Goal: Task Accomplishment & Management: Manage account settings

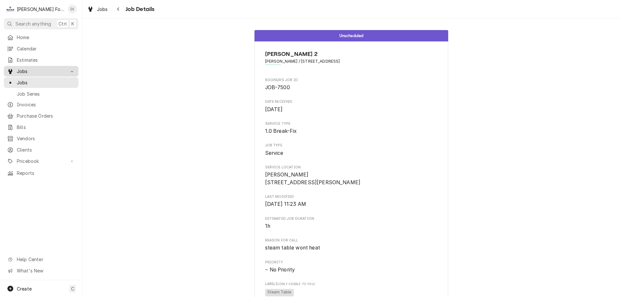
scroll to position [300, 0]
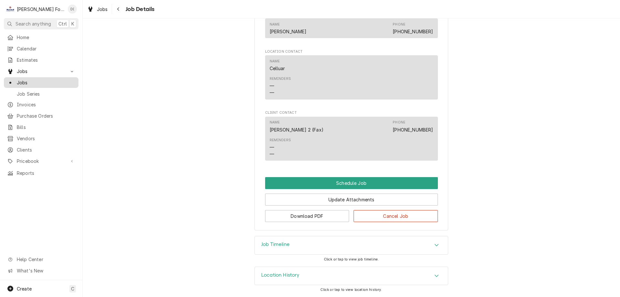
click at [36, 85] on link "Jobs" at bounding box center [41, 82] width 75 height 11
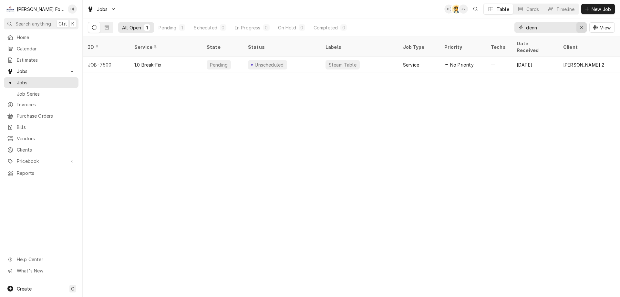
click at [579, 26] on div "Erase input" at bounding box center [581, 27] width 6 height 6
click at [556, 29] on input "Dynamic Content Wrapper" at bounding box center [556, 27] width 61 height 10
type input "mission"
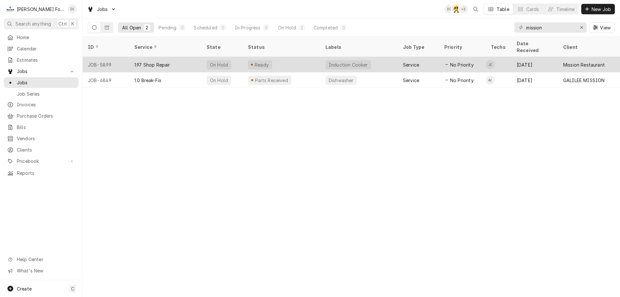
click at [283, 57] on div "Ready" at bounding box center [281, 64] width 77 height 15
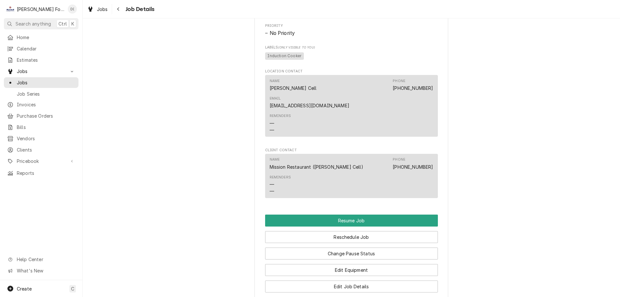
scroll to position [581, 0]
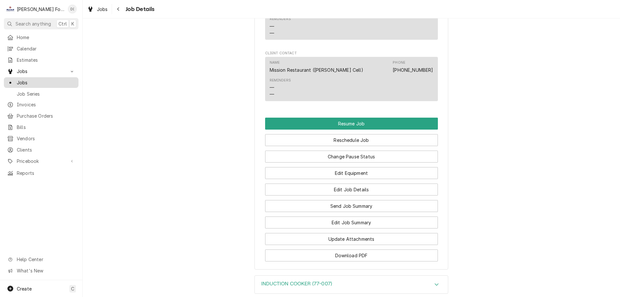
click at [32, 81] on span "Jobs" at bounding box center [46, 82] width 58 height 7
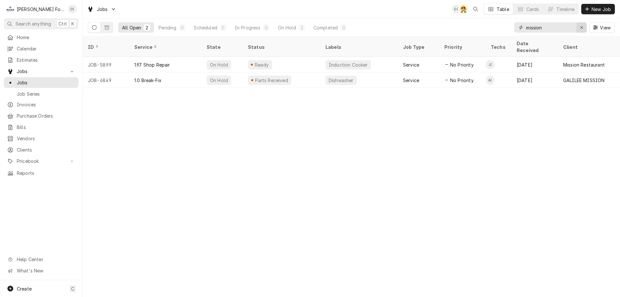
click at [579, 28] on div "Erase input" at bounding box center [581, 27] width 6 height 6
click at [568, 27] on input "Dynamic Content Wrapper" at bounding box center [556, 27] width 61 height 10
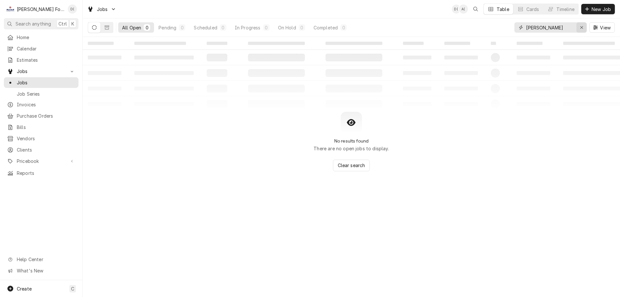
type input "silvia"
click at [581, 28] on icon "Erase input" at bounding box center [581, 27] width 3 height 3
click at [573, 28] on input "Dynamic Content Wrapper" at bounding box center [556, 27] width 61 height 10
type input "1899 meri"
click at [580, 27] on icon "Erase input" at bounding box center [582, 27] width 4 height 5
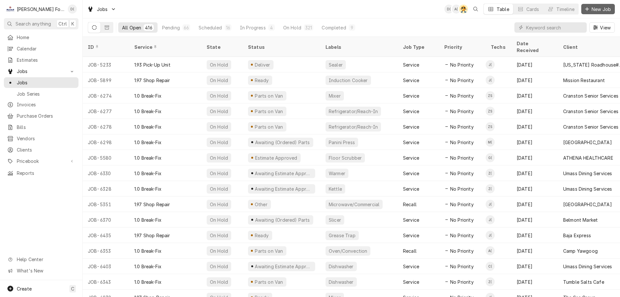
click at [595, 6] on span "New Job" at bounding box center [601, 9] width 22 height 7
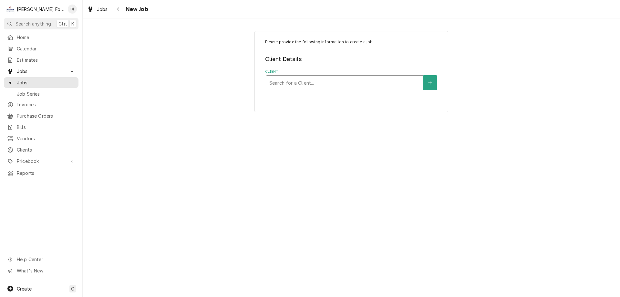
click at [297, 83] on div "Client" at bounding box center [344, 83] width 150 height 12
type input "1899 mer"
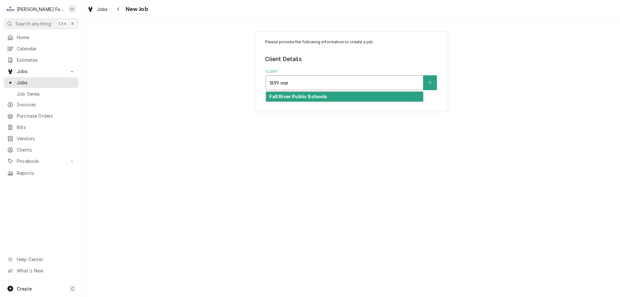
click at [298, 95] on strong "Fall River Public Schools" at bounding box center [298, 96] width 58 height 5
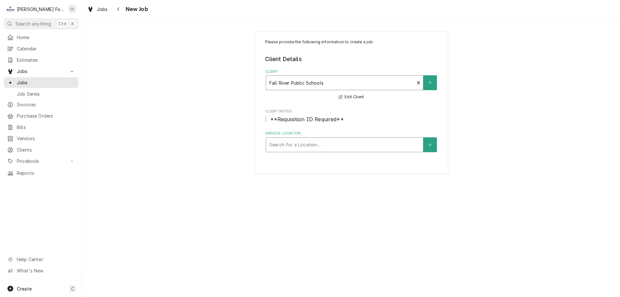
click at [287, 139] on div "Service Location" at bounding box center [344, 145] width 150 height 12
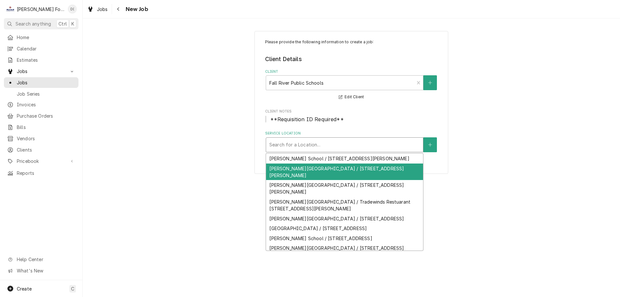
scroll to position [32, 0]
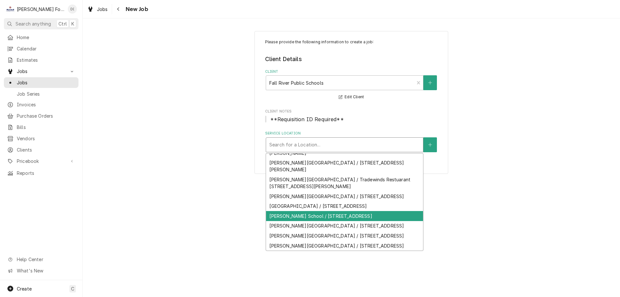
click at [304, 211] on div "[PERSON_NAME] School / [STREET_ADDRESS]" at bounding box center [344, 216] width 157 height 10
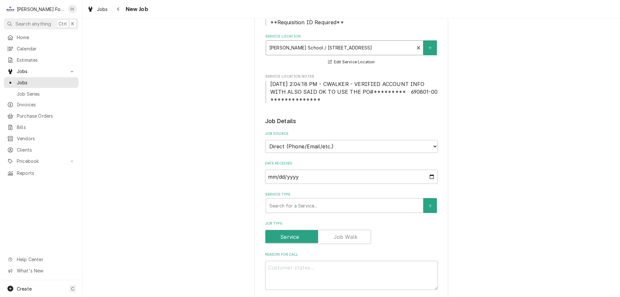
scroll to position [194, 0]
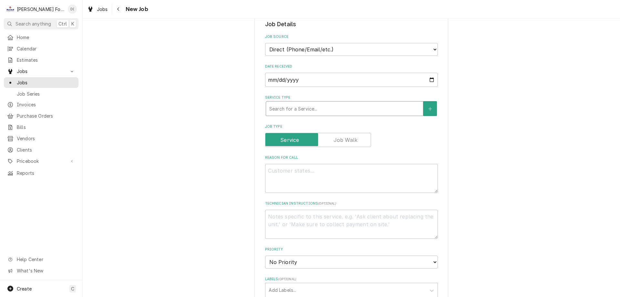
click at [312, 111] on div "Service Type" at bounding box center [344, 109] width 150 height 12
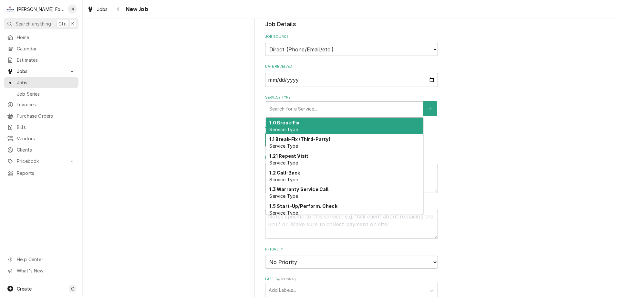
click at [303, 128] on div "1.0 Break-Fix Service Type" at bounding box center [344, 125] width 157 height 17
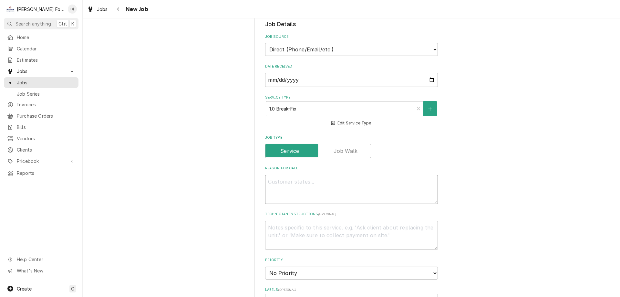
click at [292, 191] on textarea "Reason For Call" at bounding box center [351, 189] width 173 height 29
type textarea "x"
type textarea "w"
type textarea "x"
type textarea "wa"
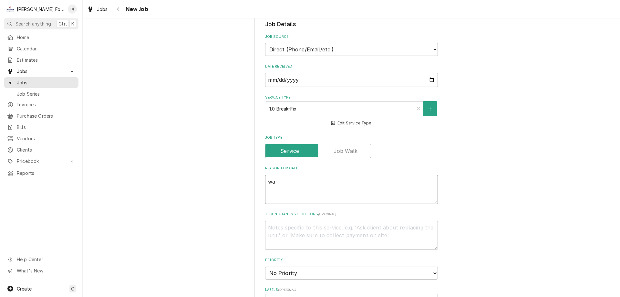
type textarea "x"
type textarea "war"
type textarea "x"
type textarea "warme"
type textarea "x"
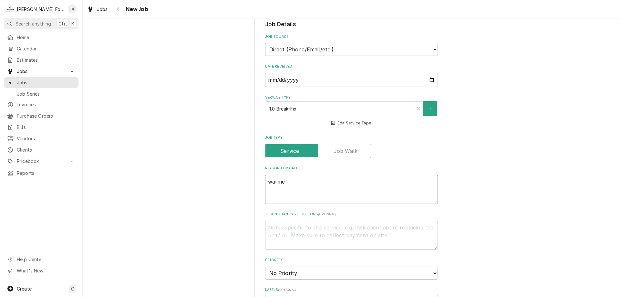
type textarea "warmer"
type textarea "x"
type textarea "warmer"
type textarea "x"
type textarea "warmer n"
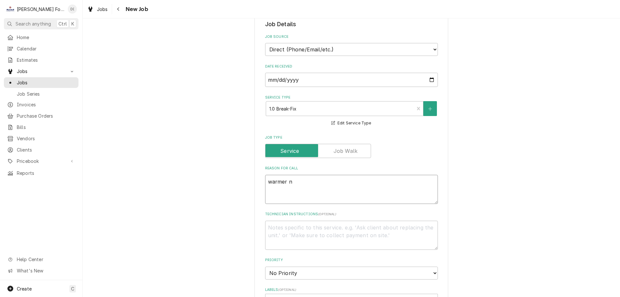
type textarea "x"
type textarea "warmer no"
type textarea "x"
type textarea "warmer not"
type textarea "x"
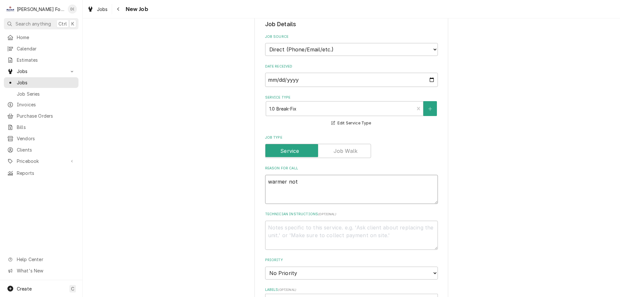
type textarea "warmer not"
type textarea "x"
type textarea "warmer not w"
type textarea "x"
type textarea "warmer not wp"
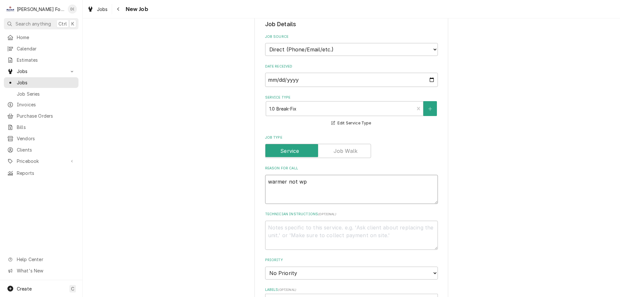
type textarea "x"
type textarea "warmer not w"
type textarea "x"
type textarea "warmer not wo"
type textarea "x"
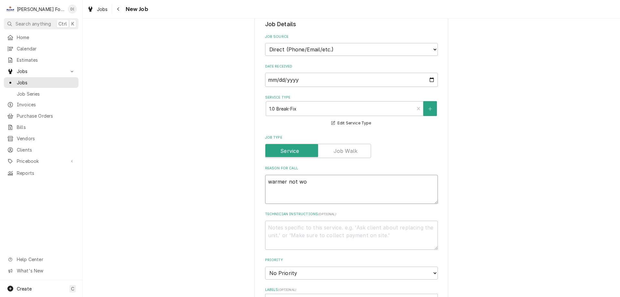
type textarea "warmer not wor"
type textarea "x"
type textarea "warmer not work"
type textarea "x"
type textarea "warmer not worki"
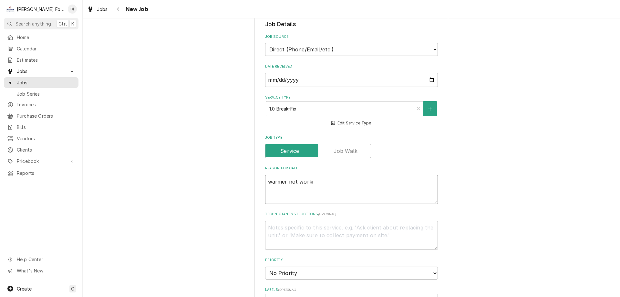
type textarea "x"
type textarea "warmer not workin"
type textarea "x"
type textarea "warmer not working"
type textarea "x"
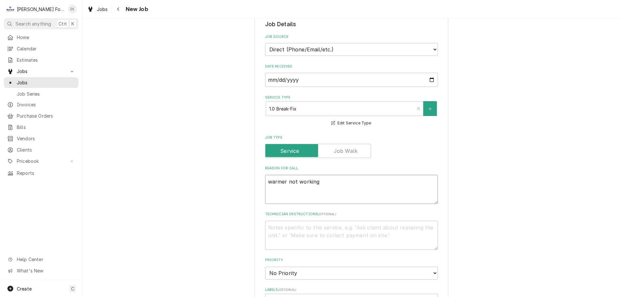
type textarea "warmer not working"
type textarea "x"
type textarea "warmer not working w"
type textarea "x"
type textarea "warmer not working wi"
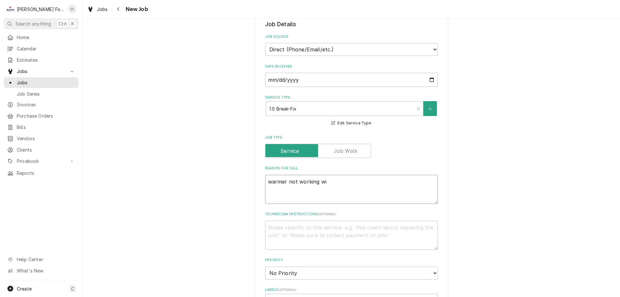
type textarea "x"
type textarea "warmer not working wil"
type textarea "x"
type textarea "warmer not working will"
type textarea "x"
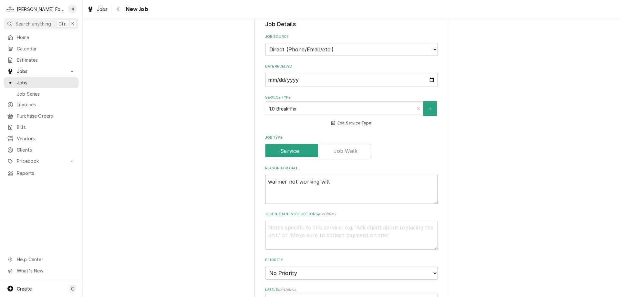
type textarea "warmer not working will"
type textarea "x"
type textarea "warmer not working will t"
type textarea "x"
type textarea "warmer not working will ta"
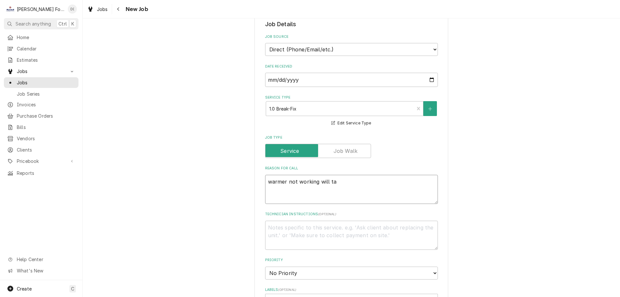
type textarea "x"
type textarea "warmer not working will tag"
type textarea "x"
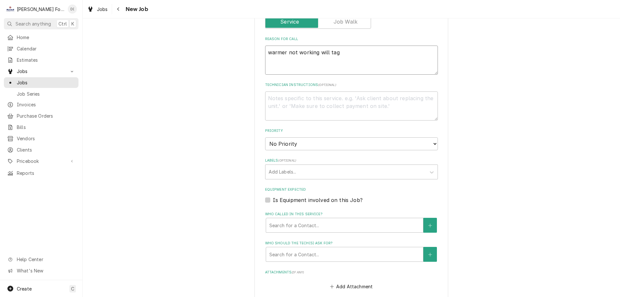
scroll to position [387, 0]
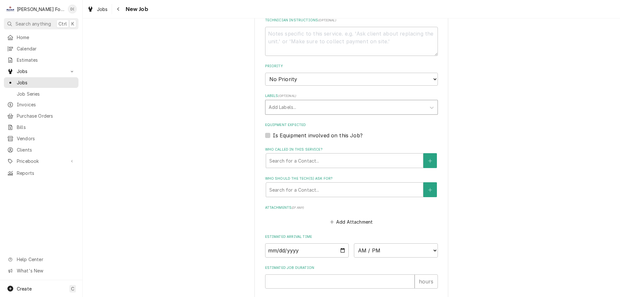
type textarea "warmer not working will tag"
click at [333, 110] on div "Labels" at bounding box center [345, 107] width 154 height 12
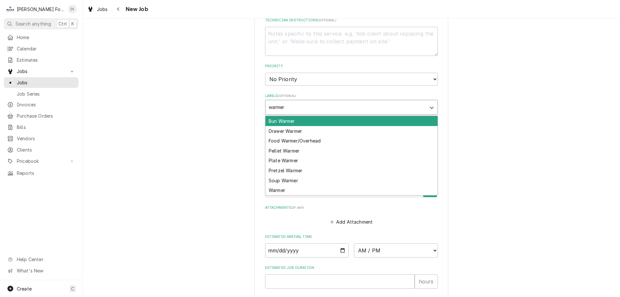
type input "warmer"
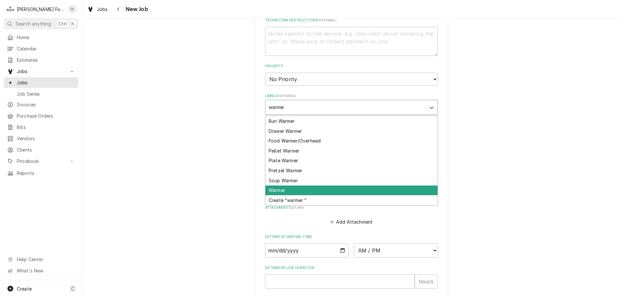
click at [289, 186] on div "Warmer" at bounding box center [351, 190] width 172 height 10
type textarea "x"
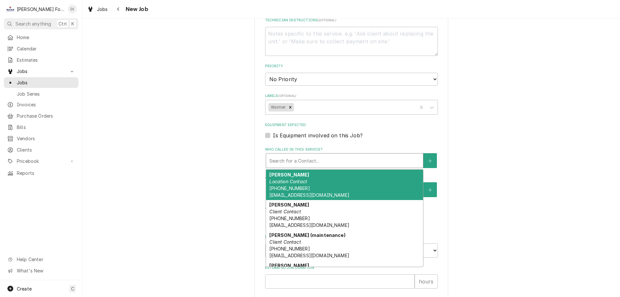
click at [275, 160] on div "Who called in this service?" at bounding box center [344, 161] width 150 height 12
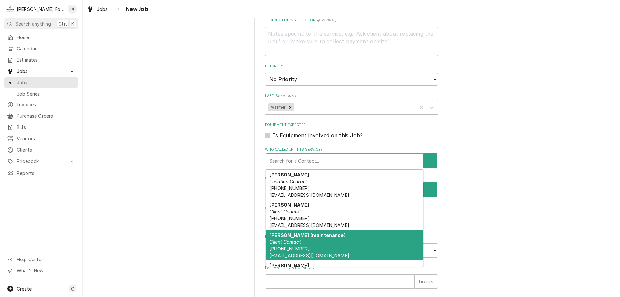
scroll to position [32, 0]
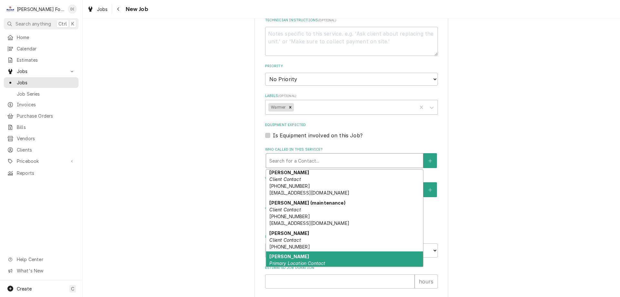
click at [298, 256] on strong "KELLY HARRISON" at bounding box center [289, 255] width 40 height 5
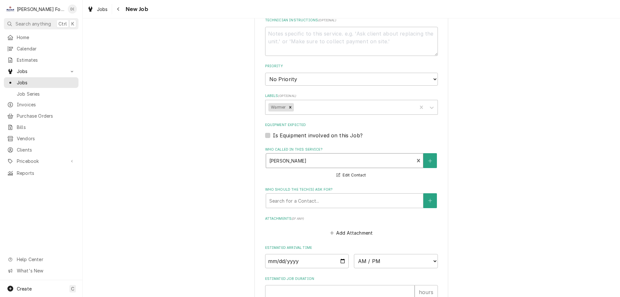
scroll to position [452, 0]
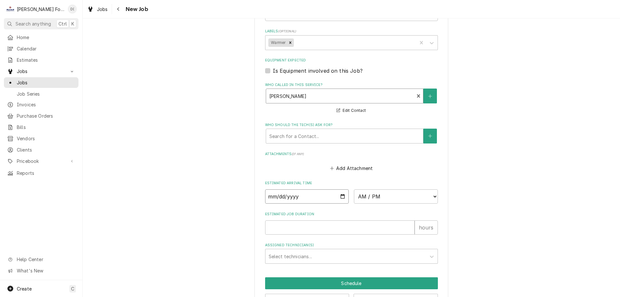
click at [340, 197] on input "Date" at bounding box center [307, 196] width 84 height 14
type textarea "x"
type input "2025-09-22"
click at [379, 194] on select "AM / PM 6:00 AM 6:15 AM 6:30 AM 6:45 AM 7:00 AM 7:15 AM 7:30 AM 7:45 AM 8:00 AM…" at bounding box center [396, 196] width 84 height 14
type textarea "x"
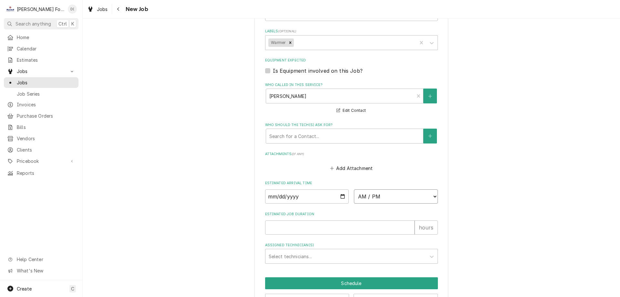
select select "15:15:00"
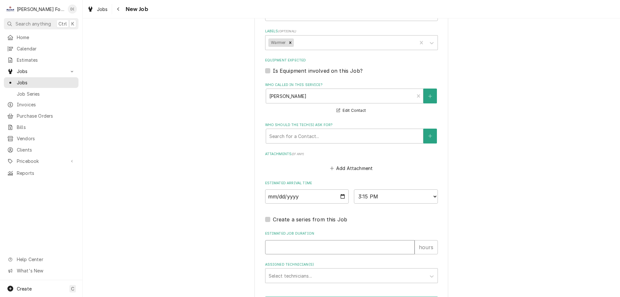
click at [291, 244] on input "Estimated Job Duration" at bounding box center [339, 247] width 149 height 14
type textarea "x"
type input "1"
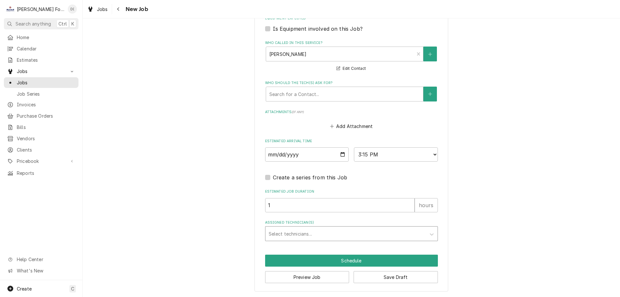
click at [295, 234] on div "Assigned Technician(s)" at bounding box center [345, 234] width 154 height 12
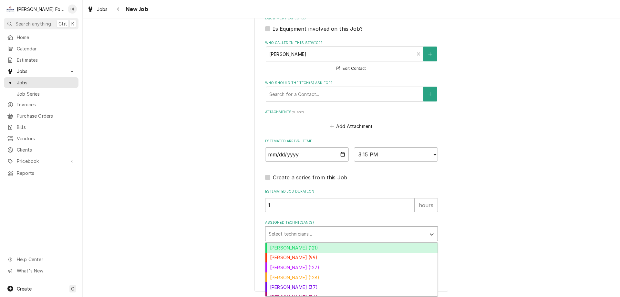
scroll to position [25, 0]
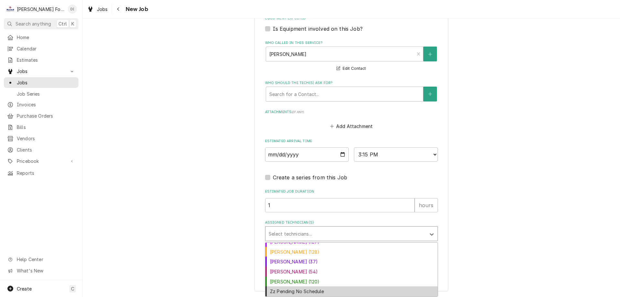
click at [299, 289] on div "Zz Pending No Schedule" at bounding box center [351, 291] width 172 height 10
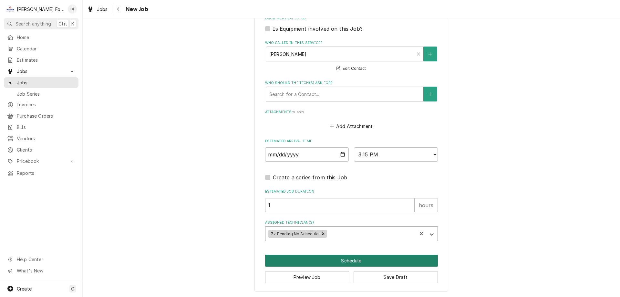
click at [315, 263] on button "Schedule" at bounding box center [351, 260] width 173 height 12
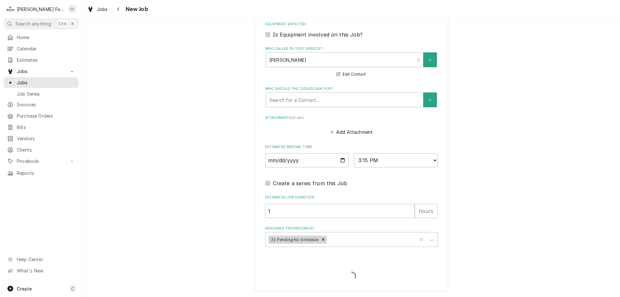
scroll to position [488, 0]
type textarea "x"
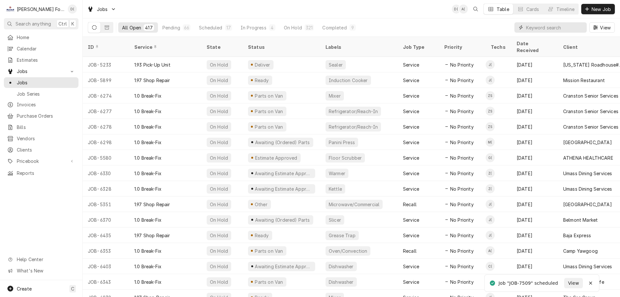
click at [559, 28] on input "Dynamic Content Wrapper" at bounding box center [554, 27] width 57 height 10
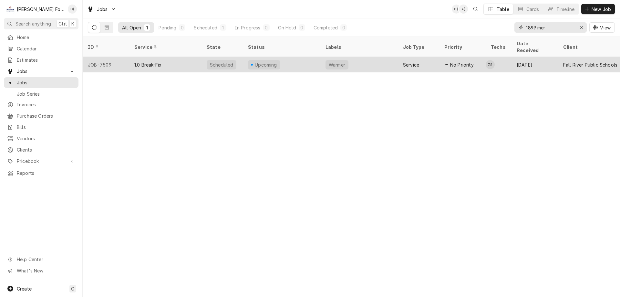
type input "1899 mer"
click at [310, 57] on div "Upcoming" at bounding box center [281, 64] width 77 height 15
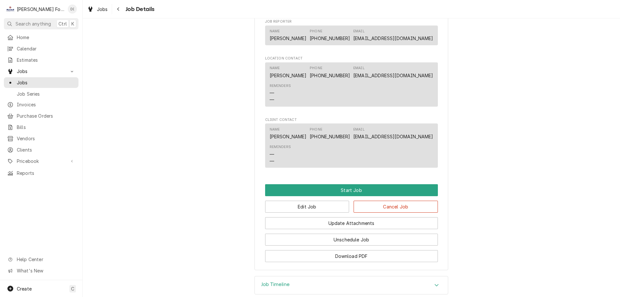
scroll to position [467, 0]
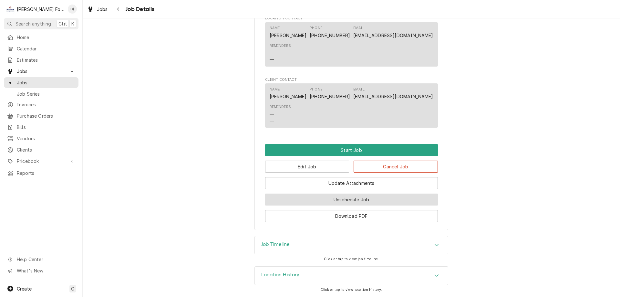
click at [344, 196] on button "Unschedule Job" at bounding box center [351, 199] width 173 height 12
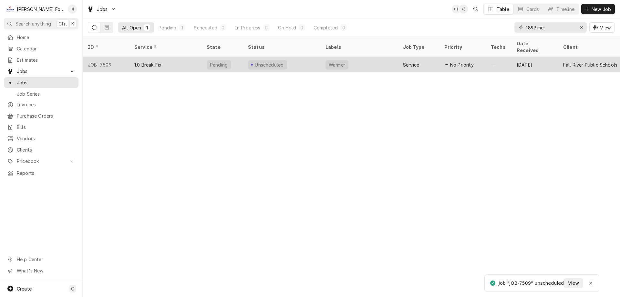
click at [311, 57] on div "Unscheduled" at bounding box center [281, 64] width 77 height 15
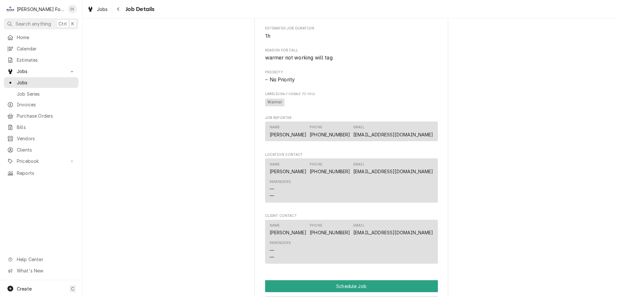
scroll to position [369, 0]
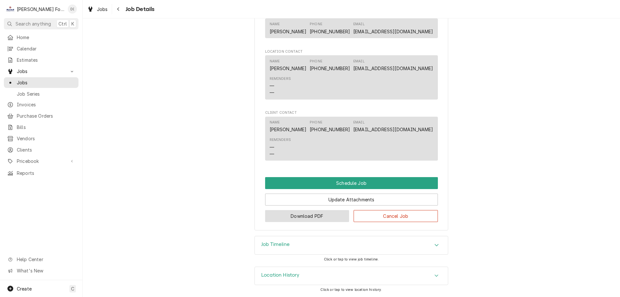
click at [299, 218] on button "Download PDF" at bounding box center [307, 216] width 84 height 12
click at [49, 82] on span "Jobs" at bounding box center [46, 82] width 58 height 7
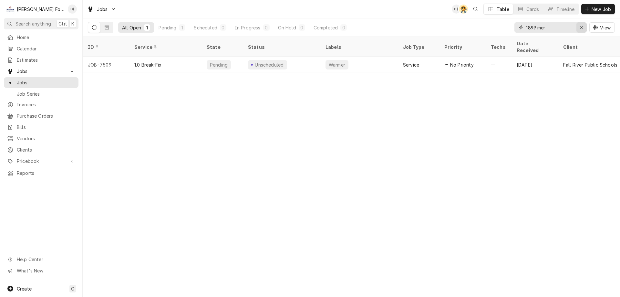
click at [581, 26] on icon "Erase input" at bounding box center [582, 27] width 4 height 5
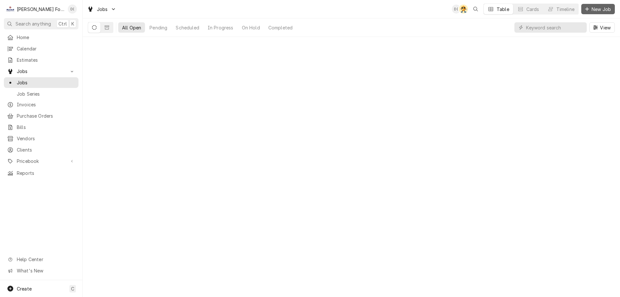
click at [603, 8] on span "New Job" at bounding box center [601, 9] width 22 height 7
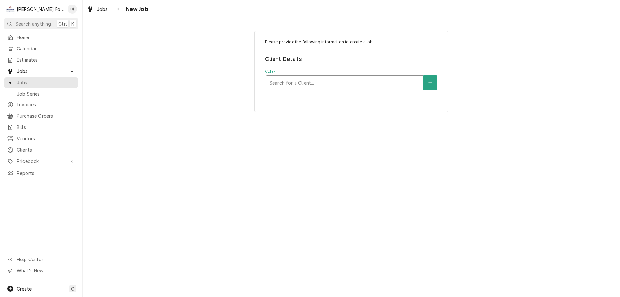
click at [284, 83] on div "Client" at bounding box center [344, 83] width 150 height 12
type input "12 old"
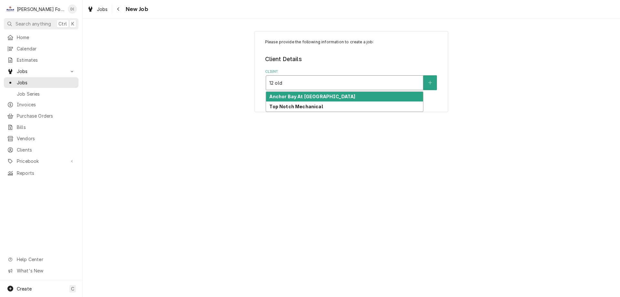
click at [296, 94] on strong "Anchor Bay At Pocasset" at bounding box center [312, 96] width 86 height 5
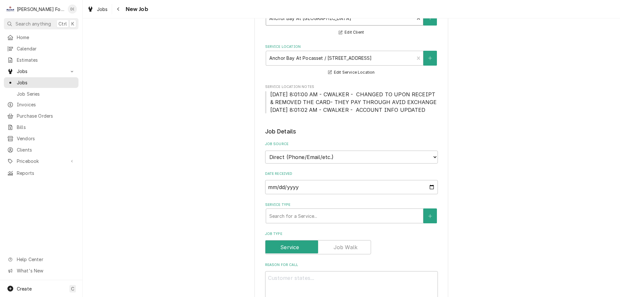
scroll to position [129, 0]
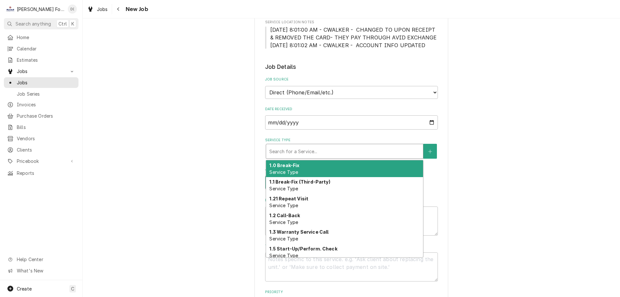
click at [293, 157] on div "Service Type" at bounding box center [344, 151] width 150 height 12
click at [298, 171] on div "1.0 Break-Fix Service Type" at bounding box center [344, 168] width 157 height 17
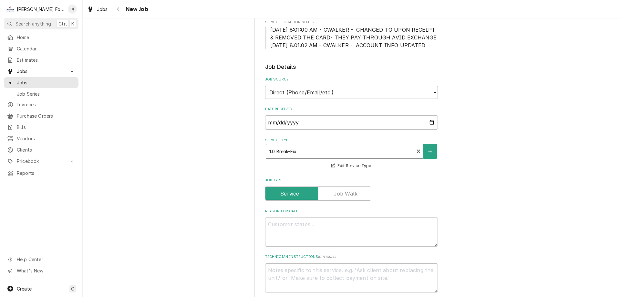
scroll to position [161, 0]
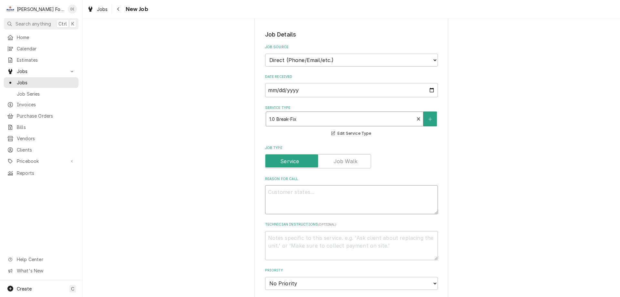
click at [295, 200] on textarea "Reason For Call" at bounding box center [351, 199] width 173 height 29
type textarea "x"
type textarea "s"
type textarea "x"
type textarea "st"
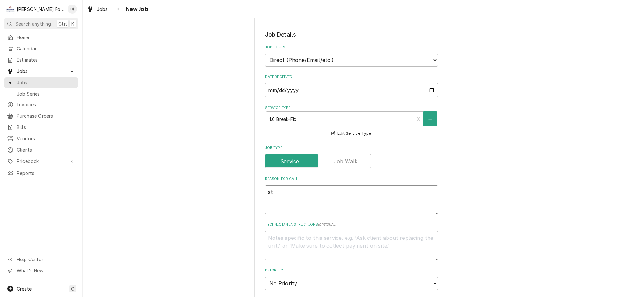
type textarea "x"
type textarea "ste"
type textarea "x"
type textarea "stea"
type textarea "x"
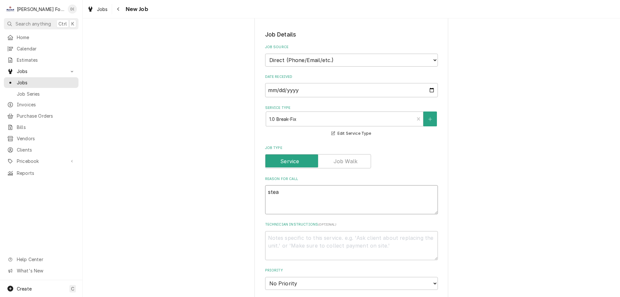
type textarea "steak"
type textarea "x"
type textarea "stea"
type textarea "x"
type textarea "steam"
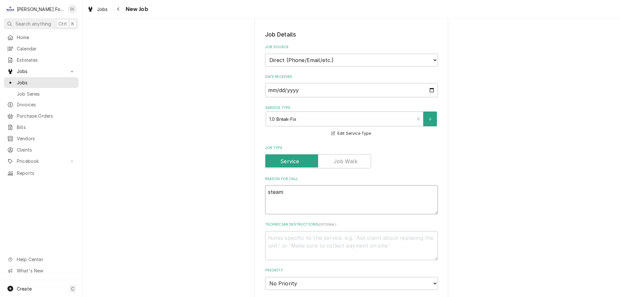
type textarea "x"
type textarea "steame"
type textarea "x"
type textarea "steamer"
type textarea "x"
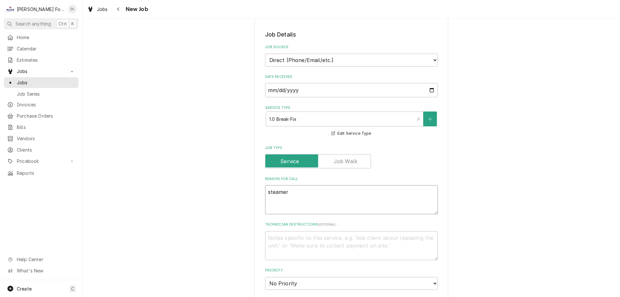
type textarea "steamer"
type textarea "x"
type textarea "steamer d"
type textarea "x"
type textarea "steamer do"
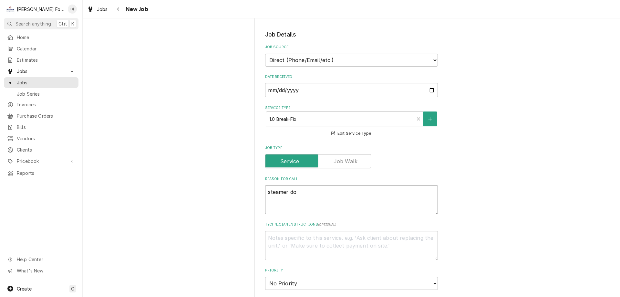
type textarea "x"
type textarea "steamer doo"
type textarea "x"
type textarea "steamer door"
type textarea "x"
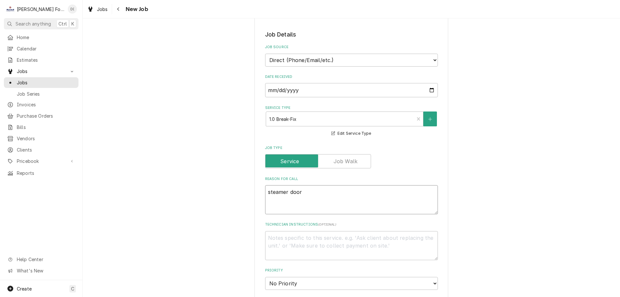
type textarea "steamer door"
type textarea "x"
type textarea "steamer door a"
type textarea "x"
type textarea "steamer door an"
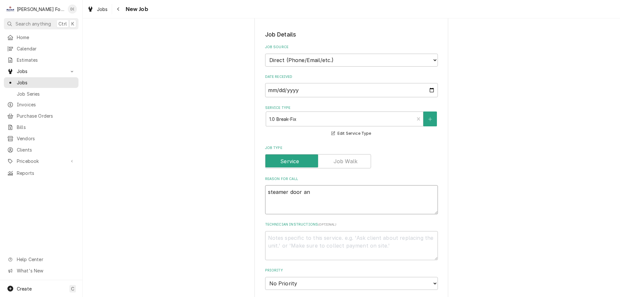
type textarea "x"
type textarea "steamer door and"
type textarea "x"
type textarea "steamer door and"
type textarea "x"
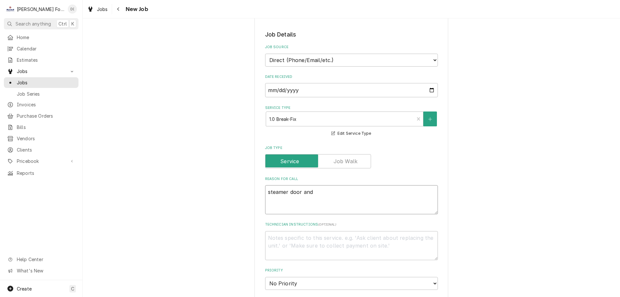
type textarea "steamer door and g"
type textarea "x"
type textarea "steamer door and ga"
type textarea "x"
type textarea "steamer door and gas"
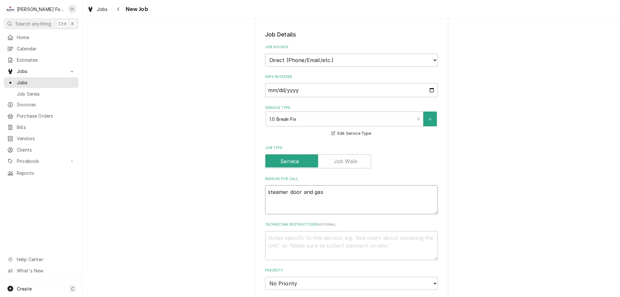
type textarea "x"
type textarea "steamer door and gask"
type textarea "x"
type textarea "steamer door and gaske"
type textarea "x"
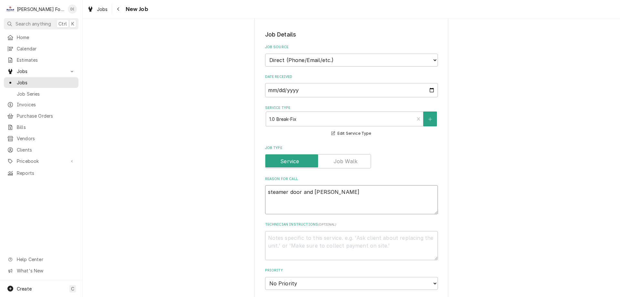
type textarea "steamer door and gasket"
type textarea "x"
type textarea "steamer door and gasket"
type textarea "x"
type textarea "steamer door and gasket i"
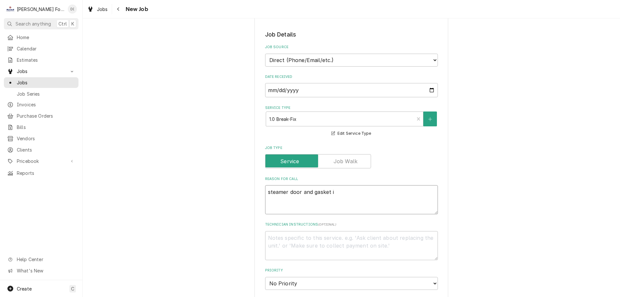
type textarea "x"
type textarea "steamer door and gasket is"
type textarea "x"
type textarea "steamer door and gasket iss"
type textarea "x"
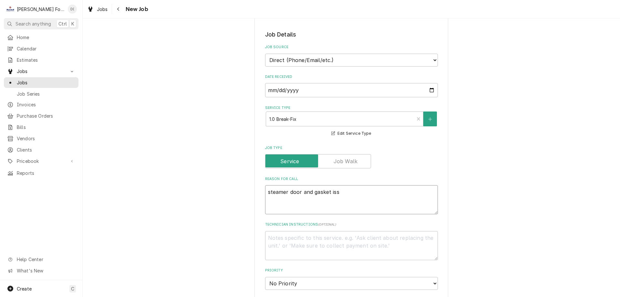
type textarea "steamer door and gasket issu"
type textarea "x"
type textarea "steamer door and gasket issue"
type textarea "x"
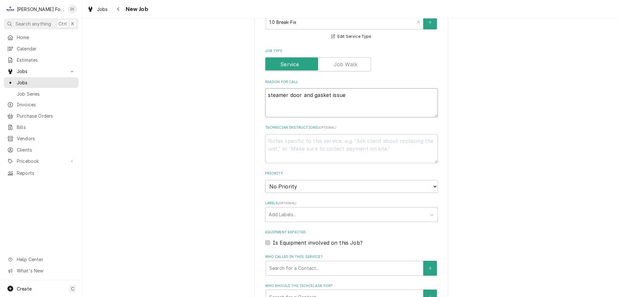
scroll to position [355, 0]
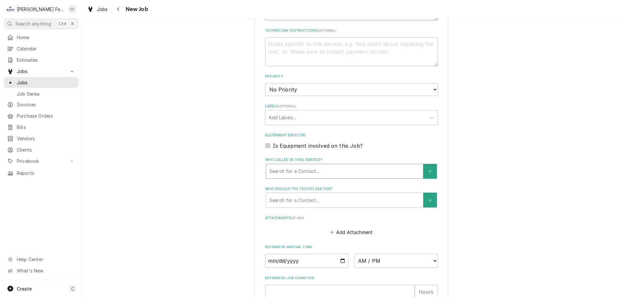
type textarea "steamer door and gasket issue"
click at [289, 177] on div "Who called in this service?" at bounding box center [344, 171] width 150 height 12
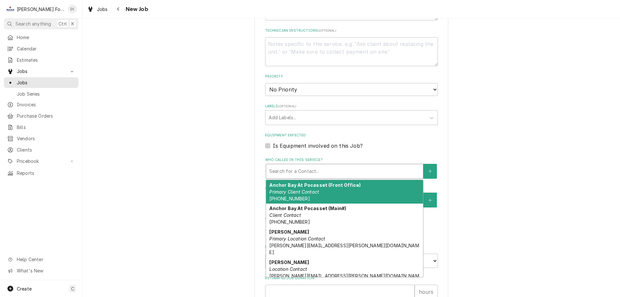
type textarea "x"
type input "s"
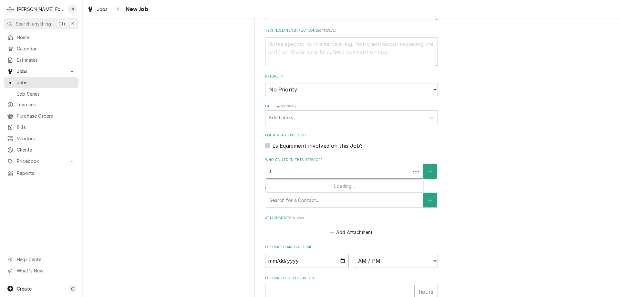
type textarea "x"
type input "st"
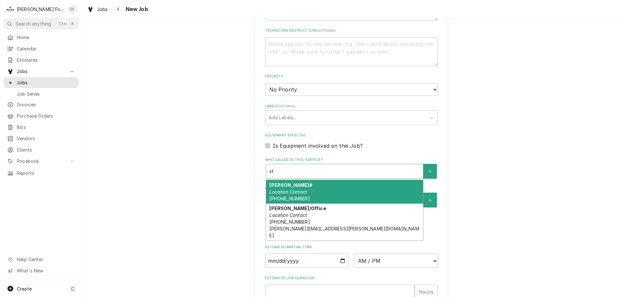
click at [293, 187] on strong "Steve Cell#" at bounding box center [290, 184] width 43 height 5
type textarea "x"
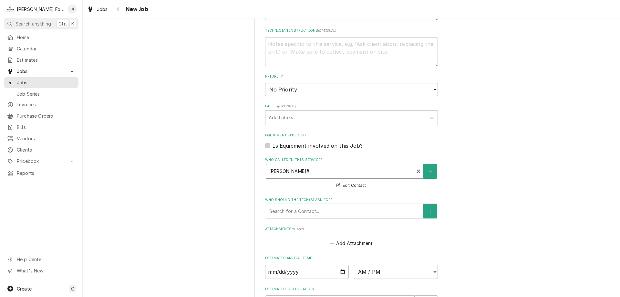
scroll to position [452, 0]
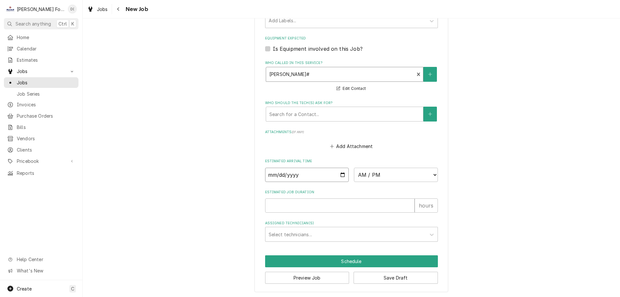
click at [340, 182] on input "Date" at bounding box center [307, 174] width 84 height 14
type textarea "x"
type input "2025-09-22"
click at [396, 179] on select "AM / PM 6:00 AM 6:15 AM 6:30 AM 6:45 AM 7:00 AM 7:15 AM 7:30 AM 7:45 AM 8:00 AM…" at bounding box center [396, 174] width 84 height 14
type textarea "x"
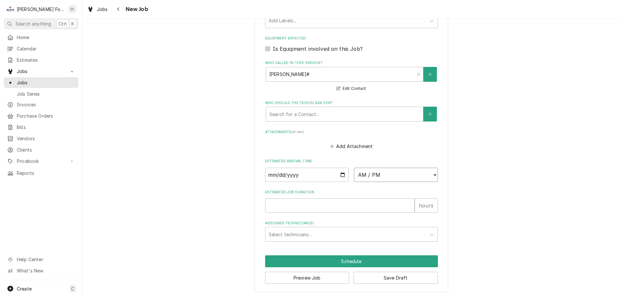
select select "15:30:00"
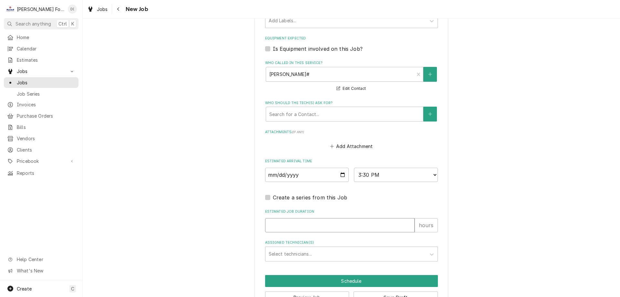
click at [293, 230] on input "Estimated Job Duration" at bounding box center [339, 225] width 149 height 14
type textarea "x"
type input "1"
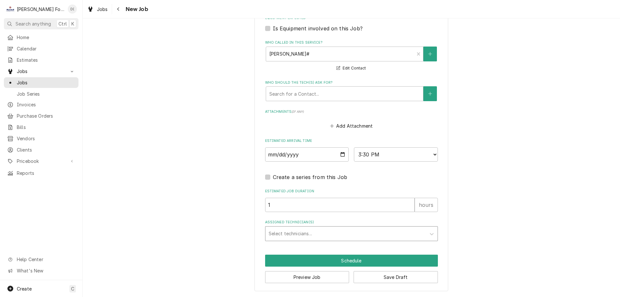
click at [296, 233] on div "Assigned Technician(s)" at bounding box center [345, 234] width 154 height 12
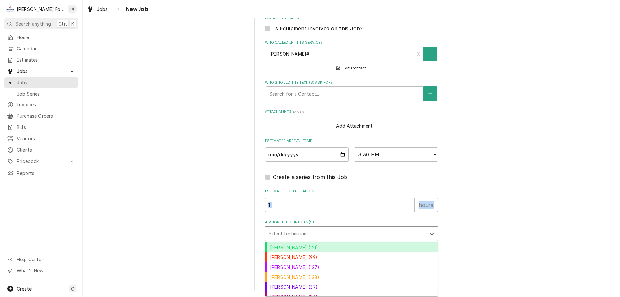
drag, startPoint x: 572, startPoint y: 195, endPoint x: 544, endPoint y: 200, distance: 28.5
click at [341, 237] on div "Assigned Technician(s)" at bounding box center [345, 234] width 154 height 12
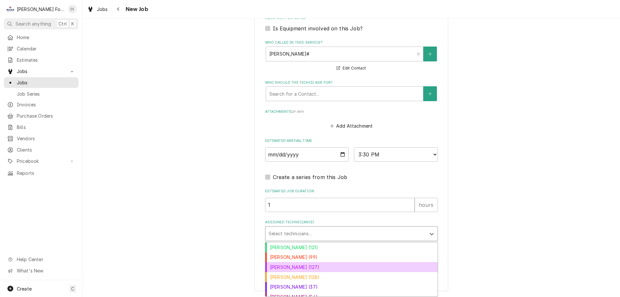
scroll to position [25, 0]
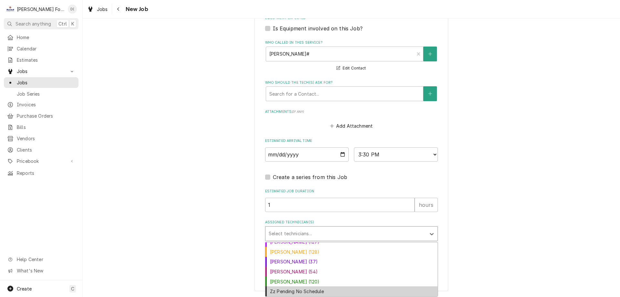
click at [317, 291] on div "Zz Pending No Schedule" at bounding box center [351, 291] width 172 height 10
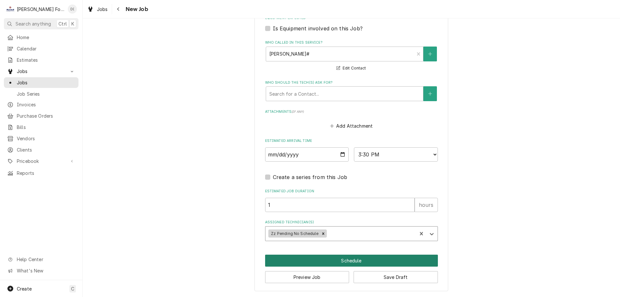
click at [337, 262] on button "Schedule" at bounding box center [351, 260] width 173 height 12
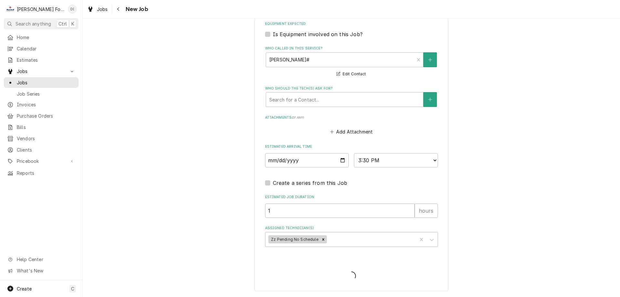
scroll to position [474, 0]
type textarea "x"
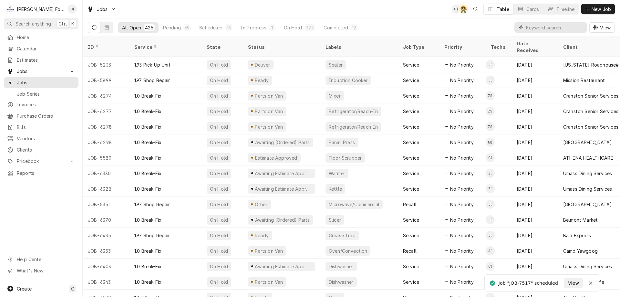
click at [541, 28] on input "Dynamic Content Wrapper" at bounding box center [554, 27] width 57 height 10
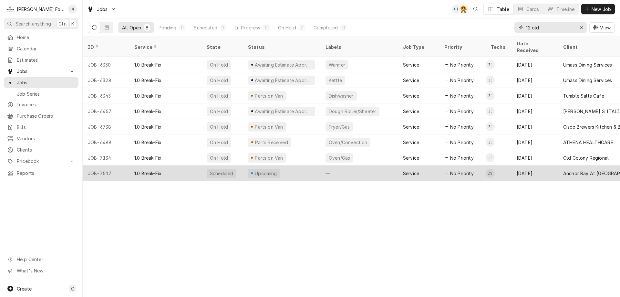
type input "12 old"
click at [286, 168] on div "Upcoming" at bounding box center [281, 172] width 77 height 15
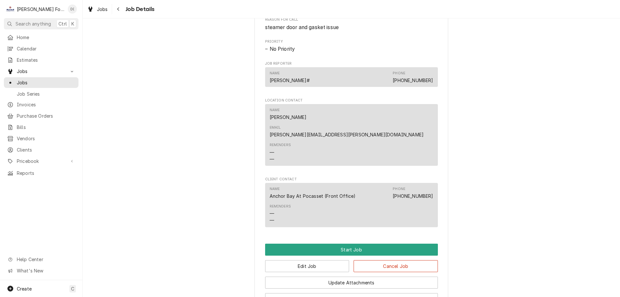
scroll to position [387, 0]
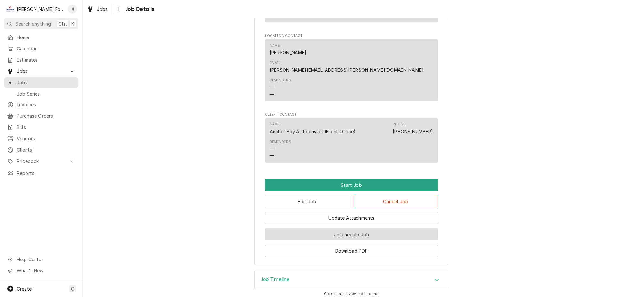
click at [332, 228] on button "Unschedule Job" at bounding box center [351, 234] width 173 height 12
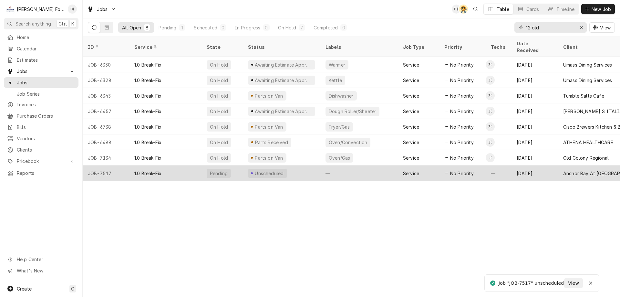
click at [287, 165] on div "Unscheduled" at bounding box center [281, 172] width 77 height 15
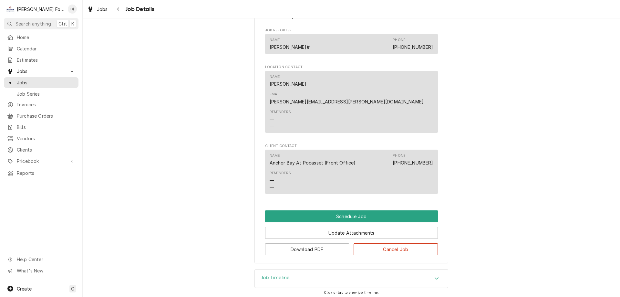
scroll to position [314, 0]
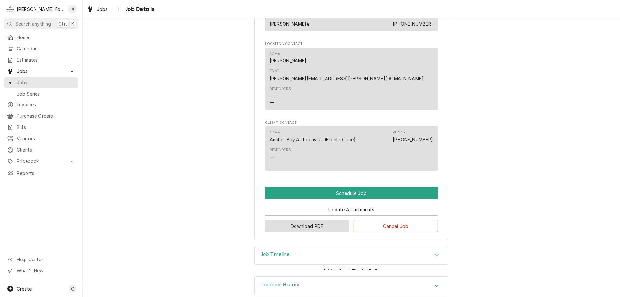
click at [299, 220] on button "Download PDF" at bounding box center [307, 226] width 84 height 12
click at [38, 79] on span "Jobs" at bounding box center [46, 82] width 58 height 7
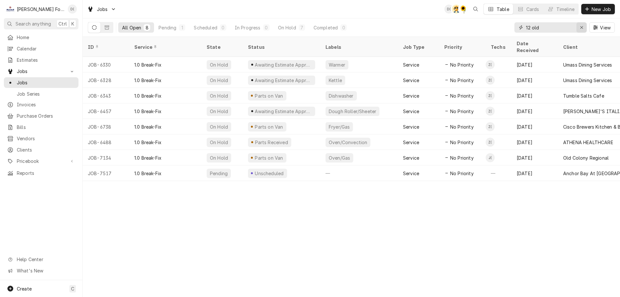
click at [580, 27] on icon "Erase input" at bounding box center [581, 27] width 3 height 3
click at [566, 27] on input "Dynamic Content Wrapper" at bounding box center [556, 27] width 61 height 10
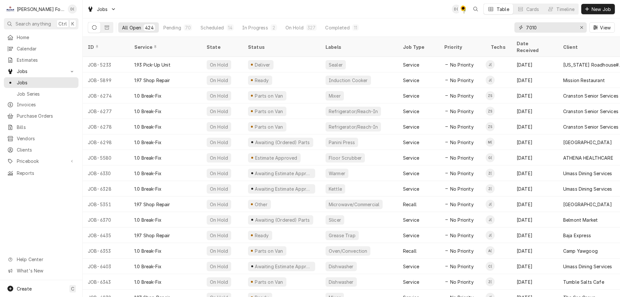
type input "7010"
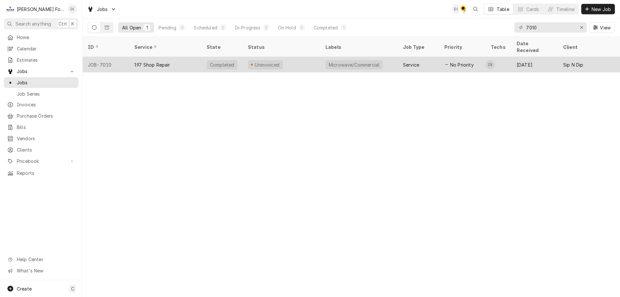
click at [286, 57] on div "Uninvoiced" at bounding box center [281, 64] width 77 height 15
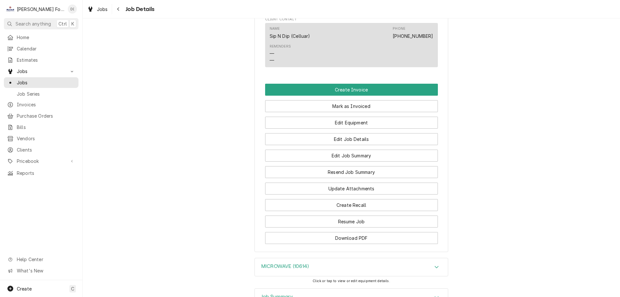
scroll to position [516, 0]
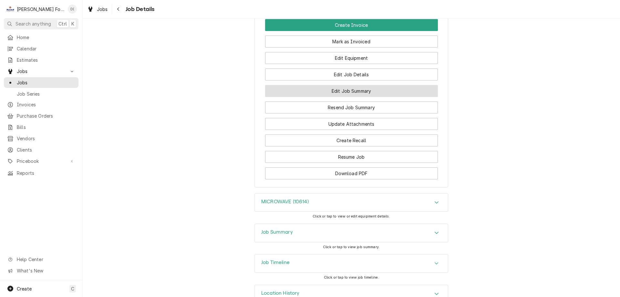
click at [331, 97] on button "Edit Job Summary" at bounding box center [351, 91] width 173 height 12
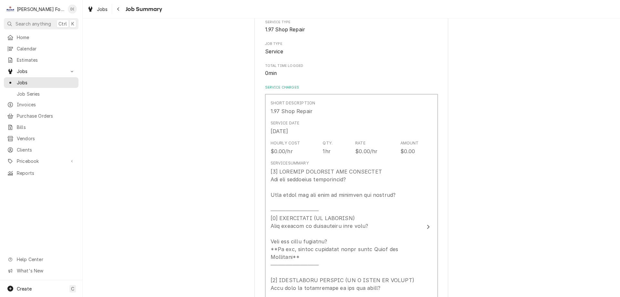
scroll to position [155, 0]
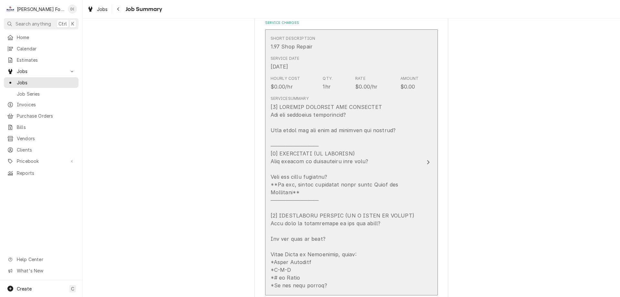
click at [426, 159] on icon "Update Line Item" at bounding box center [427, 161] width 3 height 5
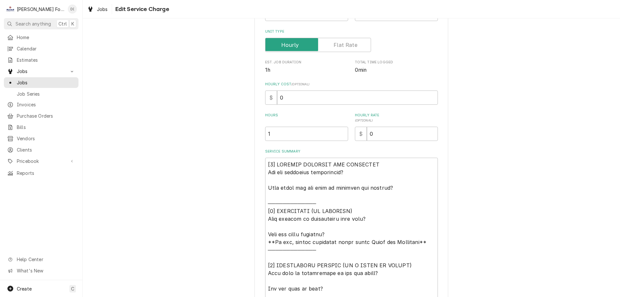
scroll to position [129, 0]
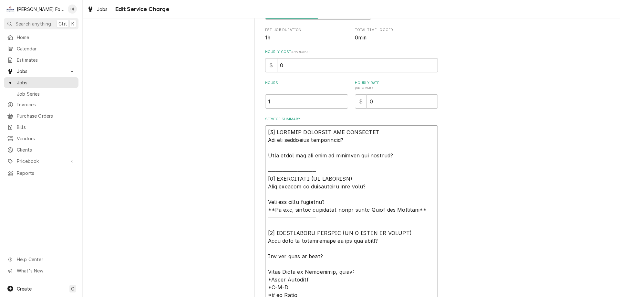
click at [400, 160] on textarea "Service Summary" at bounding box center [351, 217] width 173 height 184
type textarea "x"
type textarea "[1] LOREMIP DOLORSIT AME CONSECTET Adi eli seddoeius temporincid? Utla etdol ma…"
type textarea "x"
type textarea "[0] LOREMIP DOLORSIT AME CONSECTET Adi eli seddoeius temporincid? Utla etdol ma…"
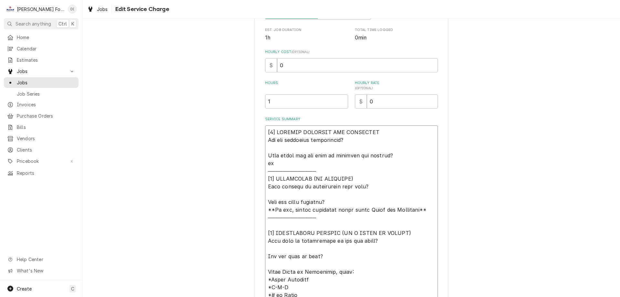
type textarea "x"
type textarea "[7] LOREMIP DOLORSIT AME CONSECTET Adi eli seddoeius temporincid? Utla etdol ma…"
type textarea "x"
type textarea "[0] LOREMIP DOLORSIT AME CONSECTET Adi eli seddoeius temporincid? Utla etdol ma…"
type textarea "x"
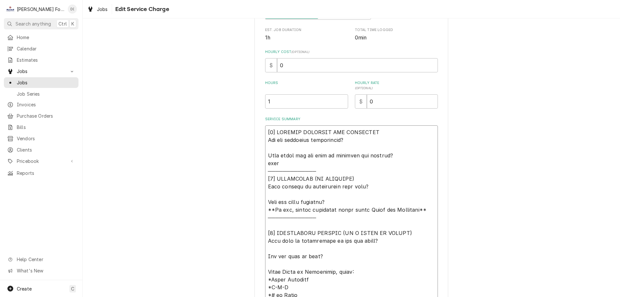
type textarea "[4] LOREMIP DOLORSIT AME CONSECTET Adi eli seddoeius temporincid? Utla etdol ma…"
type textarea "x"
type textarea "[6] LOREMIP DOLORSIT AME CONSECTET Adi eli seddoeius temporincid? Utla etdol ma…"
type textarea "x"
type textarea "[4] LOREMIP DOLORSIT AME CONSECTET Adi eli seddoeius temporincid? Utla etdol ma…"
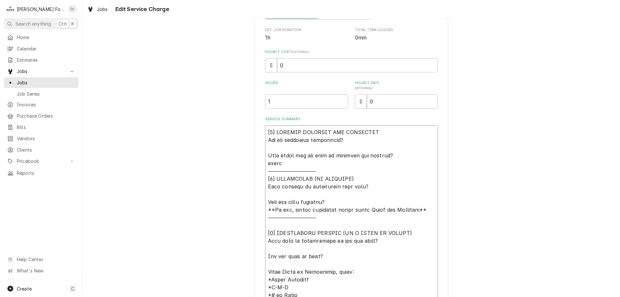
type textarea "x"
type textarea "[𝟭] 𝗜𝗡𝗜𝗧𝗜𝗔𝗟 𝗙𝗜𝗡𝗗𝗜𝗡𝗚𝗦 𝗔𝗡𝗗 𝗗𝗜𝗔𝗚𝗡𝗢𝗦𝗜𝗦 𝗪𝗮𝘀 𝘁𝗵𝗲 𝗲𝗾𝘂𝗶𝗽𝗺𝗲𝗻𝘁 𝗼𝗽𝗲𝗿𝗮𝘁𝗶𝗼𝗻𝗮𝗹? 𝗪𝗵𝗮𝘁 𝘀𝘁𝗲𝗽𝘀 𝗱𝗶…"
type textarea "x"
type textarea "[𝟭] 𝗜𝗡𝗜𝗧𝗜𝗔𝗟 𝗙𝗜𝗡𝗗𝗜𝗡𝗚𝗦 𝗔𝗡𝗗 𝗗𝗜𝗔𝗚𝗡𝗢𝗦𝗜𝗦 𝗪𝗮𝘀 𝘁𝗵𝗲 𝗲𝗾𝘂𝗶𝗽𝗺𝗲𝗻𝘁 𝗼𝗽𝗲𝗿𝗮𝘁𝗶𝗼𝗻𝗮𝗹? 𝗪𝗵𝗮𝘁 𝘀𝘁𝗲𝗽𝘀 𝗱𝗶…"
type textarea "x"
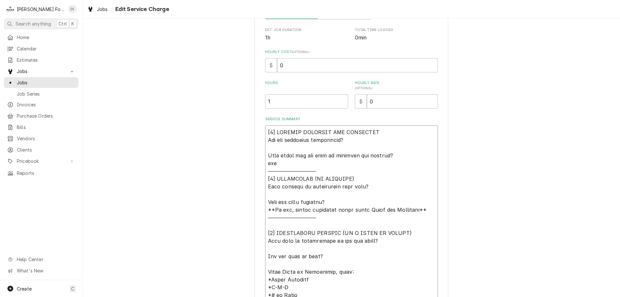
type textarea "[𝟭] 𝗜𝗡𝗜𝗧𝗜𝗔𝗟 𝗙𝗜𝗡𝗗𝗜𝗡𝗚𝗦 𝗔𝗡𝗗 𝗗𝗜𝗔𝗚𝗡𝗢𝗦𝗜𝗦 𝗪𝗮𝘀 𝘁𝗵𝗲 𝗲𝗾𝘂𝗶𝗽𝗺𝗲𝗻𝘁 𝗼𝗽𝗲𝗿𝗮𝘁𝗶𝗼𝗻𝗮𝗹? 𝗪𝗵𝗮𝘁 𝘀𝘁𝗲𝗽𝘀 𝗱𝗶…"
type textarea "x"
type textarea "[𝟭] 𝗜𝗡𝗜𝗧𝗜𝗔𝗟 𝗙𝗜𝗡𝗗𝗜𝗡𝗚𝗦 𝗔𝗡𝗗 𝗗𝗜𝗔𝗚𝗡𝗢𝗦𝗜𝗦 𝗪𝗮𝘀 𝘁𝗵𝗲 𝗲𝗾𝘂𝗶𝗽𝗺𝗲𝗻𝘁 𝗼𝗽𝗲𝗿𝗮𝘁𝗶𝗼𝗻𝗮𝗹? 𝗪𝗵𝗮𝘁 𝘀𝘁𝗲𝗽𝘀 𝗱𝗶…"
type textarea "x"
type textarea "[𝟭] 𝗜𝗡𝗜𝗧𝗜𝗔𝗟 𝗙𝗜𝗡𝗗𝗜𝗡𝗚𝗦 𝗔𝗡𝗗 𝗗𝗜𝗔𝗚𝗡𝗢𝗦𝗜𝗦 𝗪𝗮𝘀 𝘁𝗵𝗲 𝗲𝗾𝘂𝗶𝗽𝗺𝗲𝗻𝘁 𝗼𝗽𝗲𝗿𝗮𝘁𝗶𝗼𝗻𝗮𝗹? 𝗪𝗵𝗮𝘁 𝘀𝘁𝗲𝗽𝘀 𝗱𝗶…"
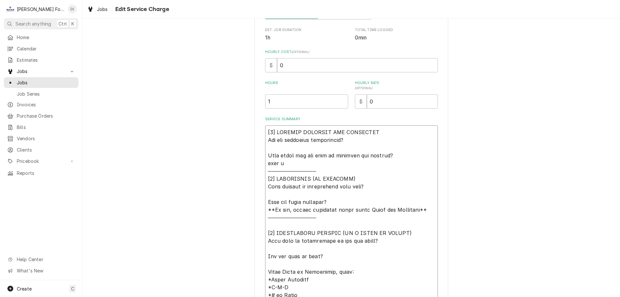
type textarea "x"
type textarea "[𝟭] 𝗜𝗡𝗜𝗧𝗜𝗔𝗟 𝗙𝗜𝗡𝗗𝗜𝗡𝗚𝗦 𝗔𝗡𝗗 𝗗𝗜𝗔𝗚𝗡𝗢𝗦𝗜𝗦 𝗪𝗮𝘀 𝘁𝗵𝗲 𝗲𝗾𝘂𝗶𝗽𝗺𝗲𝗻𝘁 𝗼𝗽𝗲𝗿𝗮𝘁𝗶𝗼𝗻𝗮𝗹? 𝗪𝗵𝗮𝘁 𝘀𝘁𝗲𝗽𝘀 𝗱𝗶…"
type textarea "x"
type textarea "[𝟭] 𝗜𝗡𝗜𝗧𝗜𝗔𝗟 𝗙𝗜𝗡𝗗𝗜𝗡𝗚𝗦 𝗔𝗡𝗗 𝗗𝗜𝗔𝗚𝗡𝗢𝗦𝗜𝗦 𝗪𝗮𝘀 𝘁𝗵𝗲 𝗲𝗾𝘂𝗶𝗽𝗺𝗲𝗻𝘁 𝗼𝗽𝗲𝗿𝗮𝘁𝗶𝗼𝗻𝗮𝗹? 𝗪𝗵𝗮𝘁 𝘀𝘁𝗲𝗽𝘀 𝗱𝗶…"
type textarea "x"
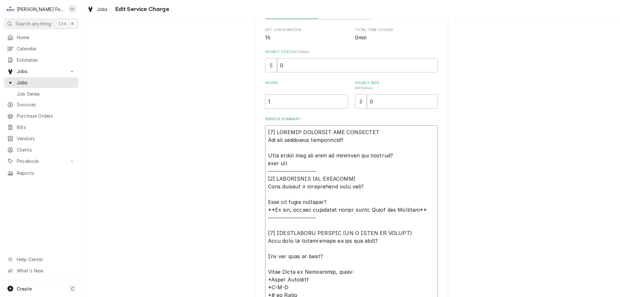
type textarea "[𝟭] 𝗜𝗡𝗜𝗧𝗜𝗔𝗟 𝗙𝗜𝗡𝗗𝗜𝗡𝗚𝗦 𝗔𝗡𝗗 𝗗𝗜𝗔𝗚𝗡𝗢𝗦𝗜𝗦 𝗪𝗮𝘀 𝘁𝗵𝗲 𝗲𝗾𝘂𝗶𝗽𝗺𝗲𝗻𝘁 𝗼𝗽𝗲𝗿𝗮𝘁𝗶𝗼𝗻𝗮𝗹? 𝗪𝗵𝗮𝘁 𝘀𝘁𝗲𝗽𝘀 𝗱𝗶…"
type textarea "x"
type textarea "[𝟭] 𝗜𝗡𝗜𝗧𝗜𝗔𝗟 𝗙𝗜𝗡𝗗𝗜𝗡𝗚𝗦 𝗔𝗡𝗗 𝗗𝗜𝗔𝗚𝗡𝗢𝗦𝗜𝗦 𝗪𝗮𝘀 𝘁𝗵𝗲 𝗲𝗾𝘂𝗶𝗽𝗺𝗲𝗻𝘁 𝗼𝗽𝗲𝗿𝗮𝘁𝗶𝗼𝗻𝗮𝗹? 𝗪𝗵𝗮𝘁 𝘀𝘁𝗲𝗽𝘀 𝗱𝗶…"
type textarea "x"
type textarea "[𝟭] 𝗜𝗡𝗜𝗧𝗜𝗔𝗟 𝗙𝗜𝗡𝗗𝗜𝗡𝗚𝗦 𝗔𝗡𝗗 𝗗𝗜𝗔𝗚𝗡𝗢𝗦𝗜𝗦 𝗪𝗮𝘀 𝘁𝗵𝗲 𝗲𝗾𝘂𝗶𝗽𝗺𝗲𝗻𝘁 𝗼𝗽𝗲𝗿𝗮𝘁𝗶𝗼𝗻𝗮𝗹? 𝗪𝗵𝗮𝘁 𝘀𝘁𝗲𝗽𝘀 𝗱𝗶…"
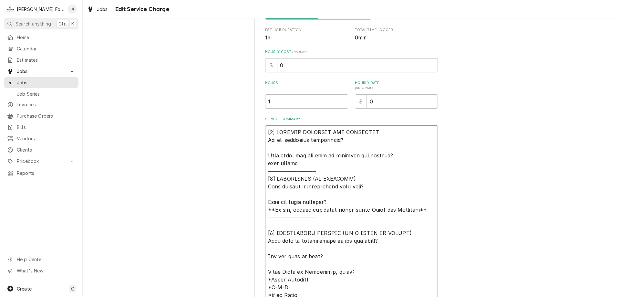
type textarea "x"
type textarea "[𝟭] 𝗜𝗡𝗜𝗧𝗜𝗔𝗟 𝗙𝗜𝗡𝗗𝗜𝗡𝗚𝗦 𝗔𝗡𝗗 𝗗𝗜𝗔𝗚𝗡𝗢𝗦𝗜𝗦 𝗪𝗮𝘀 𝘁𝗵𝗲 𝗲𝗾𝘂𝗶𝗽𝗺𝗲𝗻𝘁 𝗼𝗽𝗲𝗿𝗮𝘁𝗶𝗼𝗻𝗮𝗹? 𝗪𝗵𝗮𝘁 𝘀𝘁𝗲𝗽𝘀 𝗱𝗶…"
type textarea "x"
type textarea "[𝟭] 𝗜𝗡𝗜𝗧𝗜𝗔𝗟 𝗙𝗜𝗡𝗗𝗜𝗡𝗚𝗦 𝗔𝗡𝗗 𝗗𝗜𝗔𝗚𝗡𝗢𝗦𝗜𝗦 𝗪𝗮𝘀 𝘁𝗵𝗲 𝗲𝗾𝘂𝗶𝗽𝗺𝗲𝗻𝘁 𝗼𝗽𝗲𝗿𝗮𝘁𝗶𝗼𝗻𝗮𝗹? 𝗪𝗵𝗮𝘁 𝘀𝘁𝗲𝗽𝘀 𝗱𝗶…"
type textarea "x"
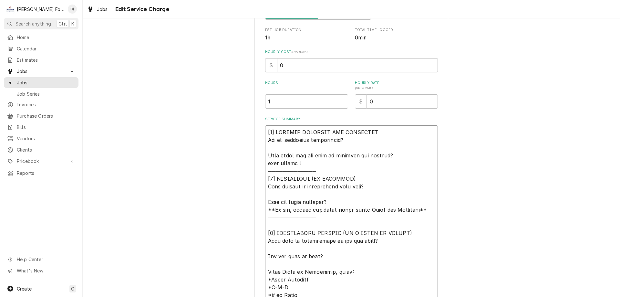
type textarea "[𝟭] 𝗜𝗡𝗜𝗧𝗜𝗔𝗟 𝗙𝗜𝗡𝗗𝗜𝗡𝗚𝗦 𝗔𝗡𝗗 𝗗𝗜𝗔𝗚𝗡𝗢𝗦𝗜𝗦 𝗪𝗮𝘀 𝘁𝗵𝗲 𝗲𝗾𝘂𝗶𝗽𝗺𝗲𝗻𝘁 𝗼𝗽𝗲𝗿𝗮𝘁𝗶𝗼𝗻𝗮𝗹? 𝗪𝗵𝗮𝘁 𝘀𝘁𝗲𝗽𝘀 𝗱𝗶…"
type textarea "x"
type textarea "[𝟭] 𝗜𝗡𝗜𝗧𝗜𝗔𝗟 𝗙𝗜𝗡𝗗𝗜𝗡𝗚𝗦 𝗔𝗡𝗗 𝗗𝗜𝗔𝗚𝗡𝗢𝗦𝗜𝗦 𝗪𝗮𝘀 𝘁𝗵𝗲 𝗲𝗾𝘂𝗶𝗽𝗺𝗲𝗻𝘁 𝗼𝗽𝗲𝗿𝗮𝘁𝗶𝗼𝗻𝗮𝗹? 𝗪𝗵𝗮𝘁 𝘀𝘁𝗲𝗽𝘀 𝗱𝗶…"
type textarea "x"
type textarea "[𝟭] 𝗜𝗡𝗜𝗧𝗜𝗔𝗟 𝗙𝗜𝗡𝗗𝗜𝗡𝗚𝗦 𝗔𝗡𝗗 𝗗𝗜𝗔𝗚𝗡𝗢𝗦𝗜𝗦 𝗪𝗮𝘀 𝘁𝗵𝗲 𝗲𝗾𝘂𝗶𝗽𝗺𝗲𝗻𝘁 𝗼𝗽𝗲𝗿𝗮𝘁𝗶𝗼𝗻𝗮𝗹? 𝗪𝗵𝗮𝘁 𝘀𝘁𝗲𝗽𝘀 𝗱𝗶…"
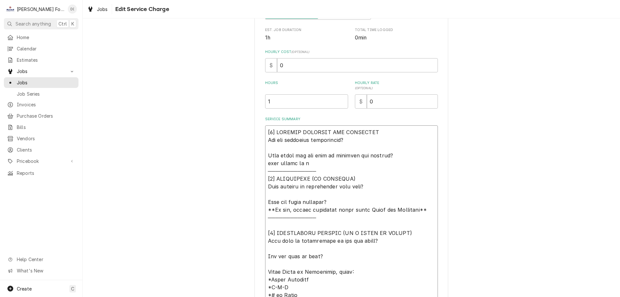
type textarea "x"
type textarea "[𝟭] 𝗜𝗡𝗜𝗧𝗜𝗔𝗟 𝗙𝗜𝗡𝗗𝗜𝗡𝗚𝗦 𝗔𝗡𝗗 𝗗𝗜𝗔𝗚𝗡𝗢𝗦𝗜𝗦 𝗪𝗮𝘀 𝘁𝗵𝗲 𝗲𝗾𝘂𝗶𝗽𝗺𝗲𝗻𝘁 𝗼𝗽𝗲𝗿𝗮𝘁𝗶𝗼𝗻𝗮𝗹? 𝗪𝗵𝗮𝘁 𝘀𝘁𝗲𝗽𝘀 𝗱𝗶…"
type textarea "x"
type textarea "[𝟭] 𝗜𝗡𝗜𝗧𝗜𝗔𝗟 𝗙𝗜𝗡𝗗𝗜𝗡𝗚𝗦 𝗔𝗡𝗗 𝗗𝗜𝗔𝗚𝗡𝗢𝗦𝗜𝗦 𝗪𝗮𝘀 𝘁𝗵𝗲 𝗲𝗾𝘂𝗶𝗽𝗺𝗲𝗻𝘁 𝗼𝗽𝗲𝗿𝗮𝘁𝗶𝗼𝗻𝗮𝗹? 𝗪𝗵𝗮𝘁 𝘀𝘁𝗲𝗽𝘀 𝗱𝗶…"
type textarea "x"
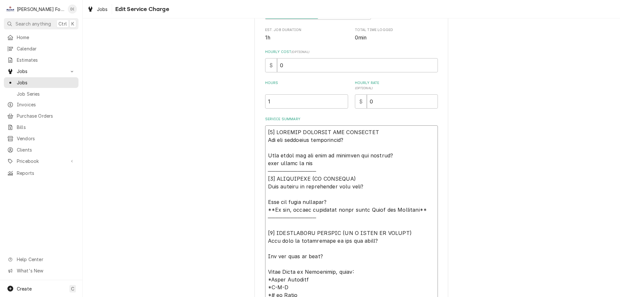
type textarea "[𝟭] 𝗜𝗡𝗜𝗧𝗜𝗔𝗟 𝗙𝗜𝗡𝗗𝗜𝗡𝗚𝗦 𝗔𝗡𝗗 𝗗𝗜𝗔𝗚𝗡𝗢𝗦𝗜𝗦 𝗪𝗮𝘀 𝘁𝗵𝗲 𝗲𝗾𝘂𝗶𝗽𝗺𝗲𝗻𝘁 𝗼𝗽𝗲𝗿𝗮𝘁𝗶𝗼𝗻𝗮𝗹? 𝗪𝗵𝗮𝘁 𝘀𝘁𝗲𝗽𝘀 𝗱𝗶…"
click at [383, 187] on textarea "Service Summary" at bounding box center [351, 217] width 173 height 184
type textarea "x"
type textarea "[𝟭] 𝗜𝗡𝗜𝗧𝗜𝗔𝗟 𝗙𝗜𝗡𝗗𝗜𝗡𝗚𝗦 𝗔𝗡𝗗 𝗗𝗜𝗔𝗚𝗡𝗢𝗦𝗜𝗦 𝗪𝗮𝘀 𝘁𝗵𝗲 𝗲𝗾𝘂𝗶𝗽𝗺𝗲𝗻𝘁 𝗼𝗽𝗲𝗿𝗮𝘁𝗶𝗼𝗻𝗮𝗹? 𝗪𝗵𝗮𝘁 𝘀𝘁𝗲𝗽𝘀 𝗱𝗶…"
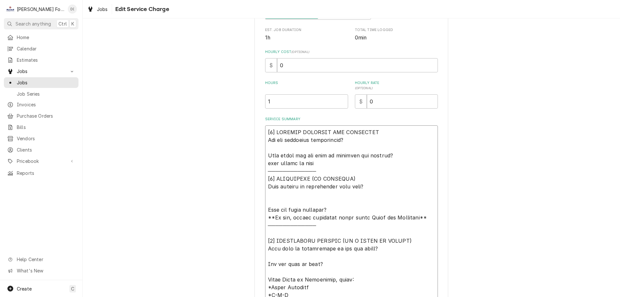
type textarea "x"
type textarea "[𝟭] 𝗜𝗡𝗜𝗧𝗜𝗔𝗟 𝗙𝗜𝗡𝗗𝗜𝗡𝗚𝗦 𝗔𝗡𝗗 𝗗𝗜𝗔𝗚𝗡𝗢𝗦𝗜𝗦 𝗪𝗮𝘀 𝘁𝗵𝗲 𝗲𝗾𝘂𝗶𝗽𝗺𝗲𝗻𝘁 𝗼𝗽𝗲𝗿𝗮𝘁𝗶𝗼𝗻𝗮𝗹? 𝗪𝗵𝗮𝘁 𝘀𝘁𝗲𝗽𝘀 𝗱𝗶…"
type textarea "x"
type textarea "[𝟭] 𝗜𝗡𝗜𝗧𝗜𝗔𝗟 𝗙𝗜𝗡𝗗𝗜𝗡𝗚𝗦 𝗔𝗡𝗗 𝗗𝗜𝗔𝗚𝗡𝗢𝗦𝗜𝗦 𝗪𝗮𝘀 𝘁𝗵𝗲 𝗲𝗾𝘂𝗶𝗽𝗺𝗲𝗻𝘁 𝗼𝗽𝗲𝗿𝗮𝘁𝗶𝗼𝗻𝗮𝗹? 𝗪𝗵𝗮𝘁 𝘀𝘁𝗲𝗽𝘀 𝗱𝗶…"
type textarea "x"
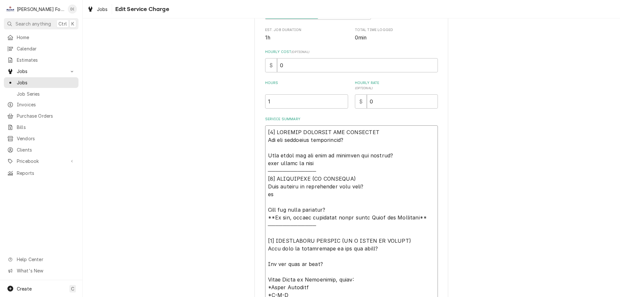
type textarea "[𝟭] 𝗜𝗡𝗜𝗧𝗜𝗔𝗟 𝗙𝗜𝗡𝗗𝗜𝗡𝗚𝗦 𝗔𝗡𝗗 𝗗𝗜𝗔𝗚𝗡𝗢𝗦𝗜𝗦 𝗪𝗮𝘀 𝘁𝗵𝗲 𝗲𝗾𝘂𝗶𝗽𝗺𝗲𝗻𝘁 𝗼𝗽𝗲𝗿𝗮𝘁𝗶𝗼𝗻𝗮𝗹? 𝗪𝗵𝗮𝘁 𝘀𝘁𝗲𝗽𝘀 𝗱𝗶…"
type textarea "x"
type textarea "[𝟭] 𝗜𝗡𝗜𝗧𝗜𝗔𝗟 𝗙𝗜𝗡𝗗𝗜𝗡𝗚𝗦 𝗔𝗡𝗗 𝗗𝗜𝗔𝗚𝗡𝗢𝗦𝗜𝗦 𝗪𝗮𝘀 𝘁𝗵𝗲 𝗲𝗾𝘂𝗶𝗽𝗺𝗲𝗻𝘁 𝗼𝗽𝗲𝗿𝗮𝘁𝗶𝗼𝗻𝗮𝗹? 𝗪𝗵𝗮𝘁 𝘀𝘁𝗲𝗽𝘀 𝗱𝗶…"
type textarea "x"
type textarea "[𝟭] 𝗜𝗡𝗜𝗧𝗜𝗔𝗟 𝗙𝗜𝗡𝗗𝗜𝗡𝗚𝗦 𝗔𝗡𝗗 𝗗𝗜𝗔𝗚𝗡𝗢𝗦𝗜𝗦 𝗪𝗮𝘀 𝘁𝗵𝗲 𝗲𝗾𝘂𝗶𝗽𝗺𝗲𝗻𝘁 𝗼𝗽𝗲𝗿𝗮𝘁𝗶𝗼𝗻𝗮𝗹? 𝗪𝗵𝗮𝘁 𝘀𝘁𝗲𝗽𝘀 𝗱𝗶…"
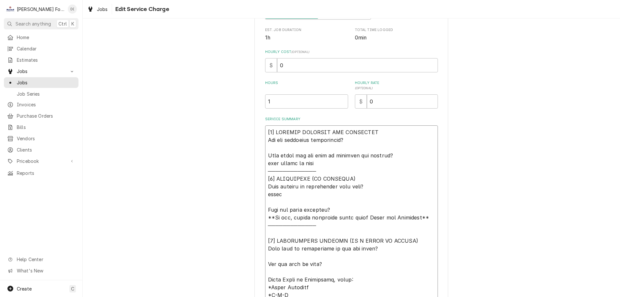
type textarea "x"
type textarea "[𝟭] 𝗜𝗡𝗜𝗧𝗜𝗔𝗟 𝗙𝗜𝗡𝗗𝗜𝗡𝗚𝗦 𝗔𝗡𝗗 𝗗𝗜𝗔𝗚𝗡𝗢𝗦𝗜𝗦 𝗪𝗮𝘀 𝘁𝗵𝗲 𝗲𝗾𝘂𝗶𝗽𝗺𝗲𝗻𝘁 𝗼𝗽𝗲𝗿𝗮𝘁𝗶𝗼𝗻𝗮𝗹? 𝗪𝗵𝗮𝘁 𝘀𝘁𝗲𝗽𝘀 𝗱𝗶…"
type textarea "x"
type textarea "[𝟭] 𝗜𝗡𝗜𝗧𝗜𝗔𝗟 𝗙𝗜𝗡𝗗𝗜𝗡𝗚𝗦 𝗔𝗡𝗗 𝗗𝗜𝗔𝗚𝗡𝗢𝗦𝗜𝗦 𝗪𝗮𝘀 𝘁𝗵𝗲 𝗲𝗾𝘂𝗶𝗽𝗺𝗲𝗻𝘁 𝗼𝗽𝗲𝗿𝗮𝘁𝗶𝗼𝗻𝗮𝗹? 𝗪𝗵𝗮𝘁 𝘀𝘁𝗲𝗽𝘀 𝗱𝗶…"
type textarea "x"
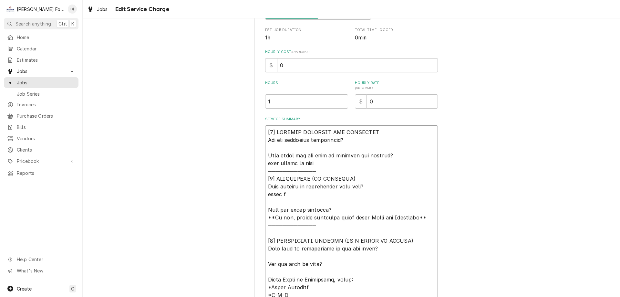
type textarea "[𝟭] 𝗜𝗡𝗜𝗧𝗜𝗔𝗟 𝗙𝗜𝗡𝗗𝗜𝗡𝗚𝗦 𝗔𝗡𝗗 𝗗𝗜𝗔𝗚𝗡𝗢𝗦𝗜𝗦 𝗪𝗮𝘀 𝘁𝗵𝗲 𝗲𝗾𝘂𝗶𝗽𝗺𝗲𝗻𝘁 𝗼𝗽𝗲𝗿𝗮𝘁𝗶𝗼𝗻𝗮𝗹? 𝗪𝗵𝗮𝘁 𝘀𝘁𝗲𝗽𝘀 𝗱𝗶…"
type textarea "x"
type textarea "[𝟭] 𝗜𝗡𝗜𝗧𝗜𝗔𝗟 𝗙𝗜𝗡𝗗𝗜𝗡𝗚𝗦 𝗔𝗡𝗗 𝗗𝗜𝗔𝗚𝗡𝗢𝗦𝗜𝗦 𝗪𝗮𝘀 𝘁𝗵𝗲 𝗲𝗾𝘂𝗶𝗽𝗺𝗲𝗻𝘁 𝗼𝗽𝗲𝗿𝗮𝘁𝗶𝗼𝗻𝗮𝗹? 𝗪𝗵𝗮𝘁 𝘀𝘁𝗲𝗽𝘀 𝗱𝗶…"
type textarea "x"
type textarea "[𝟭] 𝗜𝗡𝗜𝗧𝗜𝗔𝗟 𝗙𝗜𝗡𝗗𝗜𝗡𝗚𝗦 𝗔𝗡𝗗 𝗗𝗜𝗔𝗚𝗡𝗢𝗦𝗜𝗦 𝗪𝗮𝘀 𝘁𝗵𝗲 𝗲𝗾𝘂𝗶𝗽𝗺𝗲𝗻𝘁 𝗼𝗽𝗲𝗿𝗮𝘁𝗶𝗼𝗻𝗮𝗹? 𝗪𝗵𝗮𝘁 𝘀𝘁𝗲𝗽𝘀 𝗱𝗶…"
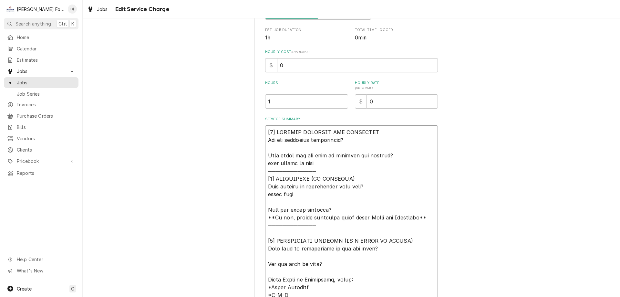
type textarea "x"
type textarea "[𝟭] 𝗜𝗡𝗜𝗧𝗜𝗔𝗟 𝗙𝗜𝗡𝗗𝗜𝗡𝗚𝗦 𝗔𝗡𝗗 𝗗𝗜𝗔𝗚𝗡𝗢𝗦𝗜𝗦 𝗪𝗮𝘀 𝘁𝗵𝗲 𝗲𝗾𝘂𝗶𝗽𝗺𝗲𝗻𝘁 𝗼𝗽𝗲𝗿𝗮𝘁𝗶𝗼𝗻𝗮𝗹? 𝗪𝗵𝗮𝘁 𝘀𝘁𝗲𝗽𝘀 𝗱𝗶…"
type textarea "x"
type textarea "[𝟭] 𝗜𝗡𝗜𝗧𝗜𝗔𝗟 𝗙𝗜𝗡𝗗𝗜𝗡𝗚𝗦 𝗔𝗡𝗗 𝗗𝗜𝗔𝗚𝗡𝗢𝗦𝗜𝗦 𝗪𝗮𝘀 𝘁𝗵𝗲 𝗲𝗾𝘂𝗶𝗽𝗺𝗲𝗻𝘁 𝗼𝗽𝗲𝗿𝗮𝘁𝗶𝗼𝗻𝗮𝗹? 𝗪𝗵𝗮𝘁 𝘀𝘁𝗲𝗽𝘀 𝗱𝗶…"
type textarea "x"
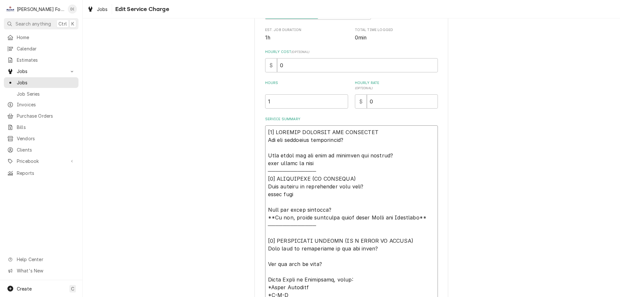
type textarea "[𝟭] 𝗜𝗡𝗜𝗧𝗜𝗔𝗟 𝗙𝗜𝗡𝗗𝗜𝗡𝗚𝗦 𝗔𝗡𝗗 𝗗𝗜𝗔𝗚𝗡𝗢𝗦𝗜𝗦 𝗪𝗮𝘀 𝘁𝗵𝗲 𝗲𝗾𝘂𝗶𝗽𝗺𝗲𝗻𝘁 𝗼𝗽𝗲𝗿𝗮𝘁𝗶𝗼𝗻𝗮𝗹? 𝗪𝗵𝗮𝘁 𝘀𝘁𝗲𝗽𝘀 𝗱𝗶…"
type textarea "x"
type textarea "[𝟭] 𝗜𝗡𝗜𝗧𝗜𝗔𝗟 𝗙𝗜𝗡𝗗𝗜𝗡𝗚𝗦 𝗔𝗡𝗗 𝗗𝗜𝗔𝗚𝗡𝗢𝗦𝗜𝗦 𝗪𝗮𝘀 𝘁𝗵𝗲 𝗲𝗾𝘂𝗶𝗽𝗺𝗲𝗻𝘁 𝗼𝗽𝗲𝗿𝗮𝘁𝗶𝗼𝗻𝗮𝗹? 𝗪𝗵𝗮𝘁 𝘀𝘁𝗲𝗽𝘀 𝗱𝗶…"
type textarea "x"
type textarea "[𝟭] 𝗜𝗡𝗜𝗧𝗜𝗔𝗟 𝗙𝗜𝗡𝗗𝗜𝗡𝗚𝗦 𝗔𝗡𝗗 𝗗𝗜𝗔𝗚𝗡𝗢𝗦𝗜𝗦 𝗪𝗮𝘀 𝘁𝗵𝗲 𝗲𝗾𝘂𝗶𝗽𝗺𝗲𝗻𝘁 𝗼𝗽𝗲𝗿𝗮𝘁𝗶𝗼𝗻𝗮𝗹? 𝗪𝗵𝗮𝘁 𝘀𝘁𝗲𝗽𝘀 𝗱𝗶…"
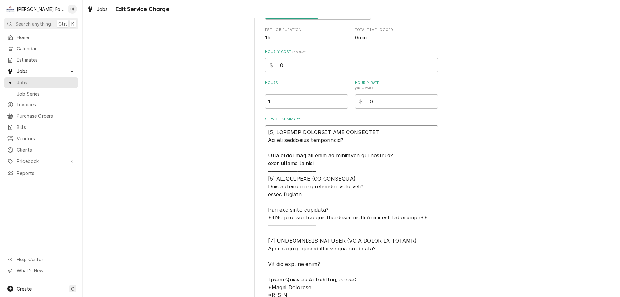
type textarea "x"
type textarea "[𝟭] 𝗜𝗡𝗜𝗧𝗜𝗔𝗟 𝗙𝗜𝗡𝗗𝗜𝗡𝗚𝗦 𝗔𝗡𝗗 𝗗𝗜𝗔𝗚𝗡𝗢𝗦𝗜𝗦 𝗪𝗮𝘀 𝘁𝗵𝗲 𝗲𝗾𝘂𝗶𝗽𝗺𝗲𝗻𝘁 𝗼𝗽𝗲𝗿𝗮𝘁𝗶𝗼𝗻𝗮𝗹? 𝗪𝗵𝗮𝘁 𝘀𝘁𝗲𝗽𝘀 𝗱𝗶…"
type textarea "x"
type textarea "[𝟭] 𝗜𝗡𝗜𝗧𝗜𝗔𝗟 𝗙𝗜𝗡𝗗𝗜𝗡𝗚𝗦 𝗔𝗡𝗗 𝗗𝗜𝗔𝗚𝗡𝗢𝗦𝗜𝗦 𝗪𝗮𝘀 𝘁𝗵𝗲 𝗲𝗾𝘂𝗶𝗽𝗺𝗲𝗻𝘁 𝗼𝗽𝗲𝗿𝗮𝘁𝗶𝗼𝗻𝗮𝗹? 𝗪𝗵𝗮𝘁 𝘀𝘁𝗲𝗽𝘀 𝗱𝗶…"
type textarea "x"
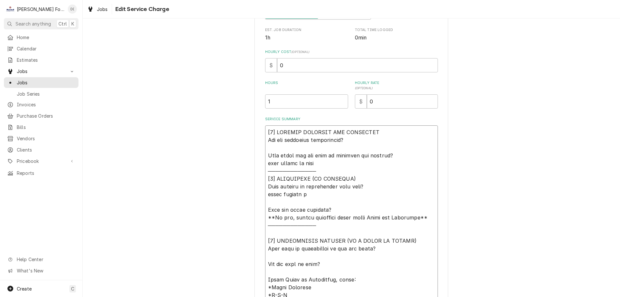
type textarea "[𝟭] 𝗜𝗡𝗜𝗧𝗜𝗔𝗟 𝗙𝗜𝗡𝗗𝗜𝗡𝗚𝗦 𝗔𝗡𝗗 𝗗𝗜𝗔𝗚𝗡𝗢𝗦𝗜𝗦 𝗪𝗮𝘀 𝘁𝗵𝗲 𝗲𝗾𝘂𝗶𝗽𝗺𝗲𝗻𝘁 𝗼𝗽𝗲𝗿𝗮𝘁𝗶𝗼𝗻𝗮𝗹? 𝗪𝗵𝗮𝘁 𝘀𝘁𝗲𝗽𝘀 𝗱𝗶…"
type textarea "x"
type textarea "[𝟭] 𝗜𝗡𝗜𝗧𝗜𝗔𝗟 𝗙𝗜𝗡𝗗𝗜𝗡𝗚𝗦 𝗔𝗡𝗗 𝗗𝗜𝗔𝗚𝗡𝗢𝗦𝗜𝗦 𝗪𝗮𝘀 𝘁𝗵𝗲 𝗲𝗾𝘂𝗶𝗽𝗺𝗲𝗻𝘁 𝗼𝗽𝗲𝗿𝗮𝘁𝗶𝗼𝗻𝗮𝗹? 𝗪𝗵𝗮𝘁 𝘀𝘁𝗲𝗽𝘀 𝗱𝗶…"
type textarea "x"
type textarea "[𝟭] 𝗜𝗡𝗜𝗧𝗜𝗔𝗟 𝗙𝗜𝗡𝗗𝗜𝗡𝗚𝗦 𝗔𝗡𝗗 𝗗𝗜𝗔𝗚𝗡𝗢𝗦𝗜𝗦 𝗪𝗮𝘀 𝘁𝗵𝗲 𝗲𝗾𝘂𝗶𝗽𝗺𝗲𝗻𝘁 𝗼𝗽𝗲𝗿𝗮𝘁𝗶𝗼𝗻𝗮𝗹? 𝗪𝗵𝗮𝘁 𝘀𝘁𝗲𝗽𝘀 𝗱𝗶…"
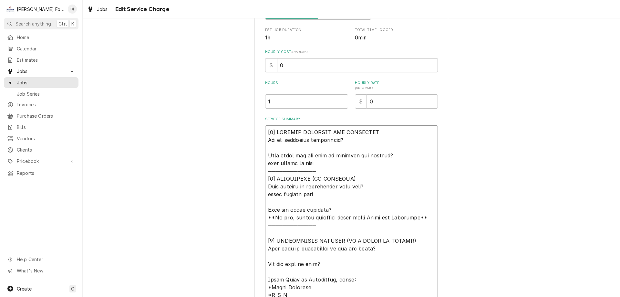
type textarea "x"
type textarea "[𝟭] 𝗜𝗡𝗜𝗧𝗜𝗔𝗟 𝗙𝗜𝗡𝗗𝗜𝗡𝗚𝗦 𝗔𝗡𝗗 𝗗𝗜𝗔𝗚𝗡𝗢𝗦𝗜𝗦 𝗪𝗮𝘀 𝘁𝗵𝗲 𝗲𝗾𝘂𝗶𝗽𝗺𝗲𝗻𝘁 𝗼𝗽𝗲𝗿𝗮𝘁𝗶𝗼𝗻𝗮𝗹? 𝗪𝗵𝗮𝘁 𝘀𝘁𝗲𝗽𝘀 𝗱𝗶…"
type textarea "x"
type textarea "[𝟭] 𝗜𝗡𝗜𝗧𝗜𝗔𝗟 𝗙𝗜𝗡𝗗𝗜𝗡𝗚𝗦 𝗔𝗡𝗗 𝗗𝗜𝗔𝗚𝗡𝗢𝗦𝗜𝗦 𝗪𝗮𝘀 𝘁𝗵𝗲 𝗲𝗾𝘂𝗶𝗽𝗺𝗲𝗻𝘁 𝗼𝗽𝗲𝗿𝗮𝘁𝗶𝗼𝗻𝗮𝗹? 𝗪𝗵𝗮𝘁 𝘀𝘁𝗲𝗽𝘀 𝗱𝗶…"
type textarea "x"
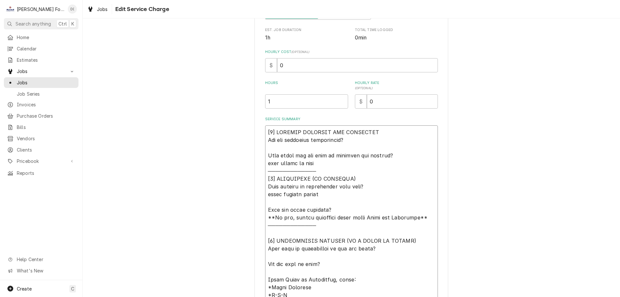
type textarea "[𝟭] 𝗜𝗡𝗜𝗧𝗜𝗔𝗟 𝗙𝗜𝗡𝗗𝗜𝗡𝗚𝗦 𝗔𝗡𝗗 𝗗𝗜𝗔𝗚𝗡𝗢𝗦𝗜𝗦 𝗪𝗮𝘀 𝘁𝗵𝗲 𝗲𝗾𝘂𝗶𝗽𝗺𝗲𝗻𝘁 𝗼𝗽𝗲𝗿𝗮𝘁𝗶𝗼𝗻𝗮𝗹? 𝗪𝗵𝗮𝘁 𝘀𝘁𝗲𝗽𝘀 𝗱𝗶…"
type textarea "x"
type textarea "[𝟭] 𝗜𝗡𝗜𝗧𝗜𝗔𝗟 𝗙𝗜𝗡𝗗𝗜𝗡𝗚𝗦 𝗔𝗡𝗗 𝗗𝗜𝗔𝗚𝗡𝗢𝗦𝗜𝗦 𝗪𝗮𝘀 𝘁𝗵𝗲 𝗲𝗾𝘂𝗶𝗽𝗺𝗲𝗻𝘁 𝗼𝗽𝗲𝗿𝗮𝘁𝗶𝗼𝗻𝗮𝗹? 𝗪𝗵𝗮𝘁 𝘀𝘁𝗲𝗽𝘀 𝗱𝗶…"
type textarea "x"
type textarea "[𝟭] 𝗜𝗡𝗜𝗧𝗜𝗔𝗟 𝗙𝗜𝗡𝗗𝗜𝗡𝗚𝗦 𝗔𝗡𝗗 𝗗𝗜𝗔𝗚𝗡𝗢𝗦𝗜𝗦 𝗪𝗮𝘀 𝘁𝗵𝗲 𝗲𝗾𝘂𝗶𝗽𝗺𝗲𝗻𝘁 𝗼𝗽𝗲𝗿𝗮𝘁𝗶𝗼𝗻𝗮𝗹? 𝗪𝗵𝗮𝘁 𝘀𝘁𝗲𝗽𝘀 𝗱𝗶…"
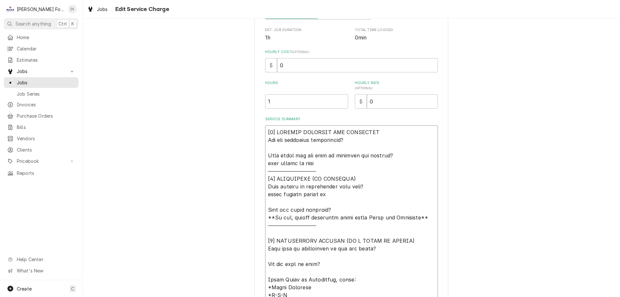
type textarea "x"
type textarea "[𝟭] 𝗜𝗡𝗜𝗧𝗜𝗔𝗟 𝗙𝗜𝗡𝗗𝗜𝗡𝗚𝗦 𝗔𝗡𝗗 𝗗𝗜𝗔𝗚𝗡𝗢𝗦𝗜𝗦 𝗪𝗮𝘀 𝘁𝗵𝗲 𝗲𝗾𝘂𝗶𝗽𝗺𝗲𝗻𝘁 𝗼𝗽𝗲𝗿𝗮𝘁𝗶𝗼𝗻𝗮𝗹? 𝗪𝗵𝗮𝘁 𝘀𝘁𝗲𝗽𝘀 𝗱𝗶…"
type textarea "x"
type textarea "[𝟭] 𝗜𝗡𝗜𝗧𝗜𝗔𝗟 𝗙𝗜𝗡𝗗𝗜𝗡𝗚𝗦 𝗔𝗡𝗗 𝗗𝗜𝗔𝗚𝗡𝗢𝗦𝗜𝗦 𝗪𝗮𝘀 𝘁𝗵𝗲 𝗲𝗾𝘂𝗶𝗽𝗺𝗲𝗻𝘁 𝗼𝗽𝗲𝗿𝗮𝘁𝗶𝗼𝗻𝗮𝗹? 𝗪𝗵𝗮𝘁 𝘀𝘁𝗲𝗽𝘀 𝗱𝗶…"
type textarea "x"
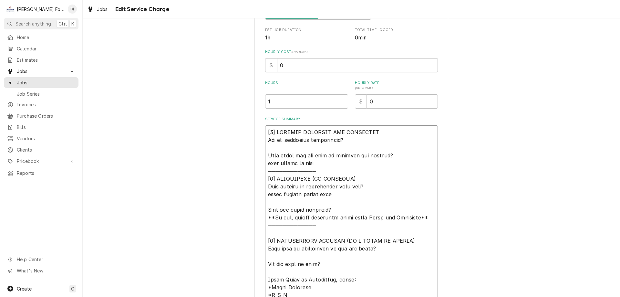
type textarea "[𝟭] 𝗜𝗡𝗜𝗧𝗜𝗔𝗟 𝗙𝗜𝗡𝗗𝗜𝗡𝗚𝗦 𝗔𝗡𝗗 𝗗𝗜𝗔𝗚𝗡𝗢𝗦𝗜𝗦 𝗪𝗮𝘀 𝘁𝗵𝗲 𝗲𝗾𝘂𝗶𝗽𝗺𝗲𝗻𝘁 𝗼𝗽𝗲𝗿𝗮𝘁𝗶𝗼𝗻𝗮𝗹? 𝗪𝗵𝗮𝘁 𝘀𝘁𝗲𝗽𝘀 𝗱𝗶…"
type textarea "x"
type textarea "[𝟭] 𝗜𝗡𝗜𝗧𝗜𝗔𝗟 𝗙𝗜𝗡𝗗𝗜𝗡𝗚𝗦 𝗔𝗡𝗗 𝗗𝗜𝗔𝗚𝗡𝗢𝗦𝗜𝗦 𝗪𝗮𝘀 𝘁𝗵𝗲 𝗲𝗾𝘂𝗶𝗽𝗺𝗲𝗻𝘁 𝗼𝗽𝗲𝗿𝗮𝘁𝗶𝗼𝗻𝗮𝗹? 𝗪𝗵𝗮𝘁 𝘀𝘁𝗲𝗽𝘀 𝗱𝗶…"
type textarea "x"
type textarea "[𝟭] 𝗜𝗡𝗜𝗧𝗜𝗔𝗟 𝗙𝗜𝗡𝗗𝗜𝗡𝗚𝗦 𝗔𝗡𝗗 𝗗𝗜𝗔𝗚𝗡𝗢𝗦𝗜𝗦 𝗪𝗮𝘀 𝘁𝗵𝗲 𝗲𝗾𝘂𝗶𝗽𝗺𝗲𝗻𝘁 𝗼𝗽𝗲𝗿𝗮𝘁𝗶𝗼𝗻𝗮𝗹? 𝗪𝗵𝗮𝘁 𝘀𝘁𝗲𝗽𝘀 𝗱𝗶…"
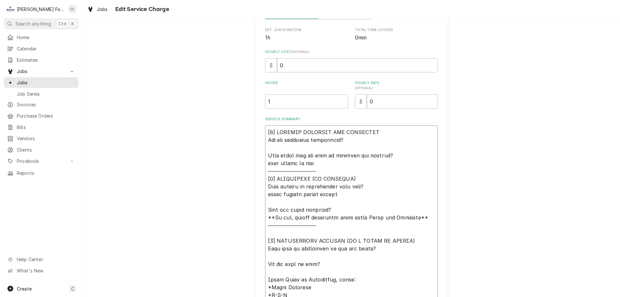
type textarea "x"
type textarea "[𝟭] 𝗜𝗡𝗜𝗧𝗜𝗔𝗟 𝗙𝗜𝗡𝗗𝗜𝗡𝗚𝗦 𝗔𝗡𝗗 𝗗𝗜𝗔𝗚𝗡𝗢𝗦𝗜𝗦 𝗪𝗮𝘀 𝘁𝗵𝗲 𝗲𝗾𝘂𝗶𝗽𝗺𝗲𝗻𝘁 𝗼𝗽𝗲𝗿𝗮𝘁𝗶𝗼𝗻𝗮𝗹? 𝗪𝗵𝗮𝘁 𝘀𝘁𝗲𝗽𝘀 𝗱𝗶…"
type textarea "x"
type textarea "[𝟭] 𝗜𝗡𝗜𝗧𝗜𝗔𝗟 𝗙𝗜𝗡𝗗𝗜𝗡𝗚𝗦 𝗔𝗡𝗗 𝗗𝗜𝗔𝗚𝗡𝗢𝗦𝗜𝗦 𝗪𝗮𝘀 𝘁𝗵𝗲 𝗲𝗾𝘂𝗶𝗽𝗺𝗲𝗻𝘁 𝗼𝗽𝗲𝗿𝗮𝘁𝗶𝗼𝗻𝗮𝗹? 𝗪𝗵𝗮𝘁 𝘀𝘁𝗲𝗽𝘀 𝗱𝗶…"
type textarea "x"
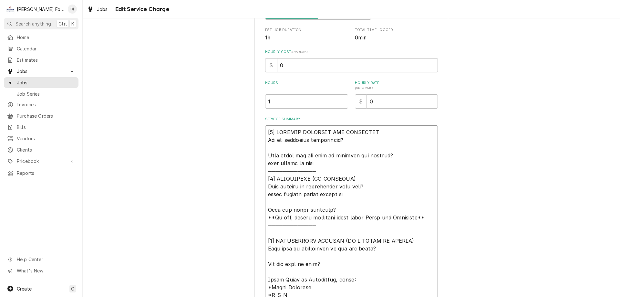
type textarea "[𝟭] 𝗜𝗡𝗜𝗧𝗜𝗔𝗟 𝗙𝗜𝗡𝗗𝗜𝗡𝗚𝗦 𝗔𝗡𝗗 𝗗𝗜𝗔𝗚𝗡𝗢𝗦𝗜𝗦 𝗪𝗮𝘀 𝘁𝗵𝗲 𝗲𝗾𝘂𝗶𝗽𝗺𝗲𝗻𝘁 𝗼𝗽𝗲𝗿𝗮𝘁𝗶𝗼𝗻𝗮𝗹? 𝗪𝗵𝗮𝘁 𝘀𝘁𝗲𝗽𝘀 𝗱𝗶…"
type textarea "x"
type textarea "[𝟭] 𝗜𝗡𝗜𝗧𝗜𝗔𝗟 𝗙𝗜𝗡𝗗𝗜𝗡𝗚𝗦 𝗔𝗡𝗗 𝗗𝗜𝗔𝗚𝗡𝗢𝗦𝗜𝗦 𝗪𝗮𝘀 𝘁𝗵𝗲 𝗲𝗾𝘂𝗶𝗽𝗺𝗲𝗻𝘁 𝗼𝗽𝗲𝗿𝗮𝘁𝗶𝗼𝗻𝗮𝗹? 𝗪𝗵𝗮𝘁 𝘀𝘁𝗲𝗽𝘀 𝗱𝗶…"
type textarea "x"
type textarea "[𝟭] 𝗜𝗡𝗜𝗧𝗜𝗔𝗟 𝗙𝗜𝗡𝗗𝗜𝗡𝗚𝗦 𝗔𝗡𝗗 𝗗𝗜𝗔𝗚𝗡𝗢𝗦𝗜𝗦 𝗪𝗮𝘀 𝘁𝗵𝗲 𝗲𝗾𝘂𝗶𝗽𝗺𝗲𝗻𝘁 𝗼𝗽𝗲𝗿𝗮𝘁𝗶𝗼𝗻𝗮𝗹? 𝗪𝗵𝗮𝘁 𝘀𝘁𝗲𝗽𝘀 𝗱𝗶…"
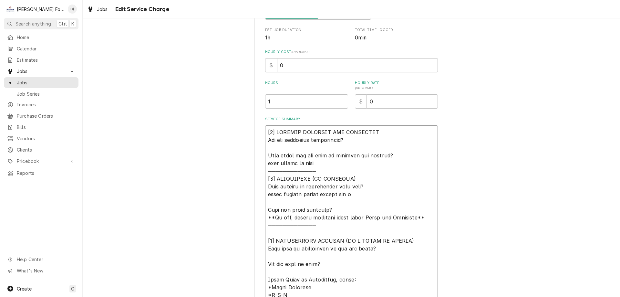
type textarea "x"
type textarea "[𝟭] 𝗜𝗡𝗜𝗧𝗜𝗔𝗟 𝗙𝗜𝗡𝗗𝗜𝗡𝗚𝗦 𝗔𝗡𝗗 𝗗𝗜𝗔𝗚𝗡𝗢𝗦𝗜𝗦 𝗪𝗮𝘀 𝘁𝗵𝗲 𝗲𝗾𝘂𝗶𝗽𝗺𝗲𝗻𝘁 𝗼𝗽𝗲𝗿𝗮𝘁𝗶𝗼𝗻𝗮𝗹? 𝗪𝗵𝗮𝘁 𝘀𝘁𝗲𝗽𝘀 𝗱𝗶…"
type textarea "x"
type textarea "[𝟭] 𝗜𝗡𝗜𝗧𝗜𝗔𝗟 𝗙𝗜𝗡𝗗𝗜𝗡𝗚𝗦 𝗔𝗡𝗗 𝗗𝗜𝗔𝗚𝗡𝗢𝗦𝗜𝗦 𝗪𝗮𝘀 𝘁𝗵𝗲 𝗲𝗾𝘂𝗶𝗽𝗺𝗲𝗻𝘁 𝗼𝗽𝗲𝗿𝗮𝘁𝗶𝗼𝗻𝗮𝗹? 𝗪𝗵𝗮𝘁 𝘀𝘁𝗲𝗽𝘀 𝗱𝗶…"
type textarea "x"
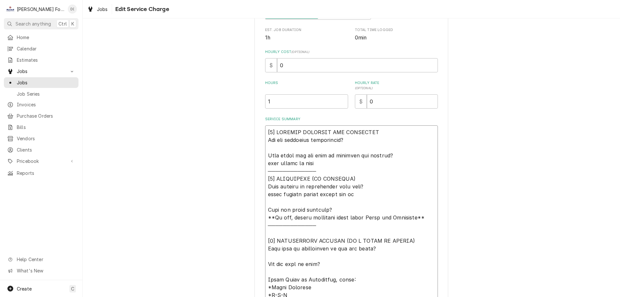
type textarea "[𝟭] 𝗜𝗡𝗜𝗧𝗜𝗔𝗟 𝗙𝗜𝗡𝗗𝗜𝗡𝗚𝗦 𝗔𝗡𝗗 𝗗𝗜𝗔𝗚𝗡𝗢𝗦𝗜𝗦 𝗪𝗮𝘀 𝘁𝗵𝗲 𝗲𝗾𝘂𝗶𝗽𝗺𝗲𝗻𝘁 𝗼𝗽𝗲𝗿𝗮𝘁𝗶𝗼𝗻𝗮𝗹? 𝗪𝗵𝗮𝘁 𝘀𝘁𝗲𝗽𝘀 𝗱𝗶…"
type textarea "x"
type textarea "[𝟭] 𝗜𝗡𝗜𝗧𝗜𝗔𝗟 𝗙𝗜𝗡𝗗𝗜𝗡𝗚𝗦 𝗔𝗡𝗗 𝗗𝗜𝗔𝗚𝗡𝗢𝗦𝗜𝗦 𝗪𝗮𝘀 𝘁𝗵𝗲 𝗲𝗾𝘂𝗶𝗽𝗺𝗲𝗻𝘁 𝗼𝗽𝗲𝗿𝗮𝘁𝗶𝗼𝗻𝗮𝗹? 𝗪𝗵𝗮𝘁 𝘀𝘁𝗲𝗽𝘀 𝗱𝗶…"
type textarea "x"
type textarea "[𝟭] 𝗜𝗡𝗜𝗧𝗜𝗔𝗟 𝗙𝗜𝗡𝗗𝗜𝗡𝗚𝗦 𝗔𝗡𝗗 𝗗𝗜𝗔𝗚𝗡𝗢𝗦𝗜𝗦 𝗪𝗮𝘀 𝘁𝗵𝗲 𝗲𝗾𝘂𝗶𝗽𝗺𝗲𝗻𝘁 𝗼𝗽𝗲𝗿𝗮𝘁𝗶𝗼𝗻𝗮𝗹? 𝗪𝗵𝗮𝘁 𝘀𝘁𝗲𝗽𝘀 𝗱𝗶…"
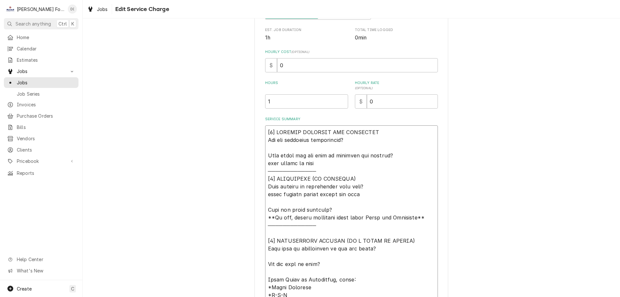
type textarea "x"
type textarea "[𝟭] 𝗜𝗡𝗜𝗧𝗜𝗔𝗟 𝗙𝗜𝗡𝗗𝗜𝗡𝗚𝗦 𝗔𝗡𝗗 𝗗𝗜𝗔𝗚𝗡𝗢𝗦𝗜𝗦 𝗪𝗮𝘀 𝘁𝗵𝗲 𝗲𝗾𝘂𝗶𝗽𝗺𝗲𝗻𝘁 𝗼𝗽𝗲𝗿𝗮𝘁𝗶𝗼𝗻𝗮𝗹? 𝗪𝗵𝗮𝘁 𝘀𝘁𝗲𝗽𝘀 𝗱𝗶…"
type textarea "x"
type textarea "[𝟭] 𝗜𝗡𝗜𝗧𝗜𝗔𝗟 𝗙𝗜𝗡𝗗𝗜𝗡𝗚𝗦 𝗔𝗡𝗗 𝗗𝗜𝗔𝗚𝗡𝗢𝗦𝗜𝗦 𝗪𝗮𝘀 𝘁𝗵𝗲 𝗲𝗾𝘂𝗶𝗽𝗺𝗲𝗻𝘁 𝗼𝗽𝗲𝗿𝗮𝘁𝗶𝗼𝗻𝗮𝗹? 𝗪𝗵𝗮𝘁 𝘀𝘁𝗲𝗽𝘀 𝗱𝗶…"
type textarea "x"
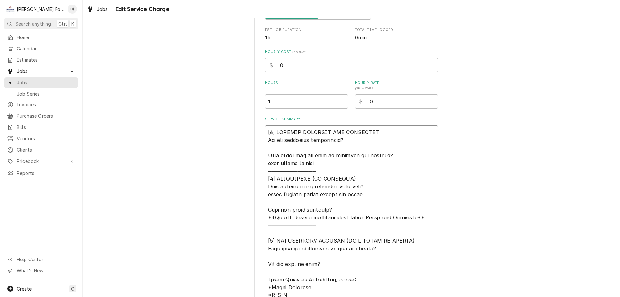
type textarea "[𝟭] 𝗜𝗡𝗜𝗧𝗜𝗔𝗟 𝗙𝗜𝗡𝗗𝗜𝗡𝗚𝗦 𝗔𝗡𝗗 𝗗𝗜𝗔𝗚𝗡𝗢𝗦𝗜𝗦 𝗪𝗮𝘀 𝘁𝗵𝗲 𝗲𝗾𝘂𝗶𝗽𝗺𝗲𝗻𝘁 𝗼𝗽𝗲𝗿𝗮𝘁𝗶𝗼𝗻𝗮𝗹? 𝗪𝗵𝗮𝘁 𝘀𝘁𝗲𝗽𝘀 𝗱𝗶…"
type textarea "x"
type textarea "[𝟭] 𝗜𝗡𝗜𝗧𝗜𝗔𝗟 𝗙𝗜𝗡𝗗𝗜𝗡𝗚𝗦 𝗔𝗡𝗗 𝗗𝗜𝗔𝗚𝗡𝗢𝗦𝗜𝗦 𝗪𝗮𝘀 𝘁𝗵𝗲 𝗲𝗾𝘂𝗶𝗽𝗺𝗲𝗻𝘁 𝗼𝗽𝗲𝗿𝗮𝘁𝗶𝗼𝗻𝗮𝗹? 𝗪𝗵𝗮𝘁 𝘀𝘁𝗲𝗽𝘀 𝗱𝗶…"
type textarea "x"
type textarea "[𝟭] 𝗜𝗡𝗜𝗧𝗜𝗔𝗟 𝗙𝗜𝗡𝗗𝗜𝗡𝗚𝗦 𝗔𝗡𝗗 𝗗𝗜𝗔𝗚𝗡𝗢𝗦𝗜𝗦 𝗪𝗮𝘀 𝘁𝗵𝗲 𝗲𝗾𝘂𝗶𝗽𝗺𝗲𝗻𝘁 𝗼𝗽𝗲𝗿𝗮𝘁𝗶𝗼𝗻𝗮𝗹? 𝗪𝗵𝗮𝘁 𝘀𝘁𝗲𝗽𝘀 𝗱𝗶…"
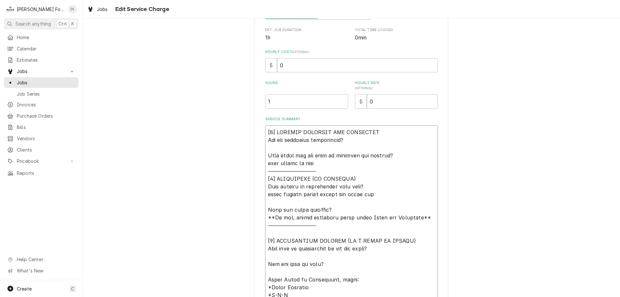
type textarea "x"
type textarea "[𝟭] 𝗜𝗡𝗜𝗧𝗜𝗔𝗟 𝗙𝗜𝗡𝗗𝗜𝗡𝗚𝗦 𝗔𝗡𝗗 𝗗𝗜𝗔𝗚𝗡𝗢𝗦𝗜𝗦 𝗪𝗮𝘀 𝘁𝗵𝗲 𝗲𝗾𝘂𝗶𝗽𝗺𝗲𝗻𝘁 𝗼𝗽𝗲𝗿𝗮𝘁𝗶𝗼𝗻𝗮𝗹? 𝗪𝗵𝗮𝘁 𝘀𝘁𝗲𝗽𝘀 𝗱𝗶…"
type textarea "x"
type textarea "[𝟭] 𝗜𝗡𝗜𝗧𝗜𝗔𝗟 𝗙𝗜𝗡𝗗𝗜𝗡𝗚𝗦 𝗔𝗡𝗗 𝗗𝗜𝗔𝗚𝗡𝗢𝗦𝗜𝗦 𝗪𝗮𝘀 𝘁𝗵𝗲 𝗲𝗾𝘂𝗶𝗽𝗺𝗲𝗻𝘁 𝗼𝗽𝗲𝗿𝗮𝘁𝗶𝗼𝗻𝗮𝗹? 𝗪𝗵𝗮𝘁 𝘀𝘁𝗲𝗽𝘀 𝗱𝗶…"
type textarea "x"
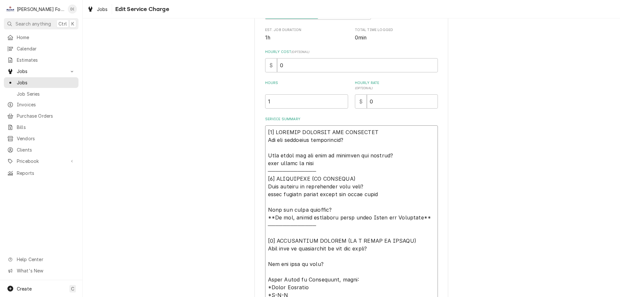
type textarea "[𝟭] 𝗜𝗡𝗜𝗧𝗜𝗔𝗟 𝗙𝗜𝗡𝗗𝗜𝗡𝗚𝗦 𝗔𝗡𝗗 𝗗𝗜𝗔𝗚𝗡𝗢𝗦𝗜𝗦 𝗪𝗮𝘀 𝘁𝗵𝗲 𝗲𝗾𝘂𝗶𝗽𝗺𝗲𝗻𝘁 𝗼𝗽𝗲𝗿𝗮𝘁𝗶𝗼𝗻𝗮𝗹? 𝗪𝗵𝗮𝘁 𝘀𝘁𝗲𝗽𝘀 𝗱𝗶…"
type textarea "x"
type textarea "[𝟭] 𝗜𝗡𝗜𝗧𝗜𝗔𝗟 𝗙𝗜𝗡𝗗𝗜𝗡𝗚𝗦 𝗔𝗡𝗗 𝗗𝗜𝗔𝗚𝗡𝗢𝗦𝗜𝗦 𝗪𝗮𝘀 𝘁𝗵𝗲 𝗲𝗾𝘂𝗶𝗽𝗺𝗲𝗻𝘁 𝗼𝗽𝗲𝗿𝗮𝘁𝗶𝗼𝗻𝗮𝗹? 𝗪𝗵𝗮𝘁 𝘀𝘁𝗲𝗽𝘀 𝗱𝗶…"
type textarea "x"
type textarea "[𝟭] 𝗜𝗡𝗜𝗧𝗜𝗔𝗟 𝗙𝗜𝗡𝗗𝗜𝗡𝗚𝗦 𝗔𝗡𝗗 𝗗𝗜𝗔𝗚𝗡𝗢𝗦𝗜𝗦 𝗪𝗮𝘀 𝘁𝗵𝗲 𝗲𝗾𝘂𝗶𝗽𝗺𝗲𝗻𝘁 𝗼𝗽𝗲𝗿𝗮𝘁𝗶𝗼𝗻𝗮𝗹? 𝗪𝗵𝗮𝘁 𝘀𝘁𝗲𝗽𝘀 𝗱𝗶…"
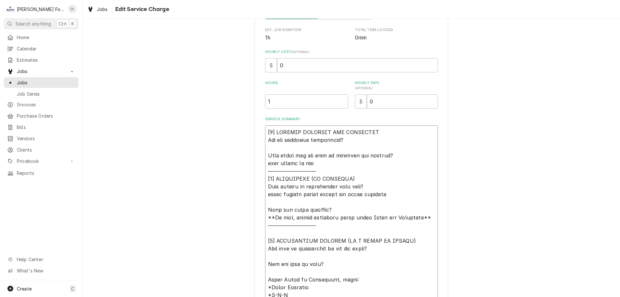
type textarea "x"
type textarea "[𝟭] 𝗜𝗡𝗜𝗧𝗜𝗔𝗟 𝗙𝗜𝗡𝗗𝗜𝗡𝗚𝗦 𝗔𝗡𝗗 𝗗𝗜𝗔𝗚𝗡𝗢𝗦𝗜𝗦 𝗪𝗮𝘀 𝘁𝗵𝗲 𝗲𝗾𝘂𝗶𝗽𝗺𝗲𝗻𝘁 𝗼𝗽𝗲𝗿𝗮𝘁𝗶𝗼𝗻𝗮𝗹? 𝗪𝗵𝗮𝘁 𝘀𝘁𝗲𝗽𝘀 𝗱𝗶…"
type textarea "x"
type textarea "[𝟭] 𝗜𝗡𝗜𝗧𝗜𝗔𝗟 𝗙𝗜𝗡𝗗𝗜𝗡𝗚𝗦 𝗔𝗡𝗗 𝗗𝗜𝗔𝗚𝗡𝗢𝗦𝗜𝗦 𝗪𝗮𝘀 𝘁𝗵𝗲 𝗲𝗾𝘂𝗶𝗽𝗺𝗲𝗻𝘁 𝗼𝗽𝗲𝗿𝗮𝘁𝗶𝗼𝗻𝗮𝗹? 𝗪𝗵𝗮𝘁 𝘀𝘁𝗲𝗽𝘀 𝗱𝗶…"
type textarea "x"
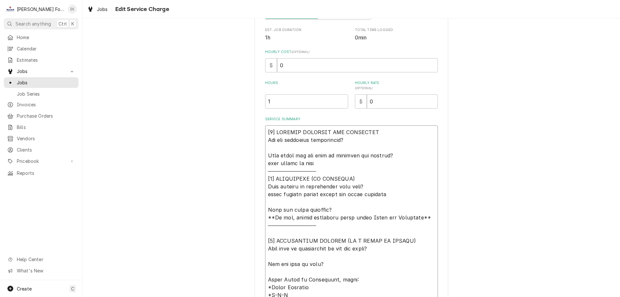
type textarea "[𝟭] 𝗜𝗡𝗜𝗧𝗜𝗔𝗟 𝗙𝗜𝗡𝗗𝗜𝗡𝗚𝗦 𝗔𝗡𝗗 𝗗𝗜𝗔𝗚𝗡𝗢𝗦𝗜𝗦 𝗪𝗮𝘀 𝘁𝗵𝗲 𝗲𝗾𝘂𝗶𝗽𝗺𝗲𝗻𝘁 𝗼𝗽𝗲𝗿𝗮𝘁𝗶𝗼𝗻𝗮𝗹? 𝗪𝗵𝗮𝘁 𝘀𝘁𝗲𝗽𝘀 𝗱𝗶…"
type textarea "x"
type textarea "[𝟭] 𝗜𝗡𝗜𝗧𝗜𝗔𝗟 𝗙𝗜𝗡𝗗𝗜𝗡𝗚𝗦 𝗔𝗡𝗗 𝗗𝗜𝗔𝗚𝗡𝗢𝗦𝗜𝗦 𝗪𝗮𝘀 𝘁𝗵𝗲 𝗲𝗾𝘂𝗶𝗽𝗺𝗲𝗻𝘁 𝗼𝗽𝗲𝗿𝗮𝘁𝗶𝗼𝗻𝗮𝗹? 𝗪𝗵𝗮𝘁 𝘀𝘁𝗲𝗽𝘀 𝗱𝗶…"
type textarea "x"
type textarea "[𝟭] 𝗜𝗡𝗜𝗧𝗜𝗔𝗟 𝗙𝗜𝗡𝗗𝗜𝗡𝗚𝗦 𝗔𝗡𝗗 𝗗𝗜𝗔𝗚𝗡𝗢𝗦𝗜𝗦 𝗪𝗮𝘀 𝘁𝗵𝗲 𝗲𝗾𝘂𝗶𝗽𝗺𝗲𝗻𝘁 𝗼𝗽𝗲𝗿𝗮𝘁𝗶𝗼𝗻𝗮𝗹? 𝗪𝗵𝗮𝘁 𝘀𝘁𝗲𝗽𝘀 𝗱𝗶…"
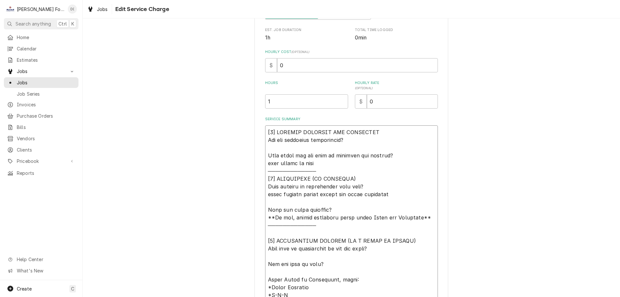
type textarea "x"
type textarea "[𝟭] 𝗜𝗡𝗜𝗧𝗜𝗔𝗟 𝗙𝗜𝗡𝗗𝗜𝗡𝗚𝗦 𝗔𝗡𝗗 𝗗𝗜𝗔𝗚𝗡𝗢𝗦𝗜𝗦 𝗪𝗮𝘀 𝘁𝗵𝗲 𝗲𝗾𝘂𝗶𝗽𝗺𝗲𝗻𝘁 𝗼𝗽𝗲𝗿𝗮𝘁𝗶𝗼𝗻𝗮𝗹? 𝗪𝗵𝗮𝘁 𝘀𝘁𝗲𝗽𝘀 𝗱𝗶…"
type textarea "x"
type textarea "[𝟭] 𝗜𝗡𝗜𝗧𝗜𝗔𝗟 𝗙𝗜𝗡𝗗𝗜𝗡𝗚𝗦 𝗔𝗡𝗗 𝗗𝗜𝗔𝗚𝗡𝗢𝗦𝗜𝗦 𝗪𝗮𝘀 𝘁𝗵𝗲 𝗲𝗾𝘂𝗶𝗽𝗺𝗲𝗻𝘁 𝗼𝗽𝗲𝗿𝗮𝘁𝗶𝗼𝗻𝗮𝗹? 𝗪𝗵𝗮𝘁 𝘀𝘁𝗲𝗽𝘀 𝗱𝗶…"
type textarea "x"
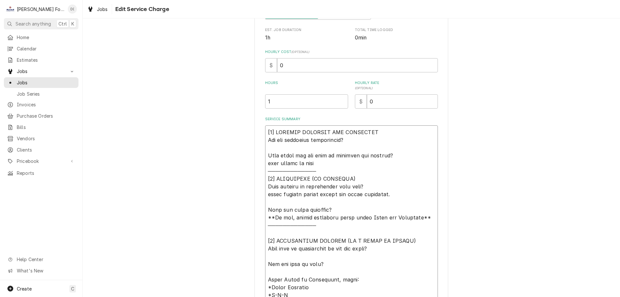
type textarea "[𝟭] 𝗜𝗡𝗜𝗧𝗜𝗔𝗟 𝗙𝗜𝗡𝗗𝗜𝗡𝗚𝗦 𝗔𝗡𝗗 𝗗𝗜𝗔𝗚𝗡𝗢𝗦𝗜𝗦 𝗪𝗮𝘀 𝘁𝗵𝗲 𝗲𝗾𝘂𝗶𝗽𝗺𝗲𝗻𝘁 𝗼𝗽𝗲𝗿𝗮𝘁𝗶𝗼𝗻𝗮𝗹? 𝗪𝗵𝗮𝘁 𝘀𝘁𝗲𝗽𝘀 𝗱𝗶…"
type textarea "x"
type textarea "[𝟭] 𝗜𝗡𝗜𝗧𝗜𝗔𝗟 𝗙𝗜𝗡𝗗𝗜𝗡𝗚𝗦 𝗔𝗡𝗗 𝗗𝗜𝗔𝗚𝗡𝗢𝗦𝗜𝗦 𝗪𝗮𝘀 𝘁𝗵𝗲 𝗲𝗾𝘂𝗶𝗽𝗺𝗲𝗻𝘁 𝗼𝗽𝗲𝗿𝗮𝘁𝗶𝗼𝗻𝗮𝗹? 𝗪𝗵𝗮𝘁 𝘀𝘁𝗲𝗽𝘀 𝗱𝗶…"
type textarea "x"
type textarea "[𝟭] 𝗜𝗡𝗜𝗧𝗜𝗔𝗟 𝗙𝗜𝗡𝗗𝗜𝗡𝗚𝗦 𝗔𝗡𝗗 𝗗𝗜𝗔𝗚𝗡𝗢𝗦𝗜𝗦 𝗪𝗮𝘀 𝘁𝗵𝗲 𝗲𝗾𝘂𝗶𝗽𝗺𝗲𝗻𝘁 𝗼𝗽𝗲𝗿𝗮𝘁𝗶𝗼𝗻𝗮𝗹? 𝗪𝗵𝗮𝘁 𝘀𝘁𝗲𝗽𝘀 𝗱𝗶…"
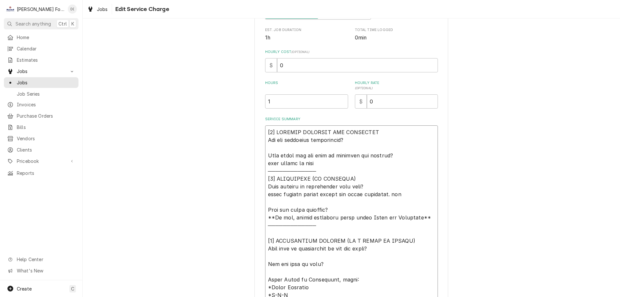
type textarea "x"
type textarea "[𝟭] 𝗜𝗡𝗜𝗧𝗜𝗔𝗟 𝗙𝗜𝗡𝗗𝗜𝗡𝗚𝗦 𝗔𝗡𝗗 𝗗𝗜𝗔𝗚𝗡𝗢𝗦𝗜𝗦 𝗪𝗮𝘀 𝘁𝗵𝗲 𝗲𝗾𝘂𝗶𝗽𝗺𝗲𝗻𝘁 𝗼𝗽𝗲𝗿𝗮𝘁𝗶𝗼𝗻𝗮𝗹? 𝗪𝗵𝗮𝘁 𝘀𝘁𝗲𝗽𝘀 𝗱𝗶…"
type textarea "x"
type textarea "[𝟭] 𝗜𝗡𝗜𝗧𝗜𝗔𝗟 𝗙𝗜𝗡𝗗𝗜𝗡𝗚𝗦 𝗔𝗡𝗗 𝗗𝗜𝗔𝗚𝗡𝗢𝗦𝗜𝗦 𝗪𝗮𝘀 𝘁𝗵𝗲 𝗲𝗾𝘂𝗶𝗽𝗺𝗲𝗻𝘁 𝗼𝗽𝗲𝗿𝗮𝘁𝗶𝗼𝗻𝗮𝗹? 𝗪𝗵𝗮𝘁 𝘀𝘁𝗲𝗽𝘀 𝗱𝗶…"
type textarea "x"
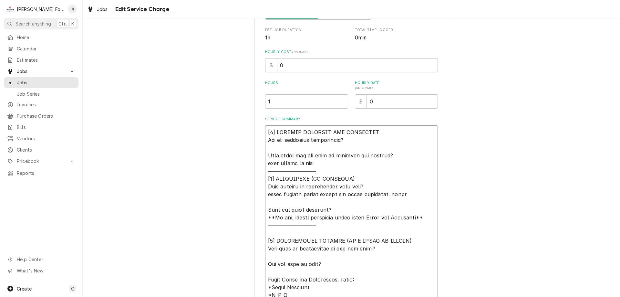
type textarea "[𝟭] 𝗜𝗡𝗜𝗧𝗜𝗔𝗟 𝗙𝗜𝗡𝗗𝗜𝗡𝗚𝗦 𝗔𝗡𝗗 𝗗𝗜𝗔𝗚𝗡𝗢𝗦𝗜𝗦 𝗪𝗮𝘀 𝘁𝗵𝗲 𝗲𝗾𝘂𝗶𝗽𝗺𝗲𝗻𝘁 𝗼𝗽𝗲𝗿𝗮𝘁𝗶𝗼𝗻𝗮𝗹? 𝗪𝗵𝗮𝘁 𝘀𝘁𝗲𝗽𝘀 𝗱𝗶…"
type textarea "x"
type textarea "[𝟭] 𝗜𝗡𝗜𝗧𝗜𝗔𝗟 𝗙𝗜𝗡𝗗𝗜𝗡𝗚𝗦 𝗔𝗡𝗗 𝗗𝗜𝗔𝗚𝗡𝗢𝗦𝗜𝗦 𝗪𝗮𝘀 𝘁𝗵𝗲 𝗲𝗾𝘂𝗶𝗽𝗺𝗲𝗻𝘁 𝗼𝗽𝗲𝗿𝗮𝘁𝗶𝗼𝗻𝗮𝗹? 𝗪𝗵𝗮𝘁 𝘀𝘁𝗲𝗽𝘀 𝗱𝗶…"
type textarea "x"
type textarea "[𝟭] 𝗜𝗡𝗜𝗧𝗜𝗔𝗟 𝗙𝗜𝗡𝗗𝗜𝗡𝗚𝗦 𝗔𝗡𝗗 𝗗𝗜𝗔𝗚𝗡𝗢𝗦𝗜𝗦 𝗪𝗮𝘀 𝘁𝗵𝗲 𝗲𝗾𝘂𝗶𝗽𝗺𝗲𝗻𝘁 𝗼𝗽𝗲𝗿𝗮𝘁𝗶𝗼𝗻𝗮𝗹? 𝗪𝗵𝗮𝘁 𝘀𝘁𝗲𝗽𝘀 𝗱𝗶…"
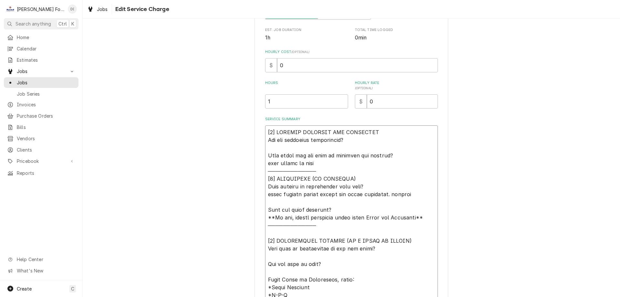
type textarea "x"
type textarea "[𝟭] 𝗜𝗡𝗜𝗧𝗜𝗔𝗟 𝗙𝗜𝗡𝗗𝗜𝗡𝗚𝗦 𝗔𝗡𝗗 𝗗𝗜𝗔𝗚𝗡𝗢𝗦𝗜𝗦 𝗪𝗮𝘀 𝘁𝗵𝗲 𝗲𝗾𝘂𝗶𝗽𝗺𝗲𝗻𝘁 𝗼𝗽𝗲𝗿𝗮𝘁𝗶𝗼𝗻𝗮𝗹? 𝗪𝗵𝗮𝘁 𝘀𝘁𝗲𝗽𝘀 𝗱𝗶…"
type textarea "x"
type textarea "[𝟭] 𝗜𝗡𝗜𝗧𝗜𝗔𝗟 𝗙𝗜𝗡𝗗𝗜𝗡𝗚𝗦 𝗔𝗡𝗗 𝗗𝗜𝗔𝗚𝗡𝗢𝗦𝗜𝗦 𝗪𝗮𝘀 𝘁𝗵𝗲 𝗲𝗾𝘂𝗶𝗽𝗺𝗲𝗻𝘁 𝗼𝗽𝗲𝗿𝗮𝘁𝗶𝗼𝗻𝗮𝗹? 𝗪𝗵𝗮𝘁 𝘀𝘁𝗲𝗽𝘀 𝗱𝗶…"
type textarea "x"
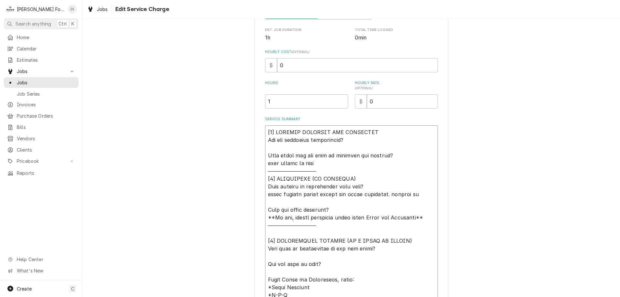
type textarea "[𝟭] 𝗜𝗡𝗜𝗧𝗜𝗔𝗟 𝗙𝗜𝗡𝗗𝗜𝗡𝗚𝗦 𝗔𝗡𝗗 𝗗𝗜𝗔𝗚𝗡𝗢𝗦𝗜𝗦 𝗪𝗮𝘀 𝘁𝗵𝗲 𝗲𝗾𝘂𝗶𝗽𝗺𝗲𝗻𝘁 𝗼𝗽𝗲𝗿𝗮𝘁𝗶𝗼𝗻𝗮𝗹? 𝗪𝗵𝗮𝘁 𝘀𝘁𝗲𝗽𝘀 𝗱𝗶…"
type textarea "x"
type textarea "[𝟭] 𝗜𝗡𝗜𝗧𝗜𝗔𝗟 𝗙𝗜𝗡𝗗𝗜𝗡𝗚𝗦 𝗔𝗡𝗗 𝗗𝗜𝗔𝗚𝗡𝗢𝗦𝗜𝗦 𝗪𝗮𝘀 𝘁𝗵𝗲 𝗲𝗾𝘂𝗶𝗽𝗺𝗲𝗻𝘁 𝗼𝗽𝗲𝗿𝗮𝘁𝗶𝗼𝗻𝗮𝗹? 𝗪𝗵𝗮𝘁 𝘀𝘁𝗲𝗽𝘀 𝗱𝗶…"
type textarea "x"
type textarea "[𝟭] 𝗜𝗡𝗜𝗧𝗜𝗔𝗟 𝗙𝗜𝗡𝗗𝗜𝗡𝗚𝗦 𝗔𝗡𝗗 𝗗𝗜𝗔𝗚𝗡𝗢𝗦𝗜𝗦 𝗪𝗮𝘀 𝘁𝗵𝗲 𝗲𝗾𝘂𝗶𝗽𝗺𝗲𝗻𝘁 𝗼𝗽𝗲𝗿𝗮𝘁𝗶𝗼𝗻𝗮𝗹? 𝗪𝗵𝗮𝘁 𝘀𝘁𝗲𝗽𝘀 𝗱𝗶…"
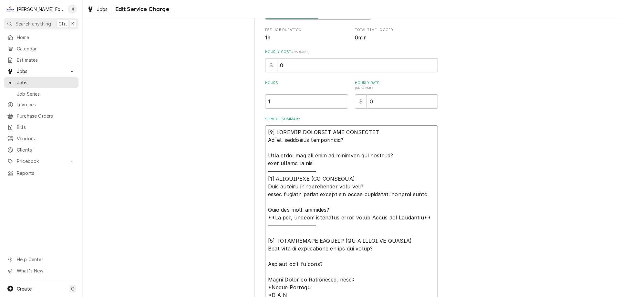
type textarea "x"
type textarea "[𝟭] 𝗜𝗡𝗜𝗧𝗜𝗔𝗟 𝗙𝗜𝗡𝗗𝗜𝗡𝗚𝗦 𝗔𝗡𝗗 𝗗𝗜𝗔𝗚𝗡𝗢𝗦𝗜𝗦 𝗪𝗮𝘀 𝘁𝗵𝗲 𝗲𝗾𝘂𝗶𝗽𝗺𝗲𝗻𝘁 𝗼𝗽𝗲𝗿𝗮𝘁𝗶𝗼𝗻𝗮𝗹? 𝗪𝗵𝗮𝘁 𝘀𝘁𝗲𝗽𝘀 𝗱𝗶…"
type textarea "x"
type textarea "[𝟭] 𝗜𝗡𝗜𝗧𝗜𝗔𝗟 𝗙𝗜𝗡𝗗𝗜𝗡𝗚𝗦 𝗔𝗡𝗗 𝗗𝗜𝗔𝗚𝗡𝗢𝗦𝗜𝗦 𝗪𝗮𝘀 𝘁𝗵𝗲 𝗲𝗾𝘂𝗶𝗽𝗺𝗲𝗻𝘁 𝗼𝗽𝗲𝗿𝗮𝘁𝗶𝗼𝗻𝗮𝗹? 𝗪𝗵𝗮𝘁 𝘀𝘁𝗲𝗽𝘀 𝗱𝗶…"
type textarea "x"
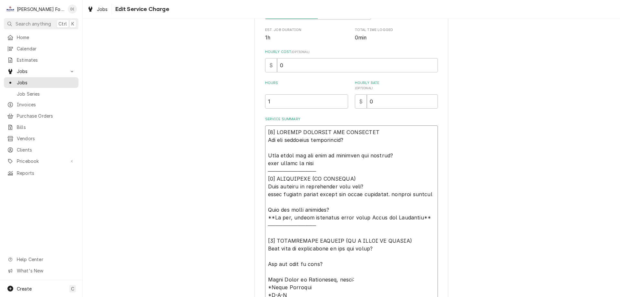
type textarea "[𝟭] 𝗜𝗡𝗜𝗧𝗜𝗔𝗟 𝗙𝗜𝗡𝗗𝗜𝗡𝗚𝗦 𝗔𝗡𝗗 𝗗𝗜𝗔𝗚𝗡𝗢𝗦𝗜𝗦 𝗪𝗮𝘀 𝘁𝗵𝗲 𝗲𝗾𝘂𝗶𝗽𝗺𝗲𝗻𝘁 𝗼𝗽𝗲𝗿𝗮𝘁𝗶𝗼𝗻𝗮𝗹? 𝗪𝗵𝗮𝘁 𝘀𝘁𝗲𝗽𝘀 𝗱𝗶…"
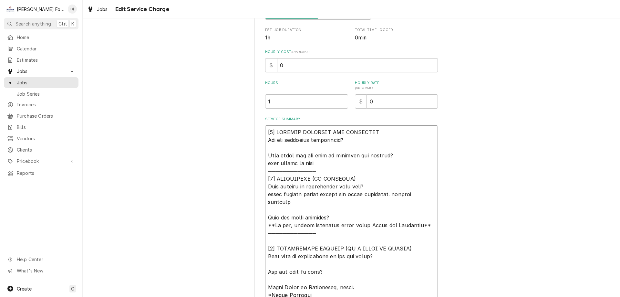
type textarea "x"
type textarea "[𝟭] 𝗜𝗡𝗜𝗧𝗜𝗔𝗟 𝗙𝗜𝗡𝗗𝗜𝗡𝗚𝗦 𝗔𝗡𝗗 𝗗𝗜𝗔𝗚𝗡𝗢𝗦𝗜𝗦 𝗪𝗮𝘀 𝘁𝗵𝗲 𝗲𝗾𝘂𝗶𝗽𝗺𝗲𝗻𝘁 𝗼𝗽𝗲𝗿𝗮𝘁𝗶𝗼𝗻𝗮𝗹? 𝗪𝗵𝗮𝘁 𝘀𝘁𝗲𝗽𝘀 𝗱𝗶…"
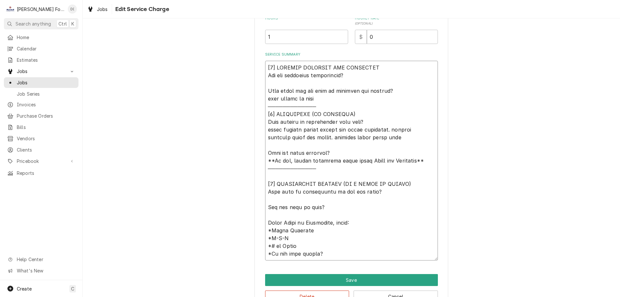
scroll to position [213, 0]
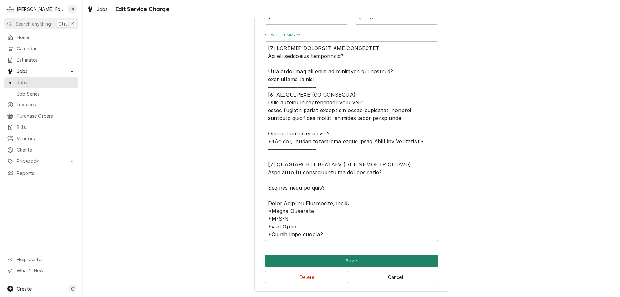
click at [346, 261] on button "Save" at bounding box center [351, 260] width 173 height 12
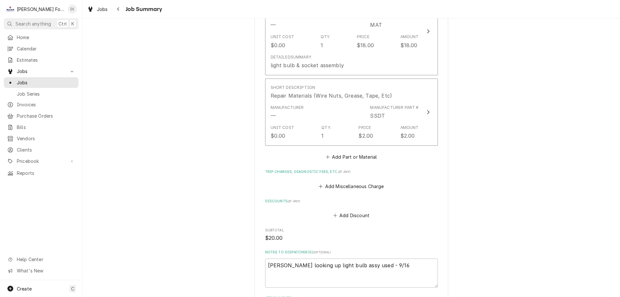
scroll to position [623, 0]
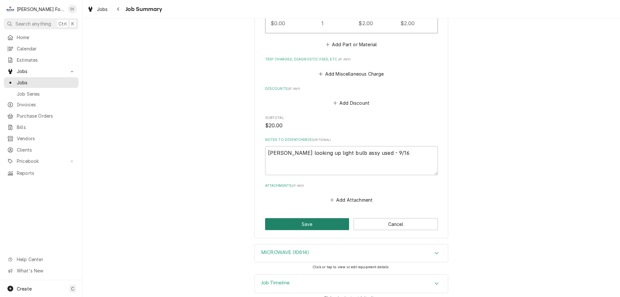
click at [295, 218] on button "Save" at bounding box center [307, 224] width 84 height 12
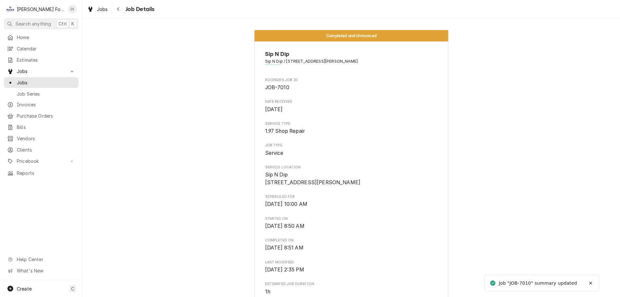
scroll to position [97, 0]
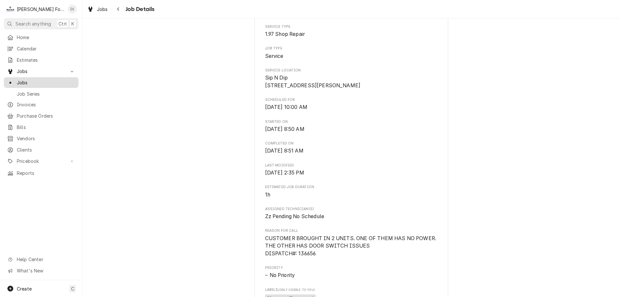
click at [49, 79] on span "Jobs" at bounding box center [46, 82] width 58 height 7
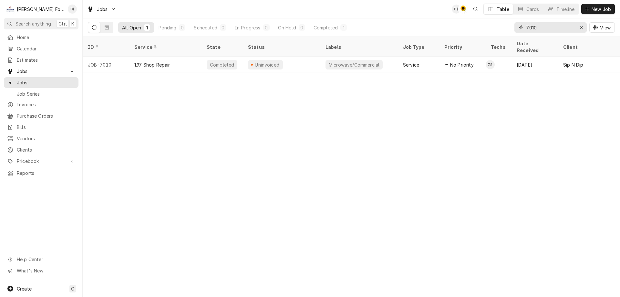
click at [550, 28] on input "7010" at bounding box center [550, 27] width 48 height 10
type input "7"
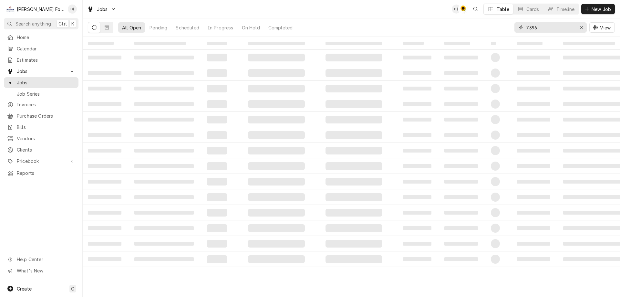
type input "7396"
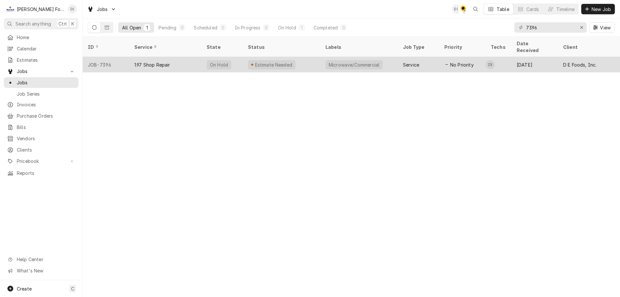
click at [295, 57] on div "Estimate Needed" at bounding box center [281, 64] width 77 height 15
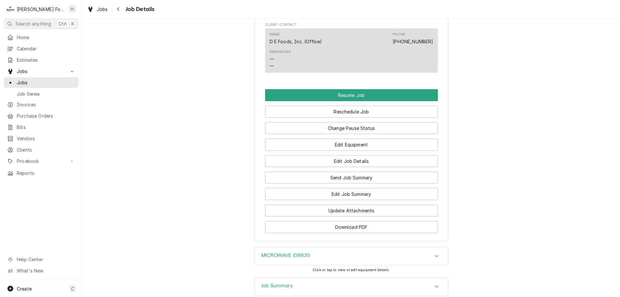
scroll to position [596, 0]
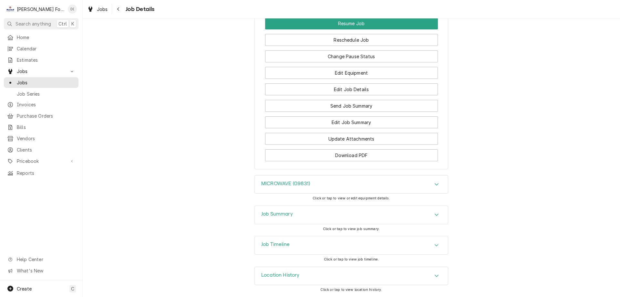
click at [317, 218] on div "Job Summary" at bounding box center [351, 215] width 193 height 18
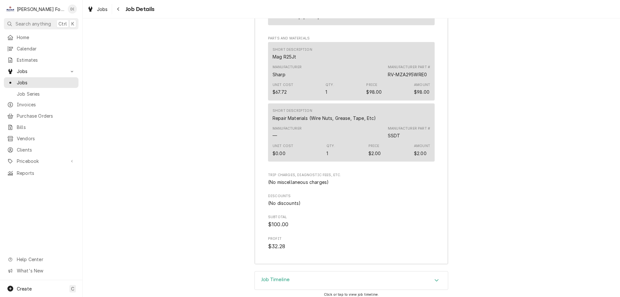
scroll to position [1155, 0]
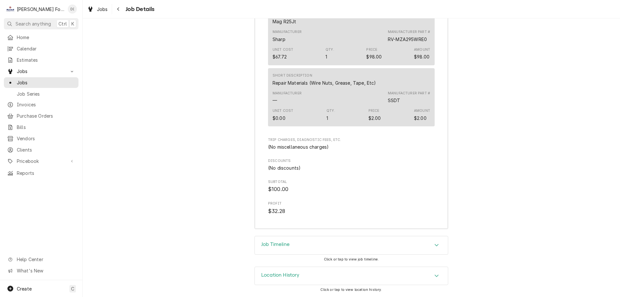
click at [288, 249] on div "Job Timeline" at bounding box center [351, 245] width 193 height 18
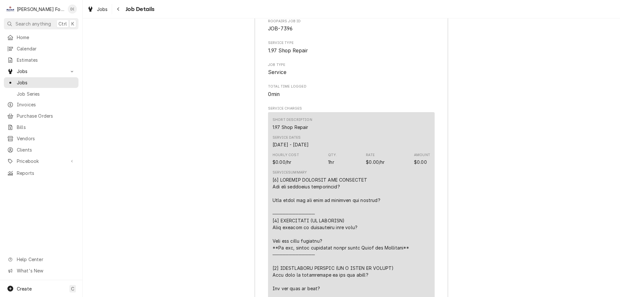
scroll to position [929, 0]
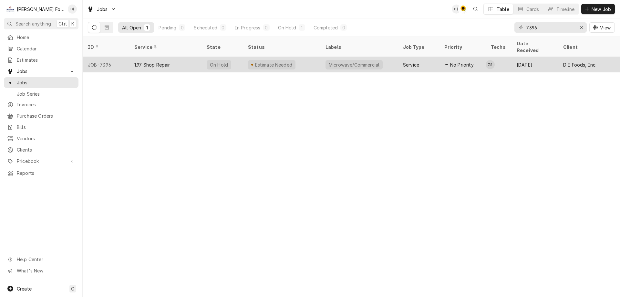
click at [305, 57] on div "Estimate Needed" at bounding box center [281, 64] width 77 height 15
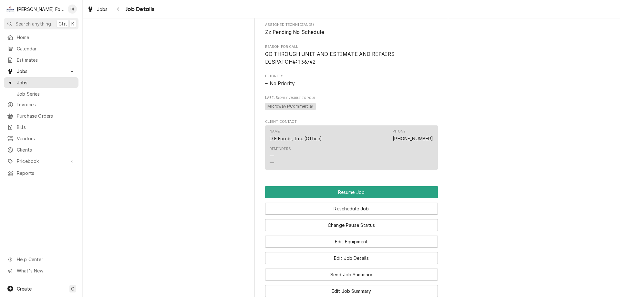
scroll to position [516, 0]
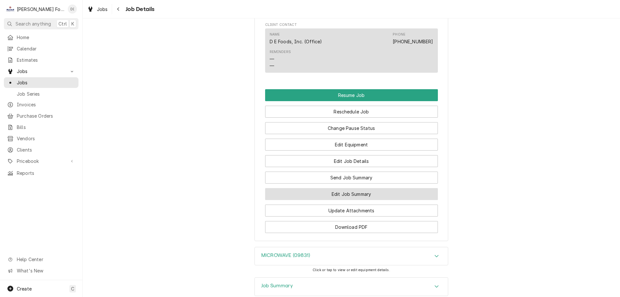
click at [344, 200] on button "Edit Job Summary" at bounding box center [351, 194] width 173 height 12
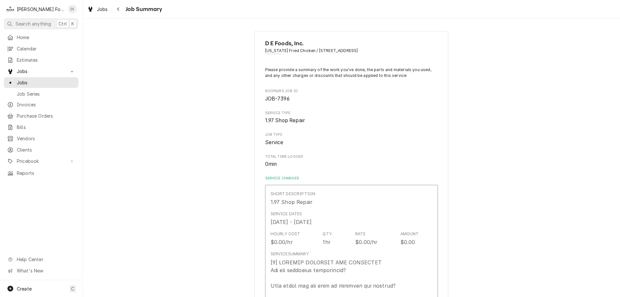
scroll to position [97, 0]
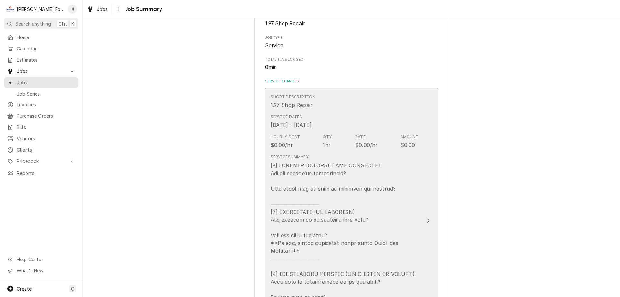
click at [424, 212] on button "Short Description 1.97 Shop Repair Service Dates [DATE] - [DATE] Hourly Cost $0…" at bounding box center [351, 221] width 173 height 266
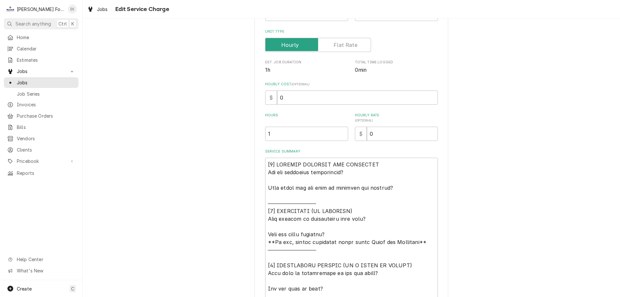
scroll to position [161, 0]
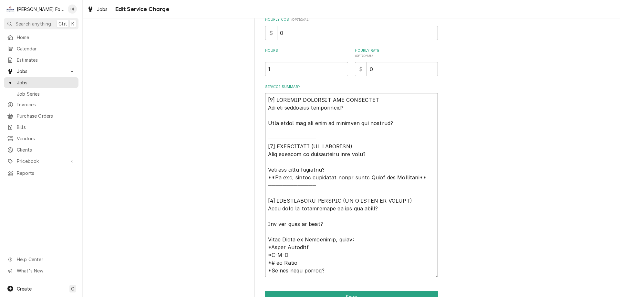
click at [400, 126] on textarea "Service Summary" at bounding box center [351, 185] width 173 height 184
type textarea "x"
type textarea "[𝟭] 𝗜𝗡𝗜𝗧𝗜𝗔𝗟 𝗙𝗜𝗡𝗗𝗜𝗡𝗚𝗦 𝗔𝗡𝗗 𝗗𝗜𝗔𝗚𝗡𝗢𝗦𝗜𝗦 𝗪𝗮𝘀 𝘁𝗵𝗲 𝗲𝗾𝘂𝗶𝗽𝗺𝗲𝗻𝘁 𝗼𝗽𝗲𝗿𝗮𝘁𝗶𝗼𝗻𝗮𝗹? 𝗪𝗵𝗮𝘁 𝘀𝘁𝗲𝗽𝘀 𝗱𝗶…"
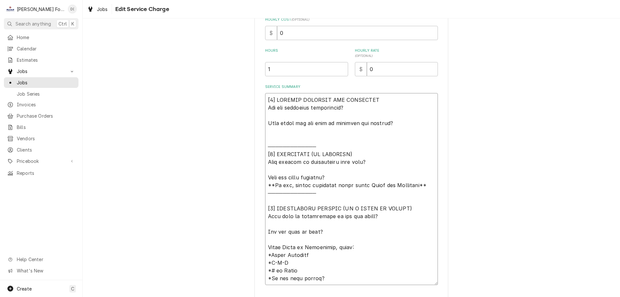
type textarea "x"
type textarea "[𝟭] 𝗜𝗡𝗜𝗧𝗜𝗔𝗟 𝗙𝗜𝗡𝗗𝗜𝗡𝗚𝗦 𝗔𝗡𝗗 𝗗𝗜𝗔𝗚𝗡𝗢𝗦𝗜𝗦 𝗪𝗮𝘀 𝘁𝗵𝗲 𝗲𝗾𝘂𝗶𝗽𝗺𝗲𝗻𝘁 𝗼𝗽𝗲𝗿𝗮𝘁𝗶𝗼𝗻𝗮𝗹? 𝗪𝗵𝗮𝘁 𝘀𝘁𝗲𝗽𝘀 𝗱𝗶…"
type textarea "x"
type textarea "[𝟭] 𝗜𝗡𝗜𝗧𝗜𝗔𝗟 𝗙𝗜𝗡𝗗𝗜𝗡𝗚𝗦 𝗔𝗡𝗗 𝗗𝗜𝗔𝗚𝗡𝗢𝗦𝗜𝗦 𝗪𝗮𝘀 𝘁𝗵𝗲 𝗲𝗾𝘂𝗶𝗽𝗺𝗲𝗻𝘁 𝗼𝗽𝗲𝗿𝗮𝘁𝗶𝗼𝗻𝗮𝗹? 𝗪𝗵𝗮𝘁 𝘀𝘁𝗲𝗽𝘀 𝗱𝗶…"
type textarea "x"
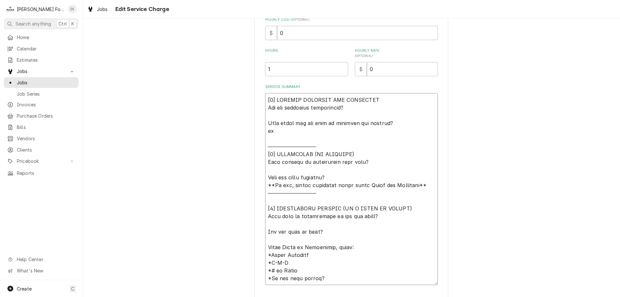
type textarea "[𝟭] 𝗜𝗡𝗜𝗧𝗜𝗔𝗟 𝗙𝗜𝗡𝗗𝗜𝗡𝗚𝗦 𝗔𝗡𝗗 𝗗𝗜𝗔𝗚𝗡𝗢𝗦𝗜𝗦 𝗪𝗮𝘀 𝘁𝗵𝗲 𝗲𝗾𝘂𝗶𝗽𝗺𝗲𝗻𝘁 𝗼𝗽𝗲𝗿𝗮𝘁𝗶𝗼𝗻𝗮𝗹? 𝗪𝗵𝗮𝘁 𝘀𝘁𝗲𝗽𝘀 𝗱𝗶…"
type textarea "x"
type textarea "[𝟭] 𝗜𝗡𝗜𝗧𝗜𝗔𝗟 𝗙𝗜𝗡𝗗𝗜𝗡𝗚𝗦 𝗔𝗡𝗗 𝗗𝗜𝗔𝗚𝗡𝗢𝗦𝗜𝗦 𝗪𝗮𝘀 𝘁𝗵𝗲 𝗲𝗾𝘂𝗶𝗽𝗺𝗲𝗻𝘁 𝗼𝗽𝗲𝗿𝗮𝘁𝗶𝗼𝗻𝗮𝗹? 𝗪𝗵𝗮𝘁 𝘀𝘁𝗲𝗽𝘀 𝗱𝗶…"
type textarea "x"
type textarea "[𝟭] 𝗜𝗡𝗜𝗧𝗜𝗔𝗟 𝗙𝗜𝗡𝗗𝗜𝗡𝗚𝗦 𝗔𝗡𝗗 𝗗𝗜𝗔𝗚𝗡𝗢𝗦𝗜𝗦 𝗪𝗮𝘀 𝘁𝗵𝗲 𝗲𝗾𝘂𝗶𝗽𝗺𝗲𝗻𝘁 𝗼𝗽𝗲𝗿𝗮𝘁𝗶𝗼𝗻𝗮𝗹? 𝗪𝗵𝗮𝘁 𝘀𝘁𝗲𝗽𝘀 𝗱𝗶…"
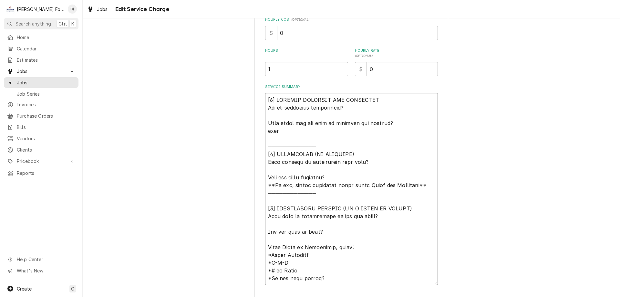
type textarea "x"
type textarea "[𝟭] 𝗜𝗡𝗜𝗧𝗜𝗔𝗟 𝗙𝗜𝗡𝗗𝗜𝗡𝗚𝗦 𝗔𝗡𝗗 𝗗𝗜𝗔𝗚𝗡𝗢𝗦𝗜𝗦 𝗪𝗮𝘀 𝘁𝗵𝗲 𝗲𝗾𝘂𝗶𝗽𝗺𝗲𝗻𝘁 𝗼𝗽𝗲𝗿𝗮𝘁𝗶𝗼𝗻𝗮𝗹? 𝗪𝗵𝗮𝘁 𝘀𝘁𝗲𝗽𝘀 𝗱𝗶…"
type textarea "x"
type textarea "[𝟭] 𝗜𝗡𝗜𝗧𝗜𝗔𝗟 𝗙𝗜𝗡𝗗𝗜𝗡𝗚𝗦 𝗔𝗡𝗗 𝗗𝗜𝗔𝗚𝗡𝗢𝗦𝗜𝗦 𝗪𝗮𝘀 𝘁𝗵𝗲 𝗲𝗾𝘂𝗶𝗽𝗺𝗲𝗻𝘁 𝗼𝗽𝗲𝗿𝗮𝘁𝗶𝗼𝗻𝗮𝗹? 𝗪𝗵𝗮𝘁 𝘀𝘁𝗲𝗽𝘀 𝗱𝗶…"
type textarea "x"
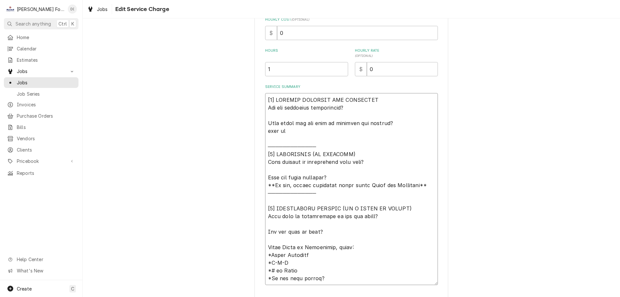
type textarea "[𝟭] 𝗜𝗡𝗜𝗧𝗜𝗔𝗟 𝗙𝗜𝗡𝗗𝗜𝗡𝗚𝗦 𝗔𝗡𝗗 𝗗𝗜𝗔𝗚𝗡𝗢𝗦𝗜𝗦 𝗪𝗮𝘀 𝘁𝗵𝗲 𝗲𝗾𝘂𝗶𝗽𝗺𝗲𝗻𝘁 𝗼𝗽𝗲𝗿𝗮𝘁𝗶𝗼𝗻𝗮𝗹? 𝗪𝗵𝗮𝘁 𝘀𝘁𝗲𝗽𝘀 𝗱𝗶…"
type textarea "x"
type textarea "[𝟭] 𝗜𝗡𝗜𝗧𝗜𝗔𝗟 𝗙𝗜𝗡𝗗𝗜𝗡𝗚𝗦 𝗔𝗡𝗗 𝗗𝗜𝗔𝗚𝗡𝗢𝗦𝗜𝗦 𝗪𝗮𝘀 𝘁𝗵𝗲 𝗲𝗾𝘂𝗶𝗽𝗺𝗲𝗻𝘁 𝗼𝗽𝗲𝗿𝗮𝘁𝗶𝗼𝗻𝗮𝗹? 𝗪𝗵𝗮𝘁 𝘀𝘁𝗲𝗽𝘀 𝗱𝗶…"
type textarea "x"
type textarea "[𝟭] 𝗜𝗡𝗜𝗧𝗜𝗔𝗟 𝗙𝗜𝗡𝗗𝗜𝗡𝗚𝗦 𝗔𝗡𝗗 𝗗𝗜𝗔𝗚𝗡𝗢𝗦𝗜𝗦 𝗪𝗮𝘀 𝘁𝗵𝗲 𝗲𝗾𝘂𝗶𝗽𝗺𝗲𝗻𝘁 𝗼𝗽𝗲𝗿𝗮𝘁𝗶𝗼𝗻𝗮𝗹? 𝗪𝗵𝗮𝘁 𝘀𝘁𝗲𝗽𝘀 𝗱𝗶…"
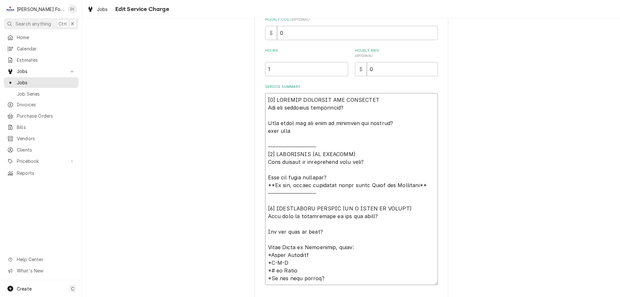
type textarea "x"
type textarea "[𝟭] 𝗜𝗡𝗜𝗧𝗜𝗔𝗟 𝗙𝗜𝗡𝗗𝗜𝗡𝗚𝗦 𝗔𝗡𝗗 𝗗𝗜𝗔𝗚𝗡𝗢𝗦𝗜𝗦 𝗪𝗮𝘀 𝘁𝗵𝗲 𝗲𝗾𝘂𝗶𝗽𝗺𝗲𝗻𝘁 𝗼𝗽𝗲𝗿𝗮𝘁𝗶𝗼𝗻𝗮𝗹? 𝗪𝗵𝗮𝘁 𝘀𝘁𝗲𝗽𝘀 𝗱𝗶…"
type textarea "x"
type textarea "[𝟭] 𝗜𝗡𝗜𝗧𝗜𝗔𝗟 𝗙𝗜𝗡𝗗𝗜𝗡𝗚𝗦 𝗔𝗡𝗗 𝗗𝗜𝗔𝗚𝗡𝗢𝗦𝗜𝗦 𝗪𝗮𝘀 𝘁𝗵𝗲 𝗲𝗾𝘂𝗶𝗽𝗺𝗲𝗻𝘁 𝗼𝗽𝗲𝗿𝗮𝘁𝗶𝗼𝗻𝗮𝗹? 𝗪𝗵𝗮𝘁 𝘀𝘁𝗲𝗽𝘀 𝗱𝗶…"
type textarea "x"
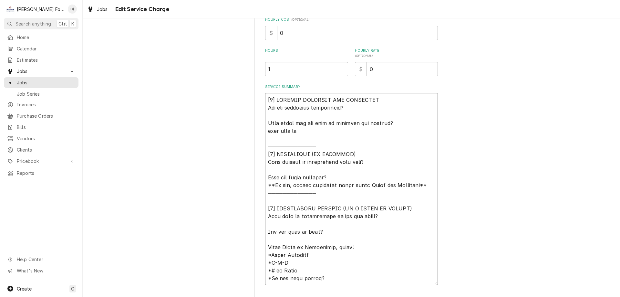
type textarea "[𝟭] 𝗜𝗡𝗜𝗧𝗜𝗔𝗟 𝗙𝗜𝗡𝗗𝗜𝗡𝗚𝗦 𝗔𝗡𝗗 𝗗𝗜𝗔𝗚𝗡𝗢𝗦𝗜𝗦 𝗪𝗮𝘀 𝘁𝗵𝗲 𝗲𝗾𝘂𝗶𝗽𝗺𝗲𝗻𝘁 𝗼𝗽𝗲𝗿𝗮𝘁𝗶𝗼𝗻𝗮𝗹? 𝗪𝗵𝗮𝘁 𝘀𝘁𝗲𝗽𝘀 𝗱𝗶…"
type textarea "x"
type textarea "[𝟭] 𝗜𝗡𝗜𝗧𝗜𝗔𝗟 𝗙𝗜𝗡𝗗𝗜𝗡𝗚𝗦 𝗔𝗡𝗗 𝗗𝗜𝗔𝗚𝗡𝗢𝗦𝗜𝗦 𝗪𝗮𝘀 𝘁𝗵𝗲 𝗲𝗾𝘂𝗶𝗽𝗺𝗲𝗻𝘁 𝗼𝗽𝗲𝗿𝗮𝘁𝗶𝗼𝗻𝗮𝗹? 𝗪𝗵𝗮𝘁 𝘀𝘁𝗲𝗽𝘀 𝗱𝗶…"
type textarea "x"
type textarea "[𝟭] 𝗜𝗡𝗜𝗧𝗜𝗔𝗟 𝗙𝗜𝗡𝗗𝗜𝗡𝗚𝗦 𝗔𝗡𝗗 𝗗𝗜𝗔𝗚𝗡𝗢𝗦𝗜𝗦 𝗪𝗮𝘀 𝘁𝗵𝗲 𝗲𝗾𝘂𝗶𝗽𝗺𝗲𝗻𝘁 𝗼𝗽𝗲𝗿𝗮𝘁𝗶𝗼𝗻𝗮𝗹? 𝗪𝗵𝗮𝘁 𝘀𝘁𝗲𝗽𝘀 𝗱𝗶…"
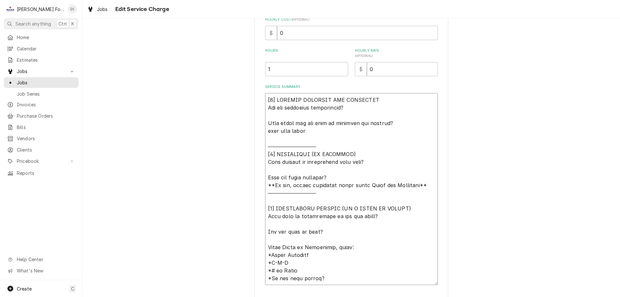
type textarea "x"
type textarea "[𝟭] 𝗜𝗡𝗜𝗧𝗜𝗔𝗟 𝗙𝗜𝗡𝗗𝗜𝗡𝗚𝗦 𝗔𝗡𝗗 𝗗𝗜𝗔𝗚𝗡𝗢𝗦𝗜𝗦 𝗪𝗮𝘀 𝘁𝗵𝗲 𝗲𝗾𝘂𝗶𝗽𝗺𝗲𝗻𝘁 𝗼𝗽𝗲𝗿𝗮𝘁𝗶𝗼𝗻𝗮𝗹? 𝗪𝗵𝗮𝘁 𝘀𝘁𝗲𝗽𝘀 𝗱𝗶…"
type textarea "x"
type textarea "[𝟭] 𝗜𝗡𝗜𝗧𝗜𝗔𝗟 𝗙𝗜𝗡𝗗𝗜𝗡𝗚𝗦 𝗔𝗡𝗗 𝗗𝗜𝗔𝗚𝗡𝗢𝗦𝗜𝗦 𝗪𝗮𝘀 𝘁𝗵𝗲 𝗲𝗾𝘂𝗶𝗽𝗺𝗲𝗻𝘁 𝗼𝗽𝗲𝗿𝗮𝘁𝗶𝗼𝗻𝗮𝗹? 𝗪𝗵𝗮𝘁 𝘀𝘁𝗲𝗽𝘀 𝗱𝗶…"
type textarea "x"
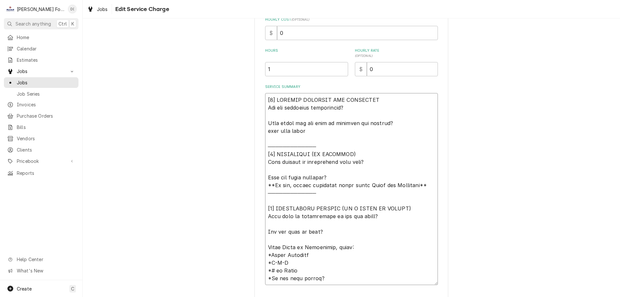
type textarea "[𝟭] 𝗜𝗡𝗜𝗧𝗜𝗔𝗟 𝗙𝗜𝗡𝗗𝗜𝗡𝗚𝗦 𝗔𝗡𝗗 𝗗𝗜𝗔𝗚𝗡𝗢𝗦𝗜𝗦 𝗪𝗮𝘀 𝘁𝗵𝗲 𝗲𝗾𝘂𝗶𝗽𝗺𝗲𝗻𝘁 𝗼𝗽𝗲𝗿𝗮𝘁𝗶𝗼𝗻𝗮𝗹? 𝗪𝗵𝗮𝘁 𝘀𝘁𝗲𝗽𝘀 𝗱𝗶…"
type textarea "x"
type textarea "[𝟭] 𝗜𝗡𝗜𝗧𝗜𝗔𝗟 𝗙𝗜𝗡𝗗𝗜𝗡𝗚𝗦 𝗔𝗡𝗗 𝗗𝗜𝗔𝗚𝗡𝗢𝗦𝗜𝗦 𝗪𝗮𝘀 𝘁𝗵𝗲 𝗲𝗾𝘂𝗶𝗽𝗺𝗲𝗻𝘁 𝗼𝗽𝗲𝗿𝗮𝘁𝗶𝗼𝗻𝗮𝗹? 𝗪𝗵𝗮𝘁 𝘀𝘁𝗲𝗽𝘀 𝗱𝗶…"
type textarea "x"
type textarea "[𝟭] 𝗜𝗡𝗜𝗧𝗜𝗔𝗟 𝗙𝗜𝗡𝗗𝗜𝗡𝗚𝗦 𝗔𝗡𝗗 𝗗𝗜𝗔𝗚𝗡𝗢𝗦𝗜𝗦 𝗪𝗮𝘀 𝘁𝗵𝗲 𝗲𝗾𝘂𝗶𝗽𝗺𝗲𝗻𝘁 𝗼𝗽𝗲𝗿𝗮𝘁𝗶𝗼𝗻𝗮𝗹? 𝗪𝗵𝗮𝘁 𝘀𝘁𝗲𝗽𝘀 𝗱𝗶…"
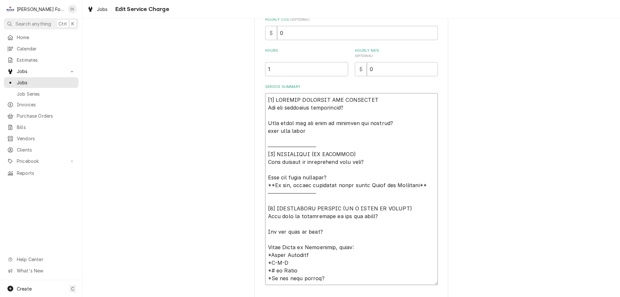
type textarea "x"
type textarea "[𝟭] 𝗜𝗡𝗜𝗧𝗜𝗔𝗟 𝗙𝗜𝗡𝗗𝗜𝗡𝗚𝗦 𝗔𝗡𝗗 𝗗𝗜𝗔𝗚𝗡𝗢𝗦𝗜𝗦 𝗪𝗮𝘀 𝘁𝗵𝗲 𝗲𝗾𝘂𝗶𝗽𝗺𝗲𝗻𝘁 𝗼𝗽𝗲𝗿𝗮𝘁𝗶𝗼𝗻𝗮𝗹? 𝗪𝗵𝗮𝘁 𝘀𝘁𝗲𝗽𝘀 𝗱𝗶…"
type textarea "x"
type textarea "[𝟭] 𝗜𝗡𝗜𝗧𝗜𝗔𝗟 𝗙𝗜𝗡𝗗𝗜𝗡𝗚𝗦 𝗔𝗡𝗗 𝗗𝗜𝗔𝗚𝗡𝗢𝗦𝗜𝗦 𝗪𝗮𝘀 𝘁𝗵𝗲 𝗲𝗾𝘂𝗶𝗽𝗺𝗲𝗻𝘁 𝗼𝗽𝗲𝗿𝗮𝘁𝗶𝗼𝗻𝗮𝗹? 𝗪𝗵𝗮𝘁 𝘀𝘁𝗲𝗽𝘀 𝗱𝗶…"
type textarea "x"
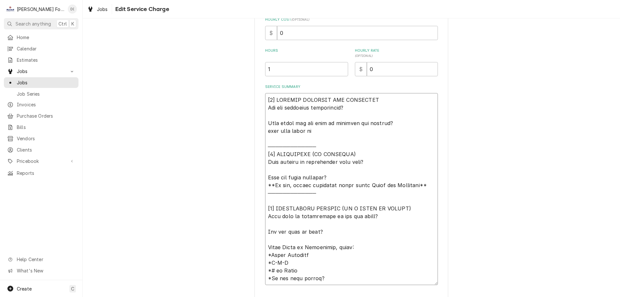
type textarea "[𝟭] 𝗜𝗡𝗜𝗧𝗜𝗔𝗟 𝗙𝗜𝗡𝗗𝗜𝗡𝗚𝗦 𝗔𝗡𝗗 𝗗𝗜𝗔𝗚𝗡𝗢𝗦𝗜𝗦 𝗪𝗮𝘀 𝘁𝗵𝗲 𝗲𝗾𝘂𝗶𝗽𝗺𝗲𝗻𝘁 𝗼𝗽𝗲𝗿𝗮𝘁𝗶𝗼𝗻𝗮𝗹? 𝗪𝗵𝗮𝘁 𝘀𝘁𝗲𝗽𝘀 𝗱𝗶…"
type textarea "x"
type textarea "[𝟭] 𝗜𝗡𝗜𝗧𝗜𝗔𝗟 𝗙𝗜𝗡𝗗𝗜𝗡𝗚𝗦 𝗔𝗡𝗗 𝗗𝗜𝗔𝗚𝗡𝗢𝗦𝗜𝗦 𝗪𝗮𝘀 𝘁𝗵𝗲 𝗲𝗾𝘂𝗶𝗽𝗺𝗲𝗻𝘁 𝗼𝗽𝗲𝗿𝗮𝘁𝗶𝗼𝗻𝗮𝗹? 𝗪𝗵𝗮𝘁 𝘀𝘁𝗲𝗽𝘀 𝗱𝗶…"
type textarea "x"
type textarea "[𝟭] 𝗜𝗡𝗜𝗧𝗜𝗔𝗟 𝗙𝗜𝗡𝗗𝗜𝗡𝗚𝗦 𝗔𝗡𝗗 𝗗𝗜𝗔𝗚𝗡𝗢𝗦𝗜𝗦 𝗪𝗮𝘀 𝘁𝗵𝗲 𝗲𝗾𝘂𝗶𝗽𝗺𝗲𝗻𝘁 𝗼𝗽𝗲𝗿𝗮𝘁𝗶𝗼𝗻𝗮𝗹? 𝗪𝗵𝗮𝘁 𝘀𝘁𝗲𝗽𝘀 𝗱𝗶…"
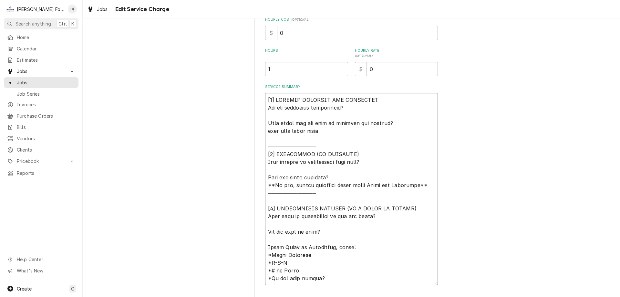
type textarea "x"
type textarea "[𝟭] 𝗜𝗡𝗜𝗧𝗜𝗔𝗟 𝗙𝗜𝗡𝗗𝗜𝗡𝗚𝗦 𝗔𝗡𝗗 𝗗𝗜𝗔𝗚𝗡𝗢𝗦𝗜𝗦 𝗪𝗮𝘀 𝘁𝗵𝗲 𝗲𝗾𝘂𝗶𝗽𝗺𝗲𝗻𝘁 𝗼𝗽𝗲𝗿𝗮𝘁𝗶𝗼𝗻𝗮𝗹? 𝗪𝗵𝗮𝘁 𝘀𝘁𝗲𝗽𝘀 𝗱𝗶…"
type textarea "x"
type textarea "[𝟭] 𝗜𝗡𝗜𝗧𝗜𝗔𝗟 𝗙𝗜𝗡𝗗𝗜𝗡𝗚𝗦 𝗔𝗡𝗗 𝗗𝗜𝗔𝗚𝗡𝗢𝗦𝗜𝗦 𝗪𝗮𝘀 𝘁𝗵𝗲 𝗲𝗾𝘂𝗶𝗽𝗺𝗲𝗻𝘁 𝗼𝗽𝗲𝗿𝗮𝘁𝗶𝗼𝗻𝗮𝗹? 𝗪𝗵𝗮𝘁 𝘀𝘁𝗲𝗽𝘀 𝗱𝗶…"
type textarea "x"
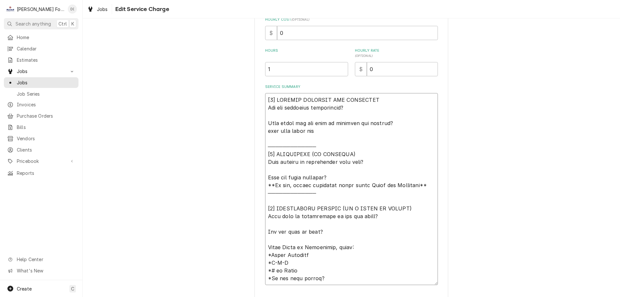
type textarea "[𝟭] 𝗜𝗡𝗜𝗧𝗜𝗔𝗟 𝗙𝗜𝗡𝗗𝗜𝗡𝗚𝗦 𝗔𝗡𝗗 𝗗𝗜𝗔𝗚𝗡𝗢𝗦𝗜𝗦 𝗪𝗮𝘀 𝘁𝗵𝗲 𝗲𝗾𝘂𝗶𝗽𝗺𝗲𝗻𝘁 𝗼𝗽𝗲𝗿𝗮𝘁𝗶𝗼𝗻𝗮𝗹? 𝗪𝗵𝗮𝘁 𝘀𝘁𝗲𝗽𝘀 𝗱𝗶…"
type textarea "x"
type textarea "[𝟭] 𝗜𝗡𝗜𝗧𝗜𝗔𝗟 𝗙𝗜𝗡𝗗𝗜𝗡𝗚𝗦 𝗔𝗡𝗗 𝗗𝗜𝗔𝗚𝗡𝗢𝗦𝗜𝗦 𝗪𝗮𝘀 𝘁𝗵𝗲 𝗲𝗾𝘂𝗶𝗽𝗺𝗲𝗻𝘁 𝗼𝗽𝗲𝗿𝗮𝘁𝗶𝗼𝗻𝗮𝗹? 𝗪𝗵𝗮𝘁 𝘀𝘁𝗲𝗽𝘀 𝗱𝗶…"
type textarea "x"
type textarea "[𝟭] 𝗜𝗡𝗜𝗧𝗜𝗔𝗟 𝗙𝗜𝗡𝗗𝗜𝗡𝗚𝗦 𝗔𝗡𝗗 𝗗𝗜𝗔𝗚𝗡𝗢𝗦𝗜𝗦 𝗪𝗮𝘀 𝘁𝗵𝗲 𝗲𝗾𝘂𝗶𝗽𝗺𝗲𝗻𝘁 𝗼𝗽𝗲𝗿𝗮𝘁𝗶𝗼𝗻𝗮𝗹? 𝗪𝗵𝗮𝘁 𝘀𝘁𝗲𝗽𝘀 𝗱𝗶…"
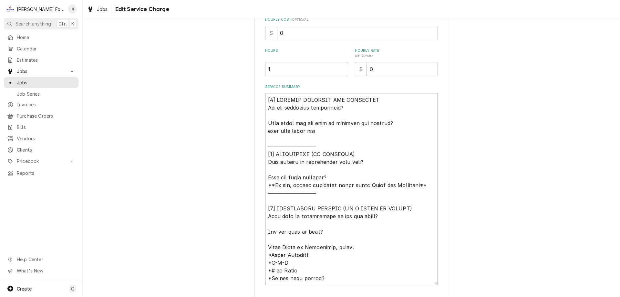
type textarea "x"
type textarea "[𝟭] 𝗜𝗡𝗜𝗧𝗜𝗔𝗟 𝗙𝗜𝗡𝗗𝗜𝗡𝗚𝗦 𝗔𝗡𝗗 𝗗𝗜𝗔𝗚𝗡𝗢𝗦𝗜𝗦 𝗪𝗮𝘀 𝘁𝗵𝗲 𝗲𝗾𝘂𝗶𝗽𝗺𝗲𝗻𝘁 𝗼𝗽𝗲𝗿𝗮𝘁𝗶𝗼𝗻𝗮𝗹? 𝗪𝗵𝗮𝘁 𝘀𝘁𝗲𝗽𝘀 𝗱𝗶…"
type textarea "x"
type textarea "[𝟭] 𝗜𝗡𝗜𝗧𝗜𝗔𝗟 𝗙𝗜𝗡𝗗𝗜𝗡𝗚𝗦 𝗔𝗡𝗗 𝗗𝗜𝗔𝗚𝗡𝗢𝗦𝗜𝗦 𝗪𝗮𝘀 𝘁𝗵𝗲 𝗲𝗾𝘂𝗶𝗽𝗺𝗲𝗻𝘁 𝗼𝗽𝗲𝗿𝗮𝘁𝗶𝗼𝗻𝗮𝗹? 𝗪𝗵𝗮𝘁 𝘀𝘁𝗲𝗽𝘀 𝗱𝗶…"
type textarea "x"
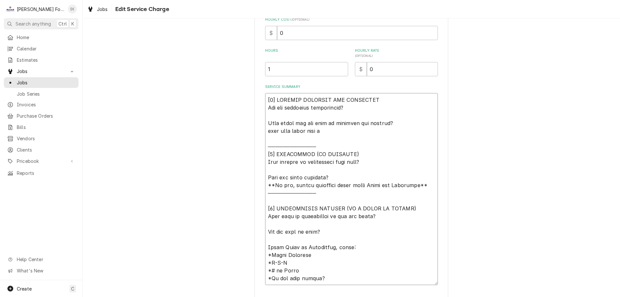
type textarea "[𝟭] 𝗜𝗡𝗜𝗧𝗜𝗔𝗟 𝗙𝗜𝗡𝗗𝗜𝗡𝗚𝗦 𝗔𝗡𝗗 𝗗𝗜𝗔𝗚𝗡𝗢𝗦𝗜𝗦 𝗪𝗮𝘀 𝘁𝗵𝗲 𝗲𝗾𝘂𝗶𝗽𝗺𝗲𝗻𝘁 𝗼𝗽𝗲𝗿𝗮𝘁𝗶𝗼𝗻𝗮𝗹? 𝗪𝗵𝗮𝘁 𝘀𝘁𝗲𝗽𝘀 𝗱𝗶…"
type textarea "x"
type textarea "[𝟭] 𝗜𝗡𝗜𝗧𝗜𝗔𝗟 𝗙𝗜𝗡𝗗𝗜𝗡𝗚𝗦 𝗔𝗡𝗗 𝗗𝗜𝗔𝗚𝗡𝗢𝗦𝗜𝗦 𝗪𝗮𝘀 𝘁𝗵𝗲 𝗲𝗾𝘂𝗶𝗽𝗺𝗲𝗻𝘁 𝗼𝗽𝗲𝗿𝗮𝘁𝗶𝗼𝗻𝗮𝗹? 𝗪𝗵𝗮𝘁 𝘀𝘁𝗲𝗽𝘀 𝗱𝗶…"
type textarea "x"
type textarea "[𝟭] 𝗜𝗡𝗜𝗧𝗜𝗔𝗟 𝗙𝗜𝗡𝗗𝗜𝗡𝗚𝗦 𝗔𝗡𝗗 𝗗𝗜𝗔𝗚𝗡𝗢𝗦𝗜𝗦 𝗪𝗮𝘀 𝘁𝗵𝗲 𝗲𝗾𝘂𝗶𝗽𝗺𝗲𝗻𝘁 𝗼𝗽𝗲𝗿𝗮𝘁𝗶𝗼𝗻𝗮𝗹? 𝗪𝗵𝗮𝘁 𝘀𝘁𝗲𝗽𝘀 𝗱𝗶…"
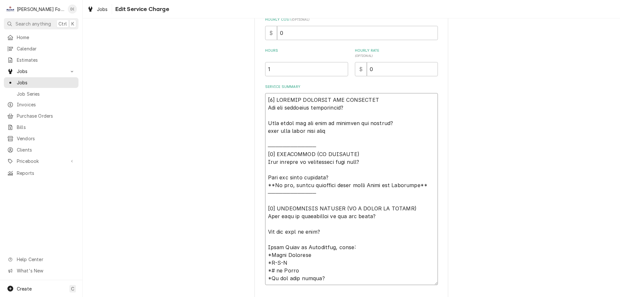
type textarea "x"
type textarea "[𝟭] 𝗜𝗡𝗜𝗧𝗜𝗔𝗟 𝗙𝗜𝗡𝗗𝗜𝗡𝗚𝗦 𝗔𝗡𝗗 𝗗𝗜𝗔𝗚𝗡𝗢𝗦𝗜𝗦 𝗪𝗮𝘀 𝘁𝗵𝗲 𝗲𝗾𝘂𝗶𝗽𝗺𝗲𝗻𝘁 𝗼𝗽𝗲𝗿𝗮𝘁𝗶𝗼𝗻𝗮𝗹? 𝗪𝗵𝗮𝘁 𝘀𝘁𝗲𝗽𝘀 𝗱𝗶…"
type textarea "x"
type textarea "[𝟭] 𝗜𝗡𝗜𝗧𝗜𝗔𝗟 𝗙𝗜𝗡𝗗𝗜𝗡𝗚𝗦 𝗔𝗡𝗗 𝗗𝗜𝗔𝗚𝗡𝗢𝗦𝗜𝗦 𝗪𝗮𝘀 𝘁𝗵𝗲 𝗲𝗾𝘂𝗶𝗽𝗺𝗲𝗻𝘁 𝗼𝗽𝗲𝗿𝗮𝘁𝗶𝗼𝗻𝗮𝗹? 𝗪𝗵𝗮𝘁 𝘀𝘁𝗲𝗽𝘀 𝗱𝗶…"
type textarea "x"
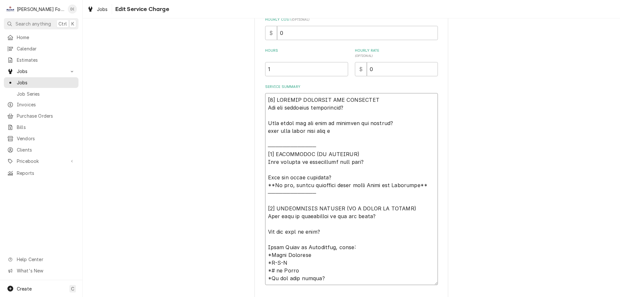
type textarea "[𝟭] 𝗜𝗡𝗜𝗧𝗜𝗔𝗟 𝗙𝗜𝗡𝗗𝗜𝗡𝗚𝗦 𝗔𝗡𝗗 𝗗𝗜𝗔𝗚𝗡𝗢𝗦𝗜𝗦 𝗪𝗮𝘀 𝘁𝗵𝗲 𝗲𝗾𝘂𝗶𝗽𝗺𝗲𝗻𝘁 𝗼𝗽𝗲𝗿𝗮𝘁𝗶𝗼𝗻𝗮𝗹? 𝗪𝗵𝗮𝘁 𝘀𝘁𝗲𝗽𝘀 𝗱𝗶…"
type textarea "x"
type textarea "[𝟭] 𝗜𝗡𝗜𝗧𝗜𝗔𝗟 𝗙𝗜𝗡𝗗𝗜𝗡𝗚𝗦 𝗔𝗡𝗗 𝗗𝗜𝗔𝗚𝗡𝗢𝗦𝗜𝗦 𝗪𝗮𝘀 𝘁𝗵𝗲 𝗲𝗾𝘂𝗶𝗽𝗺𝗲𝗻𝘁 𝗼𝗽𝗲𝗿𝗮𝘁𝗶𝗼𝗻𝗮𝗹? 𝗪𝗵𝗮𝘁 𝘀𝘁𝗲𝗽𝘀 𝗱𝗶…"
type textarea "x"
type textarea "[𝟭] 𝗜𝗡𝗜𝗧𝗜𝗔𝗟 𝗙𝗜𝗡𝗗𝗜𝗡𝗚𝗦 𝗔𝗡𝗗 𝗗𝗜𝗔𝗚𝗡𝗢𝗦𝗜𝗦 𝗪𝗮𝘀 𝘁𝗵𝗲 𝗲𝗾𝘂𝗶𝗽𝗺𝗲𝗻𝘁 𝗼𝗽𝗲𝗿𝗮𝘁𝗶𝗼𝗻𝗮𝗹? 𝗪𝗵𝗮𝘁 𝘀𝘁𝗲𝗽𝘀 𝗱𝗶…"
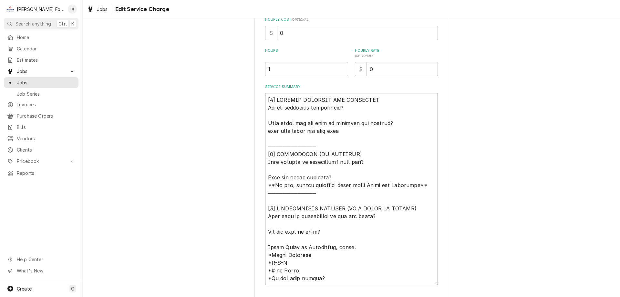
type textarea "x"
type textarea "[𝟭] 𝗜𝗡𝗜𝗧𝗜𝗔𝗟 𝗙𝗜𝗡𝗗𝗜𝗡𝗚𝗦 𝗔𝗡𝗗 𝗗𝗜𝗔𝗚𝗡𝗢𝗦𝗜𝗦 𝗪𝗮𝘀 𝘁𝗵𝗲 𝗲𝗾𝘂𝗶𝗽𝗺𝗲𝗻𝘁 𝗼𝗽𝗲𝗿𝗮𝘁𝗶𝗼𝗻𝗮𝗹? 𝗪𝗵𝗮𝘁 𝘀𝘁𝗲𝗽𝘀 𝗱𝗶…"
type textarea "x"
type textarea "[𝟭] 𝗜𝗡𝗜𝗧𝗜𝗔𝗟 𝗙𝗜𝗡𝗗𝗜𝗡𝗚𝗦 𝗔𝗡𝗗 𝗗𝗜𝗔𝗚𝗡𝗢𝗦𝗜𝗦 𝗪𝗮𝘀 𝘁𝗵𝗲 𝗲𝗾𝘂𝗶𝗽𝗺𝗲𝗻𝘁 𝗼𝗽𝗲𝗿𝗮𝘁𝗶𝗼𝗻𝗮𝗹? 𝗪𝗵𝗮𝘁 𝘀𝘁𝗲𝗽𝘀 𝗱𝗶…"
type textarea "x"
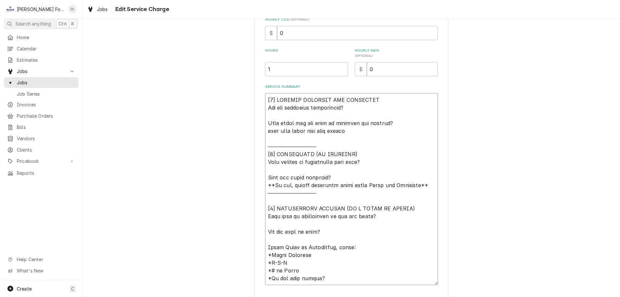
type textarea "[𝟭] 𝗜𝗡𝗜𝗧𝗜𝗔𝗟 𝗙𝗜𝗡𝗗𝗜𝗡𝗚𝗦 𝗔𝗡𝗗 𝗗𝗜𝗔𝗚𝗡𝗢𝗦𝗜𝗦 𝗪𝗮𝘀 𝘁𝗵𝗲 𝗲𝗾𝘂𝗶𝗽𝗺𝗲𝗻𝘁 𝗼𝗽𝗲𝗿𝗮𝘁𝗶𝗼𝗻𝗮𝗹? 𝗪𝗵𝗮𝘁 𝘀𝘁𝗲𝗽𝘀 𝗱𝗶…"
type textarea "x"
type textarea "[𝟭] 𝗜𝗡𝗜𝗧𝗜𝗔𝗟 𝗙𝗜𝗡𝗗𝗜𝗡𝗚𝗦 𝗔𝗡𝗗 𝗗𝗜𝗔𝗚𝗡𝗢𝗦𝗜𝗦 𝗪𝗮𝘀 𝘁𝗵𝗲 𝗲𝗾𝘂𝗶𝗽𝗺𝗲𝗻𝘁 𝗼𝗽𝗲𝗿𝗮𝘁𝗶𝗼𝗻𝗮𝗹? 𝗪𝗵𝗮𝘁 𝘀𝘁𝗲𝗽𝘀 𝗱𝗶…"
type textarea "x"
type textarea "[𝟭] 𝗜𝗡𝗜𝗧𝗜𝗔𝗟 𝗙𝗜𝗡𝗗𝗜𝗡𝗚𝗦 𝗔𝗡𝗗 𝗗𝗜𝗔𝗚𝗡𝗢𝗦𝗜𝗦 𝗪𝗮𝘀 𝘁𝗵𝗲 𝗲𝗾𝘂𝗶𝗽𝗺𝗲𝗻𝘁 𝗼𝗽𝗲𝗿𝗮𝘁𝗶𝗼𝗻𝗮𝗹? 𝗪𝗵𝗮𝘁 𝘀𝘁𝗲𝗽𝘀 𝗱𝗶…"
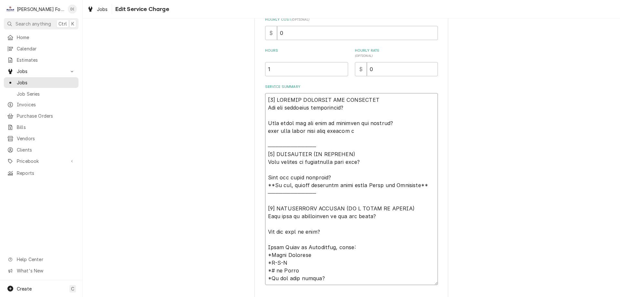
type textarea "x"
type textarea "[𝟭] 𝗜𝗡𝗜𝗧𝗜𝗔𝗟 𝗙𝗜𝗡𝗗𝗜𝗡𝗚𝗦 𝗔𝗡𝗗 𝗗𝗜𝗔𝗚𝗡𝗢𝗦𝗜𝗦 𝗪𝗮𝘀 𝘁𝗵𝗲 𝗲𝗾𝘂𝗶𝗽𝗺𝗲𝗻𝘁 𝗼𝗽𝗲𝗿𝗮𝘁𝗶𝗼𝗻𝗮𝗹? 𝗪𝗵𝗮𝘁 𝘀𝘁𝗲𝗽𝘀 𝗱𝗶…"
type textarea "x"
type textarea "[𝟭] 𝗜𝗡𝗜𝗧𝗜𝗔𝗟 𝗙𝗜𝗡𝗗𝗜𝗡𝗚𝗦 𝗔𝗡𝗗 𝗗𝗜𝗔𝗚𝗡𝗢𝗦𝗜𝗦 𝗪𝗮𝘀 𝘁𝗵𝗲 𝗲𝗾𝘂𝗶𝗽𝗺𝗲𝗻𝘁 𝗼𝗽𝗲𝗿𝗮𝘁𝗶𝗼𝗻𝗮𝗹? 𝗪𝗵𝗮𝘁 𝘀𝘁𝗲𝗽𝘀 𝗱𝗶…"
type textarea "x"
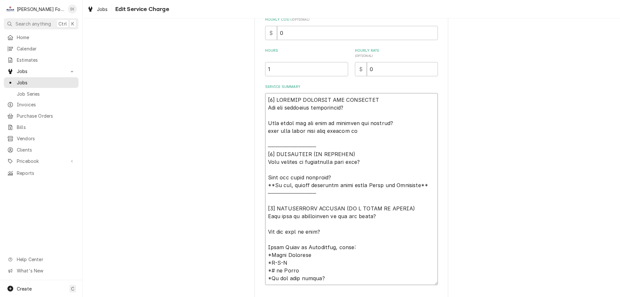
type textarea "[𝟭] 𝗜𝗡𝗜𝗧𝗜𝗔𝗟 𝗙𝗜𝗡𝗗𝗜𝗡𝗚𝗦 𝗔𝗡𝗗 𝗗𝗜𝗔𝗚𝗡𝗢𝗦𝗜𝗦 𝗪𝗮𝘀 𝘁𝗵𝗲 𝗲𝗾𝘂𝗶𝗽𝗺𝗲𝗻𝘁 𝗼𝗽𝗲𝗿𝗮𝘁𝗶𝗼𝗻𝗮𝗹? 𝗪𝗵𝗮𝘁 𝘀𝘁𝗲𝗽𝘀 𝗱𝗶…"
type textarea "x"
type textarea "[𝟭] 𝗜𝗡𝗜𝗧𝗜𝗔𝗟 𝗙𝗜𝗡𝗗𝗜𝗡𝗚𝗦 𝗔𝗡𝗗 𝗗𝗜𝗔𝗚𝗡𝗢𝗦𝗜𝗦 𝗪𝗮𝘀 𝘁𝗵𝗲 𝗲𝗾𝘂𝗶𝗽𝗺𝗲𝗻𝘁 𝗼𝗽𝗲𝗿𝗮𝘁𝗶𝗼𝗻𝗮𝗹? 𝗪𝗵𝗮𝘁 𝘀𝘁𝗲𝗽𝘀 𝗱𝗶…"
type textarea "x"
type textarea "[𝟭] 𝗜𝗡𝗜𝗧𝗜𝗔𝗟 𝗙𝗜𝗡𝗗𝗜𝗡𝗚𝗦 𝗔𝗡𝗗 𝗗𝗜𝗔𝗚𝗡𝗢𝗦𝗜𝗦 𝗪𝗮𝘀 𝘁𝗵𝗲 𝗲𝗾𝘂𝗶𝗽𝗺𝗲𝗻𝘁 𝗼𝗽𝗲𝗿𝗮𝘁𝗶𝗼𝗻𝗮𝗹? 𝗪𝗵𝗮𝘁 𝘀𝘁𝗲𝗽𝘀 𝗱𝗶…"
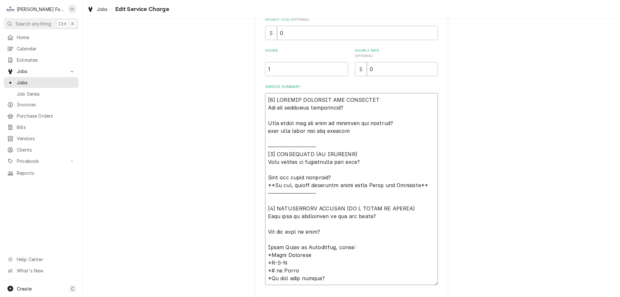
type textarea "x"
type textarea "[𝟭] 𝗜𝗡𝗜𝗧𝗜𝗔𝗟 𝗙𝗜𝗡𝗗𝗜𝗡𝗚𝗦 𝗔𝗡𝗗 𝗗𝗜𝗔𝗚𝗡𝗢𝗦𝗜𝗦 𝗪𝗮𝘀 𝘁𝗵𝗲 𝗲𝗾𝘂𝗶𝗽𝗺𝗲𝗻𝘁 𝗼𝗽𝗲𝗿𝗮𝘁𝗶𝗼𝗻𝗮𝗹? 𝗪𝗵𝗮𝘁 𝘀𝘁𝗲𝗽𝘀 𝗱𝗶…"
type textarea "x"
type textarea "[𝟭] 𝗜𝗡𝗜𝗧𝗜𝗔𝗟 𝗙𝗜𝗡𝗗𝗜𝗡𝗚𝗦 𝗔𝗡𝗗 𝗗𝗜𝗔𝗚𝗡𝗢𝗦𝗜𝗦 𝗪𝗮𝘀 𝘁𝗵𝗲 𝗲𝗾𝘂𝗶𝗽𝗺𝗲𝗻𝘁 𝗼𝗽𝗲𝗿𝗮𝘁𝗶𝗼𝗻𝗮𝗹? 𝗪𝗵𝗮𝘁 𝘀𝘁𝗲𝗽𝘀 𝗱𝗶…"
type textarea "x"
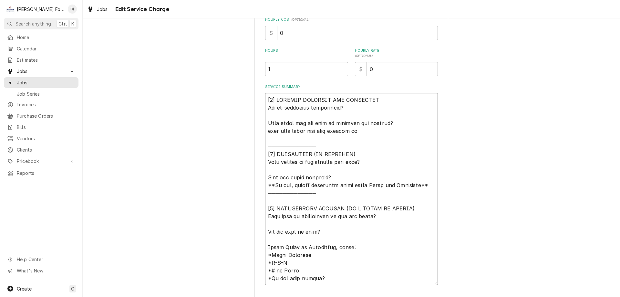
type textarea "[𝟭] 𝗜𝗡𝗜𝗧𝗜𝗔𝗟 𝗙𝗜𝗡𝗗𝗜𝗡𝗚𝗦 𝗔𝗡𝗗 𝗗𝗜𝗔𝗚𝗡𝗢𝗦𝗜𝗦 𝗪𝗮𝘀 𝘁𝗵𝗲 𝗲𝗾𝘂𝗶𝗽𝗺𝗲𝗻𝘁 𝗼𝗽𝗲𝗿𝗮𝘁𝗶𝗼𝗻𝗮𝗹? 𝗪𝗵𝗮𝘁 𝘀𝘁𝗲𝗽𝘀 𝗱𝗶…"
type textarea "x"
type textarea "[𝟭] 𝗜𝗡𝗜𝗧𝗜𝗔𝗟 𝗙𝗜𝗡𝗗𝗜𝗡𝗚𝗦 𝗔𝗡𝗗 𝗗𝗜𝗔𝗚𝗡𝗢𝗦𝗜𝗦 𝗪𝗮𝘀 𝘁𝗵𝗲 𝗲𝗾𝘂𝗶𝗽𝗺𝗲𝗻𝘁 𝗼𝗽𝗲𝗿𝗮𝘁𝗶𝗼𝗻𝗮𝗹? 𝗪𝗵𝗮𝘁 𝘀𝘁𝗲𝗽𝘀 𝗱𝗶…"
type textarea "x"
type textarea "[𝟭] 𝗜𝗡𝗜𝗧𝗜𝗔𝗟 𝗙𝗜𝗡𝗗𝗜𝗡𝗚𝗦 𝗔𝗡𝗗 𝗗𝗜𝗔𝗚𝗡𝗢𝗦𝗜𝗦 𝗪𝗮𝘀 𝘁𝗵𝗲 𝗲𝗾𝘂𝗶𝗽𝗺𝗲𝗻𝘁 𝗼𝗽𝗲𝗿𝗮𝘁𝗶𝗼𝗻𝗮𝗹? 𝗪𝗵𝗮𝘁 𝘀𝘁𝗲𝗽𝘀 𝗱𝗶…"
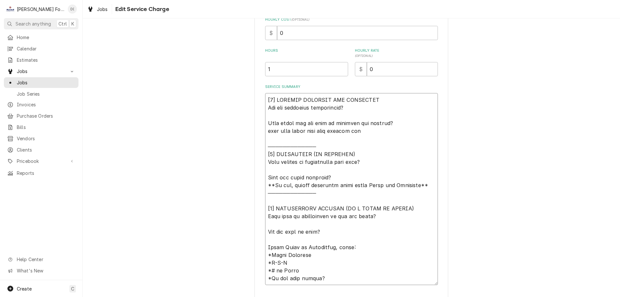
type textarea "x"
type textarea "[𝟭] 𝗜𝗡𝗜𝗧𝗜𝗔𝗟 𝗙𝗜𝗡𝗗𝗜𝗡𝗚𝗦 𝗔𝗡𝗗 𝗗𝗜𝗔𝗚𝗡𝗢𝗦𝗜𝗦 𝗪𝗮𝘀 𝘁𝗵𝗲 𝗲𝗾𝘂𝗶𝗽𝗺𝗲𝗻𝘁 𝗼𝗽𝗲𝗿𝗮𝘁𝗶𝗼𝗻𝗮𝗹? 𝗪𝗵𝗮𝘁 𝘀𝘁𝗲𝗽𝘀 𝗱𝗶…"
type textarea "x"
type textarea "[𝟭] 𝗜𝗡𝗜𝗧𝗜𝗔𝗟 𝗙𝗜𝗡𝗗𝗜𝗡𝗚𝗦 𝗔𝗡𝗗 𝗗𝗜𝗔𝗚𝗡𝗢𝗦𝗜𝗦 𝗪𝗮𝘀 𝘁𝗵𝗲 𝗲𝗾𝘂𝗶𝗽𝗺𝗲𝗻𝘁 𝗼𝗽𝗲𝗿𝗮𝘁𝗶𝗼𝗻𝗮𝗹? 𝗪𝗵𝗮𝘁 𝘀𝘁𝗲𝗽𝘀 𝗱𝗶…"
type textarea "x"
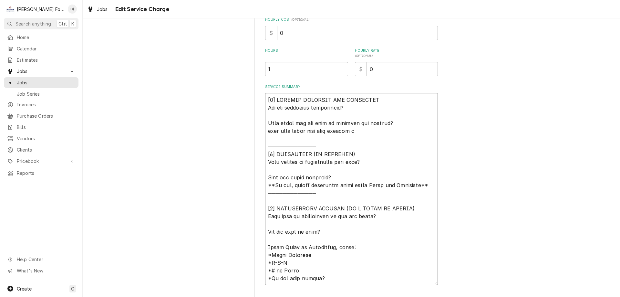
type textarea "[𝟭] 𝗜𝗡𝗜𝗧𝗜𝗔𝗟 𝗙𝗜𝗡𝗗𝗜𝗡𝗚𝗦 𝗔𝗡𝗗 𝗗𝗜𝗔𝗚𝗡𝗢𝗦𝗜𝗦 𝗪𝗮𝘀 𝘁𝗵𝗲 𝗲𝗾𝘂𝗶𝗽𝗺𝗲𝗻𝘁 𝗼𝗽𝗲𝗿𝗮𝘁𝗶𝗼𝗻𝗮𝗹? 𝗪𝗵𝗮𝘁 𝘀𝘁𝗲𝗽𝘀 𝗱𝗶…"
type textarea "x"
type textarea "[𝟭] 𝗜𝗡𝗜𝗧𝗜𝗔𝗟 𝗙𝗜𝗡𝗗𝗜𝗡𝗚𝗦 𝗔𝗡𝗗 𝗗𝗜𝗔𝗚𝗡𝗢𝗦𝗜𝗦 𝗪𝗮𝘀 𝘁𝗵𝗲 𝗲𝗾𝘂𝗶𝗽𝗺𝗲𝗻𝘁 𝗼𝗽𝗲𝗿𝗮𝘁𝗶𝗼𝗻𝗮𝗹? 𝗪𝗵𝗮𝘁 𝘀𝘁𝗲𝗽𝘀 𝗱𝗶…"
type textarea "x"
type textarea "[𝟭] 𝗜𝗡𝗜𝗧𝗜𝗔𝗟 𝗙𝗜𝗡𝗗𝗜𝗡𝗚𝗦 𝗔𝗡𝗗 𝗗𝗜𝗔𝗚𝗡𝗢𝗦𝗜𝗦 𝗪𝗮𝘀 𝘁𝗵𝗲 𝗲𝗾𝘂𝗶𝗽𝗺𝗲𝗻𝘁 𝗼𝗽𝗲𝗿𝗮𝘁𝗶𝗼𝗻𝗮𝗹? 𝗪𝗵𝗮𝘁 𝘀𝘁𝗲𝗽𝘀 𝗱𝗶…"
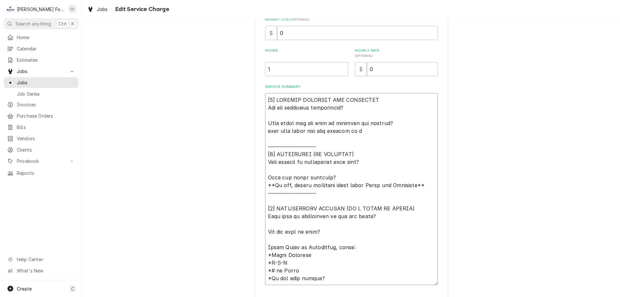
type textarea "x"
type textarea "[𝟭] 𝗜𝗡𝗜𝗧𝗜𝗔𝗟 𝗙𝗜𝗡𝗗𝗜𝗡𝗚𝗦 𝗔𝗡𝗗 𝗗𝗜𝗔𝗚𝗡𝗢𝗦𝗜𝗦 𝗪𝗮𝘀 𝘁𝗵𝗲 𝗲𝗾𝘂𝗶𝗽𝗺𝗲𝗻𝘁 𝗼𝗽𝗲𝗿𝗮𝘁𝗶𝗼𝗻𝗮𝗹? 𝗪𝗵𝗮𝘁 𝘀𝘁𝗲𝗽𝘀 𝗱𝗶…"
type textarea "x"
type textarea "[𝟭] 𝗜𝗡𝗜𝗧𝗜𝗔𝗟 𝗙𝗜𝗡𝗗𝗜𝗡𝗚𝗦 𝗔𝗡𝗗 𝗗𝗜𝗔𝗚𝗡𝗢𝗦𝗜𝗦 𝗪𝗮𝘀 𝘁𝗵𝗲 𝗲𝗾𝘂𝗶𝗽𝗺𝗲𝗻𝘁 𝗼𝗽𝗲𝗿𝗮𝘁𝗶𝗼𝗻𝗮𝗹? 𝗪𝗵𝗮𝘁 𝘀𝘁𝗲𝗽𝘀 𝗱𝗶…"
type textarea "x"
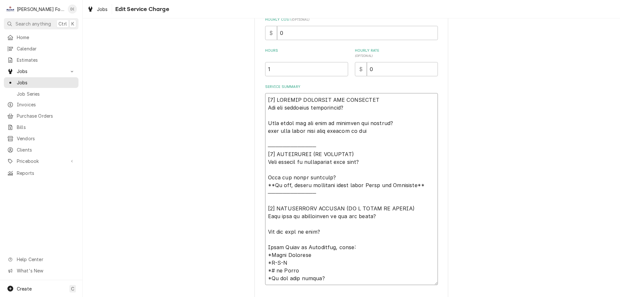
type textarea "[𝟭] 𝗜𝗡𝗜𝗧𝗜𝗔𝗟 𝗙𝗜𝗡𝗗𝗜𝗡𝗚𝗦 𝗔𝗡𝗗 𝗗𝗜𝗔𝗚𝗡𝗢𝗦𝗜𝗦 𝗪𝗮𝘀 𝘁𝗵𝗲 𝗲𝗾𝘂𝗶𝗽𝗺𝗲𝗻𝘁 𝗼𝗽𝗲𝗿𝗮𝘁𝗶𝗼𝗻𝗮𝗹? 𝗪𝗵𝗮𝘁 𝘀𝘁𝗲𝗽𝘀 𝗱𝗶…"
type textarea "x"
type textarea "[𝟭] 𝗜𝗡𝗜𝗧𝗜𝗔𝗟 𝗙𝗜𝗡𝗗𝗜𝗡𝗚𝗦 𝗔𝗡𝗗 𝗗𝗜𝗔𝗚𝗡𝗢𝗦𝗜𝗦 𝗪𝗮𝘀 𝘁𝗵𝗲 𝗲𝗾𝘂𝗶𝗽𝗺𝗲𝗻𝘁 𝗼𝗽𝗲𝗿𝗮𝘁𝗶𝗼𝗻𝗮𝗹? 𝗪𝗵𝗮𝘁 𝘀𝘁𝗲𝗽𝘀 𝗱𝗶…"
type textarea "x"
type textarea "[𝟭] 𝗜𝗡𝗜𝗧𝗜𝗔𝗟 𝗙𝗜𝗡𝗗𝗜𝗡𝗚𝗦 𝗔𝗡𝗗 𝗗𝗜𝗔𝗚𝗡𝗢𝗦𝗜𝗦 𝗪𝗮𝘀 𝘁𝗵𝗲 𝗲𝗾𝘂𝗶𝗽𝗺𝗲𝗻𝘁 𝗼𝗽𝗲𝗿𝗮𝘁𝗶𝗼𝗻𝗮𝗹? 𝗪𝗵𝗮𝘁 𝘀𝘁𝗲𝗽𝘀 𝗱𝗶…"
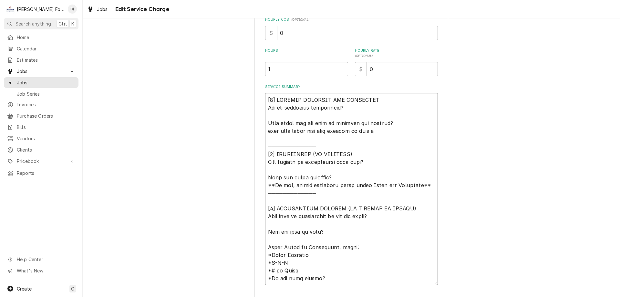
type textarea "x"
type textarea "[𝟭] 𝗜𝗡𝗜𝗧𝗜𝗔𝗟 𝗙𝗜𝗡𝗗𝗜𝗡𝗚𝗦 𝗔𝗡𝗗 𝗗𝗜𝗔𝗚𝗡𝗢𝗦𝗜𝗦 𝗪𝗮𝘀 𝘁𝗵𝗲 𝗲𝗾𝘂𝗶𝗽𝗺𝗲𝗻𝘁 𝗼𝗽𝗲𝗿𝗮𝘁𝗶𝗼𝗻𝗮𝗹? 𝗪𝗵𝗮𝘁 𝘀𝘁𝗲𝗽𝘀 𝗱𝗶…"
type textarea "x"
type textarea "[𝟭] 𝗜𝗡𝗜𝗧𝗜𝗔𝗟 𝗙𝗜𝗡𝗗𝗜𝗡𝗚𝗦 𝗔𝗡𝗗 𝗗𝗜𝗔𝗚𝗡𝗢𝗦𝗜𝗦 𝗪𝗮𝘀 𝘁𝗵𝗲 𝗲𝗾𝘂𝗶𝗽𝗺𝗲𝗻𝘁 𝗼𝗽𝗲𝗿𝗮𝘁𝗶𝗼𝗻𝗮𝗹? 𝗪𝗵𝗮𝘁 𝘀𝘁𝗲𝗽𝘀 𝗱𝗶…"
type textarea "x"
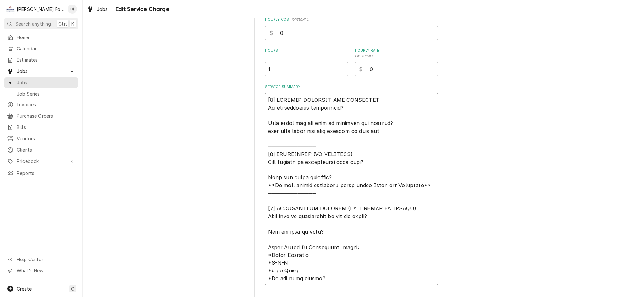
type textarea "[𝟭] 𝗜𝗡𝗜𝗧𝗜𝗔𝗟 𝗙𝗜𝗡𝗗𝗜𝗡𝗚𝗦 𝗔𝗡𝗗 𝗗𝗜𝗔𝗚𝗡𝗢𝗦𝗜𝗦 𝗪𝗮𝘀 𝘁𝗵𝗲 𝗲𝗾𝘂𝗶𝗽𝗺𝗲𝗻𝘁 𝗼𝗽𝗲𝗿𝗮𝘁𝗶𝗼𝗻𝗮𝗹? 𝗪𝗵𝗮𝘁 𝘀𝘁𝗲𝗽𝘀 𝗱𝗶…"
type textarea "x"
type textarea "[𝟭] 𝗜𝗡𝗜𝗧𝗜𝗔𝗟 𝗙𝗜𝗡𝗗𝗜𝗡𝗚𝗦 𝗔𝗡𝗗 𝗗𝗜𝗔𝗚𝗡𝗢𝗦𝗜𝗦 𝗪𝗮𝘀 𝘁𝗵𝗲 𝗲𝗾𝘂𝗶𝗽𝗺𝗲𝗻𝘁 𝗼𝗽𝗲𝗿𝗮𝘁𝗶𝗼𝗻𝗮𝗹? 𝗪𝗵𝗮𝘁 𝘀𝘁𝗲𝗽𝘀 𝗱𝗶…"
type textarea "x"
type textarea "[𝟭] 𝗜𝗡𝗜𝗧𝗜𝗔𝗟 𝗙𝗜𝗡𝗗𝗜𝗡𝗚𝗦 𝗔𝗡𝗗 𝗗𝗜𝗔𝗚𝗡𝗢𝗦𝗜𝗦 𝗪𝗮𝘀 𝘁𝗵𝗲 𝗲𝗾𝘂𝗶𝗽𝗺𝗲𝗻𝘁 𝗼𝗽𝗲𝗿𝗮𝘁𝗶𝗼𝗻𝗮𝗹? 𝗪𝗵𝗮𝘁 𝘀𝘁𝗲𝗽𝘀 𝗱𝗶…"
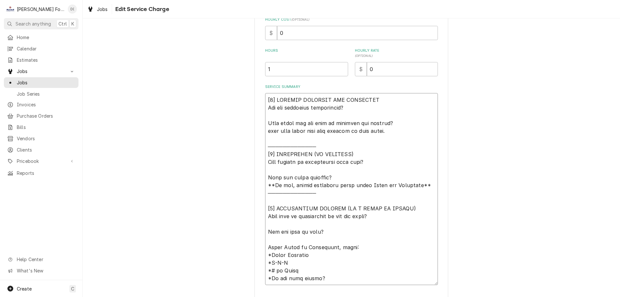
type textarea "x"
type textarea "[𝟭] 𝗜𝗡𝗜𝗧𝗜𝗔𝗟 𝗙𝗜𝗡𝗗𝗜𝗡𝗚𝗦 𝗔𝗡𝗗 𝗗𝗜𝗔𝗚𝗡𝗢𝗦𝗜𝗦 𝗪𝗮𝘀 𝘁𝗵𝗲 𝗲𝗾𝘂𝗶𝗽𝗺𝗲𝗻𝘁 𝗼𝗽𝗲𝗿𝗮𝘁𝗶𝗼𝗻𝗮𝗹? 𝗪𝗵𝗮𝘁 𝘀𝘁𝗲𝗽𝘀 𝗱𝗶…"
type textarea "x"
type textarea "[𝟭] 𝗜𝗡𝗜𝗧𝗜𝗔𝗟 𝗙𝗜𝗡𝗗𝗜𝗡𝗚𝗦 𝗔𝗡𝗗 𝗗𝗜𝗔𝗚𝗡𝗢𝗦𝗜𝗦 𝗪𝗮𝘀 𝘁𝗵𝗲 𝗲𝗾𝘂𝗶𝗽𝗺𝗲𝗻𝘁 𝗼𝗽𝗲𝗿𝗮𝘁𝗶𝗼𝗻𝗮𝗹? 𝗪𝗵𝗮𝘁 𝘀𝘁𝗲𝗽𝘀 𝗱𝗶…"
type textarea "x"
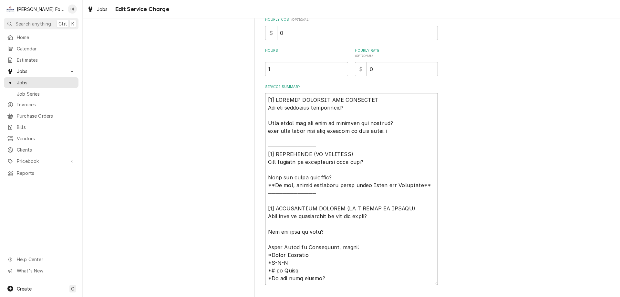
type textarea "[𝟭] 𝗜𝗡𝗜𝗧𝗜𝗔𝗟 𝗙𝗜𝗡𝗗𝗜𝗡𝗚𝗦 𝗔𝗡𝗗 𝗗𝗜𝗔𝗚𝗡𝗢𝗦𝗜𝗦 𝗪𝗮𝘀 𝘁𝗵𝗲 𝗲𝗾𝘂𝗶𝗽𝗺𝗲𝗻𝘁 𝗼𝗽𝗲𝗿𝗮𝘁𝗶𝗼𝗻𝗮𝗹? 𝗪𝗵𝗮𝘁 𝘀𝘁𝗲𝗽𝘀 𝗱𝗶…"
type textarea "x"
type textarea "[𝟭] 𝗜𝗡𝗜𝗧𝗜𝗔𝗟 𝗙𝗜𝗡𝗗𝗜𝗡𝗚𝗦 𝗔𝗡𝗗 𝗗𝗜𝗔𝗚𝗡𝗢𝗦𝗜𝗦 𝗪𝗮𝘀 𝘁𝗵𝗲 𝗲𝗾𝘂𝗶𝗽𝗺𝗲𝗻𝘁 𝗼𝗽𝗲𝗿𝗮𝘁𝗶𝗼𝗻𝗮𝗹? 𝗪𝗵𝗮𝘁 𝘀𝘁𝗲𝗽𝘀 𝗱𝗶…"
type textarea "x"
type textarea "[𝟭] 𝗜𝗡𝗜𝗧𝗜𝗔𝗟 𝗙𝗜𝗡𝗗𝗜𝗡𝗚𝗦 𝗔𝗡𝗗 𝗗𝗜𝗔𝗚𝗡𝗢𝗦𝗜𝗦 𝗪𝗮𝘀 𝘁𝗵𝗲 𝗲𝗾𝘂𝗶𝗽𝗺𝗲𝗻𝘁 𝗼𝗽𝗲𝗿𝗮𝘁𝗶𝗼𝗻𝗮𝗹? 𝗪𝗵𝗮𝘁 𝘀𝘁𝗲𝗽𝘀 𝗱𝗶…"
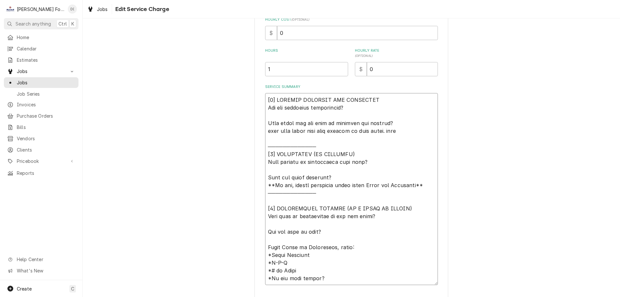
type textarea "x"
type textarea "[𝟭] 𝗜𝗡𝗜𝗧𝗜𝗔𝗟 𝗙𝗜𝗡𝗗𝗜𝗡𝗚𝗦 𝗔𝗡𝗗 𝗗𝗜𝗔𝗚𝗡𝗢𝗦𝗜𝗦 𝗪𝗮𝘀 𝘁𝗵𝗲 𝗲𝗾𝘂𝗶𝗽𝗺𝗲𝗻𝘁 𝗼𝗽𝗲𝗿𝗮𝘁𝗶𝗼𝗻𝗮𝗹? 𝗪𝗵𝗮𝘁 𝘀𝘁𝗲𝗽𝘀 𝗱𝗶…"
type textarea "x"
type textarea "[𝟭] 𝗜𝗡𝗜𝗧𝗜𝗔𝗟 𝗙𝗜𝗡𝗗𝗜𝗡𝗚𝗦 𝗔𝗡𝗗 𝗗𝗜𝗔𝗚𝗡𝗢𝗦𝗜𝗦 𝗪𝗮𝘀 𝘁𝗵𝗲 𝗲𝗾𝘂𝗶𝗽𝗺𝗲𝗻𝘁 𝗼𝗽𝗲𝗿𝗮𝘁𝗶𝗼𝗻𝗮𝗹? 𝗪𝗵𝗮𝘁 𝘀𝘁𝗲𝗽𝘀 𝗱𝗶…"
type textarea "x"
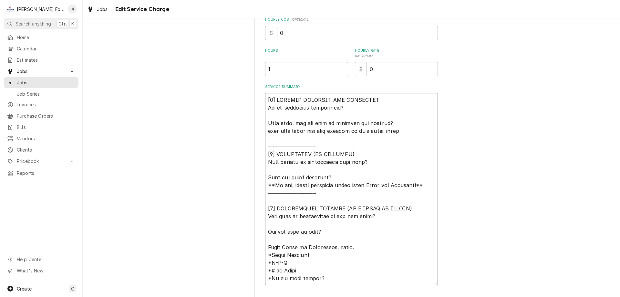
type textarea "[𝟭] 𝗜𝗡𝗜𝗧𝗜𝗔𝗟 𝗙𝗜𝗡𝗗𝗜𝗡𝗚𝗦 𝗔𝗡𝗗 𝗗𝗜𝗔𝗚𝗡𝗢𝗦𝗜𝗦 𝗪𝗮𝘀 𝘁𝗵𝗲 𝗲𝗾𝘂𝗶𝗽𝗺𝗲𝗻𝘁 𝗼𝗽𝗲𝗿𝗮𝘁𝗶𝗼𝗻𝗮𝗹? 𝗪𝗵𝗮𝘁 𝘀𝘁𝗲𝗽𝘀 𝗱𝗶…"
type textarea "x"
type textarea "[𝟭] 𝗜𝗡𝗜𝗧𝗜𝗔𝗟 𝗙𝗜𝗡𝗗𝗜𝗡𝗚𝗦 𝗔𝗡𝗗 𝗗𝗜𝗔𝗚𝗡𝗢𝗦𝗜𝗦 𝗪𝗮𝘀 𝘁𝗵𝗲 𝗲𝗾𝘂𝗶𝗽𝗺𝗲𝗻𝘁 𝗼𝗽𝗲𝗿𝗮𝘁𝗶𝗼𝗻𝗮𝗹? 𝗪𝗵𝗮𝘁 𝘀𝘁𝗲𝗽𝘀 𝗱𝗶…"
type textarea "x"
type textarea "[𝟭] 𝗜𝗡𝗜𝗧𝗜𝗔𝗟 𝗙𝗜𝗡𝗗𝗜𝗡𝗚𝗦 𝗔𝗡𝗗 𝗗𝗜𝗔𝗚𝗡𝗢𝗦𝗜𝗦 𝗪𝗮𝘀 𝘁𝗵𝗲 𝗲𝗾𝘂𝗶𝗽𝗺𝗲𝗻𝘁 𝗼𝗽𝗲𝗿𝗮𝘁𝗶𝗼𝗻𝗮𝗹? 𝗪𝗵𝗮𝘁 𝘀𝘁𝗲𝗽𝘀 𝗱𝗶…"
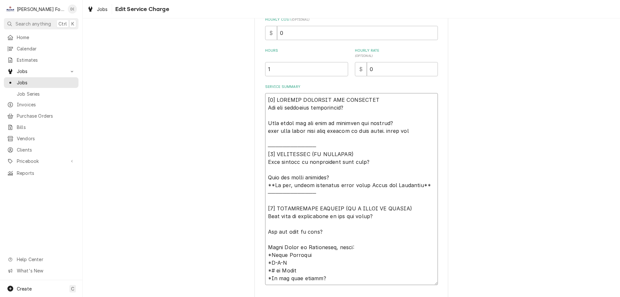
type textarea "x"
type textarea "[𝟭] 𝗜𝗡𝗜𝗧𝗜𝗔𝗟 𝗙𝗜𝗡𝗗𝗜𝗡𝗚𝗦 𝗔𝗡𝗗 𝗗𝗜𝗔𝗚𝗡𝗢𝗦𝗜𝗦 𝗪𝗮𝘀 𝘁𝗵𝗲 𝗲𝗾𝘂𝗶𝗽𝗺𝗲𝗻𝘁 𝗼𝗽𝗲𝗿𝗮𝘁𝗶𝗼𝗻𝗮𝗹? 𝗪𝗵𝗮𝘁 𝘀𝘁𝗲𝗽𝘀 𝗱𝗶…"
type textarea "x"
type textarea "[𝟭] 𝗜𝗡𝗜𝗧𝗜𝗔𝗟 𝗙𝗜𝗡𝗗𝗜𝗡𝗚𝗦 𝗔𝗡𝗗 𝗗𝗜𝗔𝗚𝗡𝗢𝗦𝗜𝗦 𝗪𝗮𝘀 𝘁𝗵𝗲 𝗲𝗾𝘂𝗶𝗽𝗺𝗲𝗻𝘁 𝗼𝗽𝗲𝗿𝗮𝘁𝗶𝗼𝗻𝗮𝗹? 𝗪𝗵𝗮𝘁 𝘀𝘁𝗲𝗽𝘀 𝗱𝗶…"
type textarea "x"
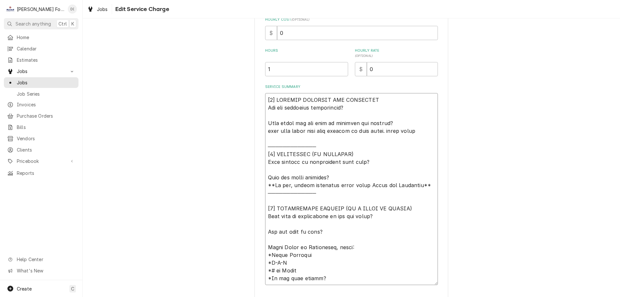
type textarea "[𝟭] 𝗜𝗡𝗜𝗧𝗜𝗔𝗟 𝗙𝗜𝗡𝗗𝗜𝗡𝗚𝗦 𝗔𝗡𝗗 𝗗𝗜𝗔𝗚𝗡𝗢𝗦𝗜𝗦 𝗪𝗮𝘀 𝘁𝗵𝗲 𝗲𝗾𝘂𝗶𝗽𝗺𝗲𝗻𝘁 𝗼𝗽𝗲𝗿𝗮𝘁𝗶𝗼𝗻𝗮𝗹? 𝗪𝗵𝗮𝘁 𝘀𝘁𝗲𝗽𝘀 𝗱𝗶…"
type textarea "x"
type textarea "[𝟭] 𝗜𝗡𝗜𝗧𝗜𝗔𝗟 𝗙𝗜𝗡𝗗𝗜𝗡𝗚𝗦 𝗔𝗡𝗗 𝗗𝗜𝗔𝗚𝗡𝗢𝗦𝗜𝗦 𝗪𝗮𝘀 𝘁𝗵𝗲 𝗲𝗾𝘂𝗶𝗽𝗺𝗲𝗻𝘁 𝗼𝗽𝗲𝗿𝗮𝘁𝗶𝗼𝗻𝗮𝗹? 𝗪𝗵𝗮𝘁 𝘀𝘁𝗲𝗽𝘀 𝗱𝗶…"
type textarea "x"
type textarea "[𝟭] 𝗜𝗡𝗜𝗧𝗜𝗔𝗟 𝗙𝗜𝗡𝗗𝗜𝗡𝗚𝗦 𝗔𝗡𝗗 𝗗𝗜𝗔𝗚𝗡𝗢𝗦𝗜𝗦 𝗪𝗮𝘀 𝘁𝗵𝗲 𝗲𝗾𝘂𝗶𝗽𝗺𝗲𝗻𝘁 𝗼𝗽𝗲𝗿𝗮𝘁𝗶𝗼𝗻𝗮𝗹? 𝗪𝗵𝗮𝘁 𝘀𝘁𝗲𝗽𝘀 𝗱𝗶…"
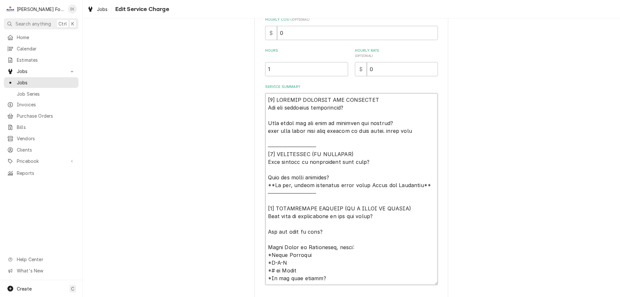
type textarea "x"
type textarea "[𝟭] 𝗜𝗡𝗜𝗧𝗜𝗔𝗟 𝗙𝗜𝗡𝗗𝗜𝗡𝗚𝗦 𝗔𝗡𝗗 𝗗𝗜𝗔𝗚𝗡𝗢𝗦𝗜𝗦 𝗪𝗮𝘀 𝘁𝗵𝗲 𝗲𝗾𝘂𝗶𝗽𝗺𝗲𝗻𝘁 𝗼𝗽𝗲𝗿𝗮𝘁𝗶𝗼𝗻𝗮𝗹? 𝗪𝗵𝗮𝘁 𝘀𝘁𝗲𝗽𝘀 𝗱𝗶…"
type textarea "x"
type textarea "[𝟭] 𝗜𝗡𝗜𝗧𝗜𝗔𝗟 𝗙𝗜𝗡𝗗𝗜𝗡𝗚𝗦 𝗔𝗡𝗗 𝗗𝗜𝗔𝗚𝗡𝗢𝗦𝗜𝗦 𝗪𝗮𝘀 𝘁𝗵𝗲 𝗲𝗾𝘂𝗶𝗽𝗺𝗲𝗻𝘁 𝗼𝗽𝗲𝗿𝗮𝘁𝗶𝗼𝗻𝗮𝗹? 𝗪𝗵𝗮𝘁 𝘀𝘁𝗲𝗽𝘀 𝗱𝗶…"
type textarea "x"
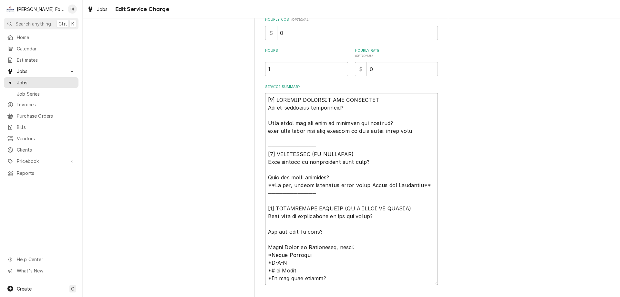
type textarea "[𝟭] 𝗜𝗡𝗜𝗧𝗜𝗔𝗟 𝗙𝗜𝗡𝗗𝗜𝗡𝗚𝗦 𝗔𝗡𝗗 𝗗𝗜𝗔𝗚𝗡𝗢𝗦𝗜𝗦 𝗪𝗮𝘀 𝘁𝗵𝗲 𝗲𝗾𝘂𝗶𝗽𝗺𝗲𝗻𝘁 𝗼𝗽𝗲𝗿𝗮𝘁𝗶𝗼𝗻𝗮𝗹? 𝗪𝗵𝗮𝘁 𝘀𝘁𝗲𝗽𝘀 𝗱𝗶…"
type textarea "x"
type textarea "[𝟭] 𝗜𝗡𝗜𝗧𝗜𝗔𝗟 𝗙𝗜𝗡𝗗𝗜𝗡𝗚𝗦 𝗔𝗡𝗗 𝗗𝗜𝗔𝗚𝗡𝗢𝗦𝗜𝗦 𝗪𝗮𝘀 𝘁𝗵𝗲 𝗲𝗾𝘂𝗶𝗽𝗺𝗲𝗻𝘁 𝗼𝗽𝗲𝗿𝗮𝘁𝗶𝗼𝗻𝗮𝗹? 𝗪𝗵𝗮𝘁 𝘀𝘁𝗲𝗽𝘀 𝗱𝗶…"
type textarea "x"
type textarea "[𝟭] 𝗜𝗡𝗜𝗧𝗜𝗔𝗟 𝗙𝗜𝗡𝗗𝗜𝗡𝗚𝗦 𝗔𝗡𝗗 𝗗𝗜𝗔𝗚𝗡𝗢𝗦𝗜𝗦 𝗪𝗮𝘀 𝘁𝗵𝗲 𝗲𝗾𝘂𝗶𝗽𝗺𝗲𝗻𝘁 𝗼𝗽𝗲𝗿𝗮𝘁𝗶𝗼𝗻𝗮𝗹? 𝗪𝗵𝗮𝘁 𝘀𝘁𝗲𝗽𝘀 𝗱𝗶…"
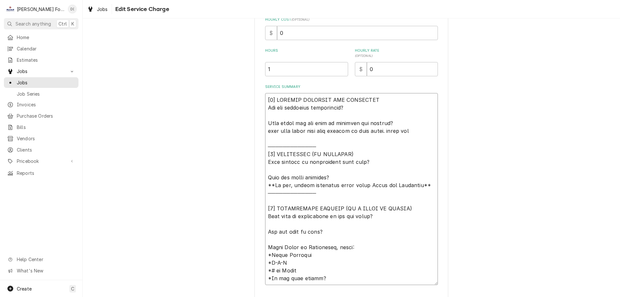
type textarea "x"
type textarea "[𝟭] 𝗜𝗡𝗜𝗧𝗜𝗔𝗟 𝗙𝗜𝗡𝗗𝗜𝗡𝗚𝗦 𝗔𝗡𝗗 𝗗𝗜𝗔𝗚𝗡𝗢𝗦𝗜𝗦 𝗪𝗮𝘀 𝘁𝗵𝗲 𝗲𝗾𝘂𝗶𝗽𝗺𝗲𝗻𝘁 𝗼𝗽𝗲𝗿𝗮𝘁𝗶𝗼𝗻𝗮𝗹? 𝗪𝗵𝗮𝘁 𝘀𝘁𝗲𝗽𝘀 𝗱𝗶…"
type textarea "x"
type textarea "[𝟭] 𝗜𝗡𝗜𝗧𝗜𝗔𝗟 𝗙𝗜𝗡𝗗𝗜𝗡𝗚𝗦 𝗔𝗡𝗗 𝗗𝗜𝗔𝗚𝗡𝗢𝗦𝗜𝗦 𝗪𝗮𝘀 𝘁𝗵𝗲 𝗲𝗾𝘂𝗶𝗽𝗺𝗲𝗻𝘁 𝗼𝗽𝗲𝗿𝗮𝘁𝗶𝗼𝗻𝗮𝗹? 𝗪𝗵𝗮𝘁 𝘀𝘁𝗲𝗽𝘀 𝗱𝗶…"
type textarea "x"
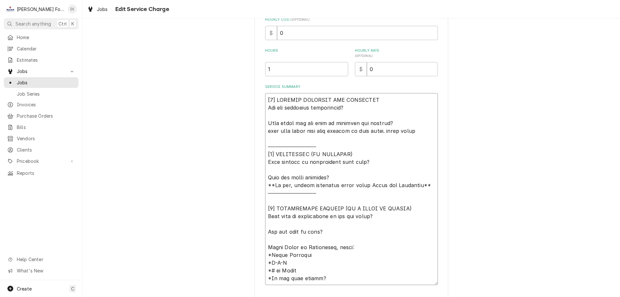
type textarea "[𝟭] 𝗜𝗡𝗜𝗧𝗜𝗔𝗟 𝗙𝗜𝗡𝗗𝗜𝗡𝗚𝗦 𝗔𝗡𝗗 𝗗𝗜𝗔𝗚𝗡𝗢𝗦𝗜𝗦 𝗪𝗮𝘀 𝘁𝗵𝗲 𝗲𝗾𝘂𝗶𝗽𝗺𝗲𝗻𝘁 𝗼𝗽𝗲𝗿𝗮𝘁𝗶𝗼𝗻𝗮𝗹? 𝗪𝗵𝗮𝘁 𝘀𝘁𝗲𝗽𝘀 𝗱𝗶…"
type textarea "x"
type textarea "[𝟭] 𝗜𝗡𝗜𝗧𝗜𝗔𝗟 𝗙𝗜𝗡𝗗𝗜𝗡𝗚𝗦 𝗔𝗡𝗗 𝗗𝗜𝗔𝗚𝗡𝗢𝗦𝗜𝗦 𝗪𝗮𝘀 𝘁𝗵𝗲 𝗲𝗾𝘂𝗶𝗽𝗺𝗲𝗻𝘁 𝗼𝗽𝗲𝗿𝗮𝘁𝗶𝗼𝗻𝗮𝗹? 𝗪𝗵𝗮𝘁 𝘀𝘁𝗲𝗽𝘀 𝗱𝗶…"
type textarea "x"
type textarea "[𝟭] 𝗜𝗡𝗜𝗧𝗜𝗔𝗟 𝗙𝗜𝗡𝗗𝗜𝗡𝗚𝗦 𝗔𝗡𝗗 𝗗𝗜𝗔𝗚𝗡𝗢𝗦𝗜𝗦 𝗪𝗮𝘀 𝘁𝗵𝗲 𝗲𝗾𝘂𝗶𝗽𝗺𝗲𝗻𝘁 𝗼𝗽𝗲𝗿𝗮𝘁𝗶𝗼𝗻𝗮𝗹? 𝗪𝗵𝗮𝘁 𝘀𝘁𝗲𝗽𝘀 𝗱𝗶…"
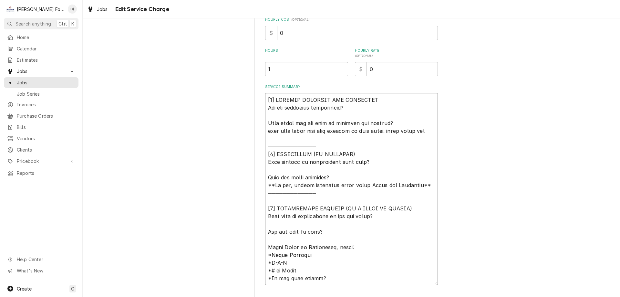
type textarea "x"
type textarea "[𝟭] 𝗜𝗡𝗜𝗧𝗜𝗔𝗟 𝗙𝗜𝗡𝗗𝗜𝗡𝗚𝗦 𝗔𝗡𝗗 𝗗𝗜𝗔𝗚𝗡𝗢𝗦𝗜𝗦 𝗪𝗮𝘀 𝘁𝗵𝗲 𝗲𝗾𝘂𝗶𝗽𝗺𝗲𝗻𝘁 𝗼𝗽𝗲𝗿𝗮𝘁𝗶𝗼𝗻𝗮𝗹? 𝗪𝗵𝗮𝘁 𝘀𝘁𝗲𝗽𝘀 𝗱𝗶…"
type textarea "x"
type textarea "[𝟭] 𝗜𝗡𝗜𝗧𝗜𝗔𝗟 𝗙𝗜𝗡𝗗𝗜𝗡𝗚𝗦 𝗔𝗡𝗗 𝗗𝗜𝗔𝗚𝗡𝗢𝗦𝗜𝗦 𝗪𝗮𝘀 𝘁𝗵𝗲 𝗲𝗾𝘂𝗶𝗽𝗺𝗲𝗻𝘁 𝗼𝗽𝗲𝗿𝗮𝘁𝗶𝗼𝗻𝗮𝗹? 𝗪𝗵𝗮𝘁 𝘀𝘁𝗲𝗽𝘀 𝗱𝗶…"
type textarea "x"
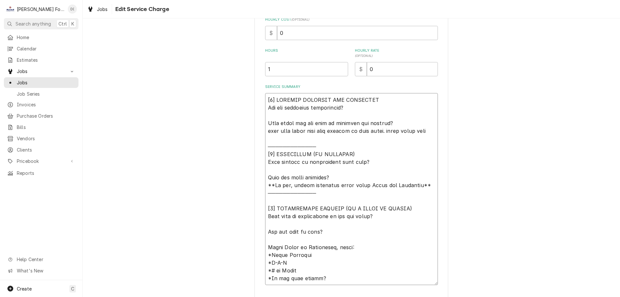
type textarea "[𝟭] 𝗜𝗡𝗜𝗧𝗜𝗔𝗟 𝗙𝗜𝗡𝗗𝗜𝗡𝗚𝗦 𝗔𝗡𝗗 𝗗𝗜𝗔𝗚𝗡𝗢𝗦𝗜𝗦 𝗪𝗮𝘀 𝘁𝗵𝗲 𝗲𝗾𝘂𝗶𝗽𝗺𝗲𝗻𝘁 𝗼𝗽𝗲𝗿𝗮𝘁𝗶𝗼𝗻𝗮𝗹? 𝗪𝗵𝗮𝘁 𝘀𝘁𝗲𝗽𝘀 𝗱𝗶…"
type textarea "x"
type textarea "[𝟭] 𝗜𝗡𝗜𝗧𝗜𝗔𝗟 𝗙𝗜𝗡𝗗𝗜𝗡𝗚𝗦 𝗔𝗡𝗗 𝗗𝗜𝗔𝗚𝗡𝗢𝗦𝗜𝗦 𝗪𝗮𝘀 𝘁𝗵𝗲 𝗲𝗾𝘂𝗶𝗽𝗺𝗲𝗻𝘁 𝗼𝗽𝗲𝗿𝗮𝘁𝗶𝗼𝗻𝗮𝗹? 𝗪𝗵𝗮𝘁 𝘀𝘁𝗲𝗽𝘀 𝗱𝗶…"
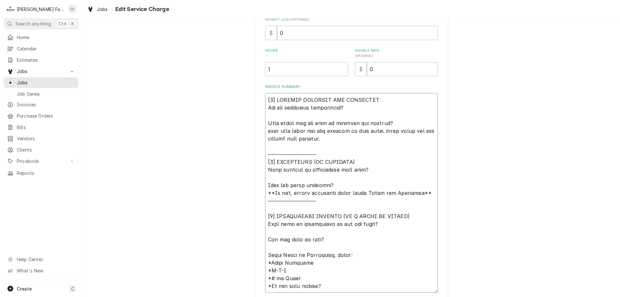
scroll to position [213, 0]
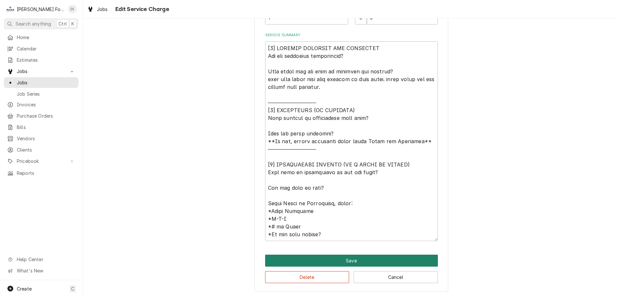
click at [331, 260] on button "Save" at bounding box center [351, 260] width 173 height 12
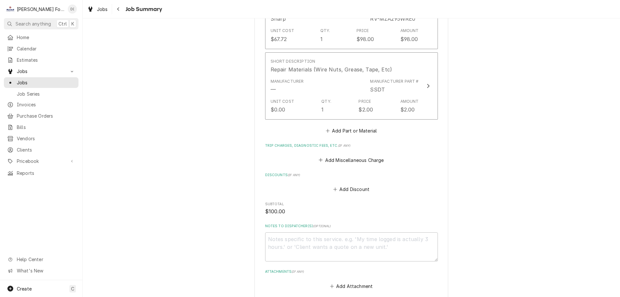
scroll to position [602, 0]
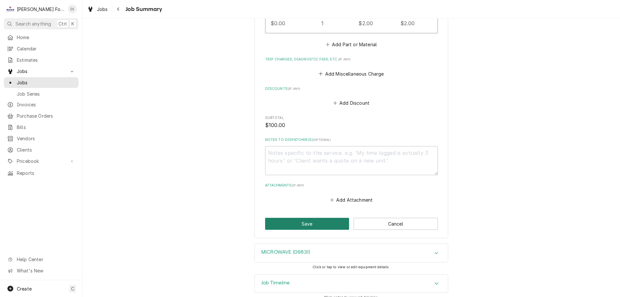
click at [293, 218] on button "Save" at bounding box center [307, 224] width 84 height 12
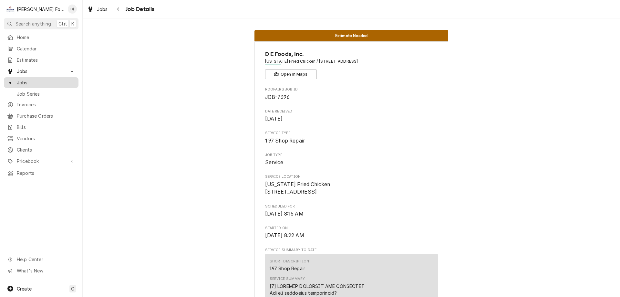
click at [38, 81] on span "Jobs" at bounding box center [46, 82] width 58 height 7
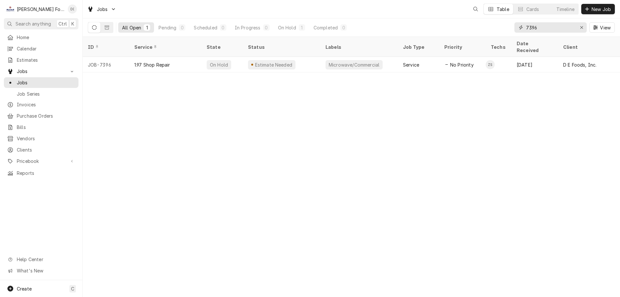
click at [553, 30] on input "7396" at bounding box center [550, 27] width 48 height 10
type input "7"
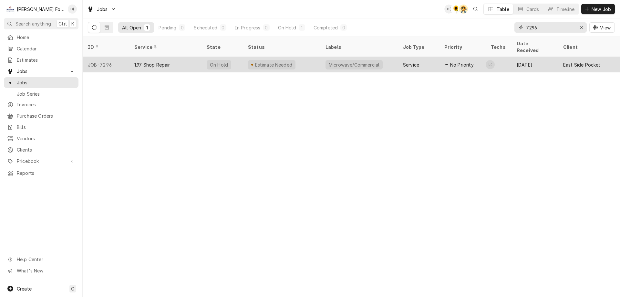
type input "7296"
click at [190, 57] on div "1.97 Shop Repair" at bounding box center [165, 64] width 72 height 15
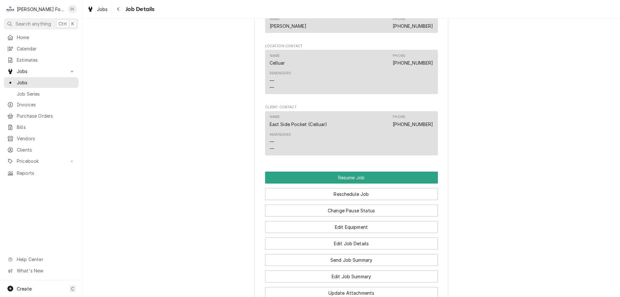
scroll to position [710, 0]
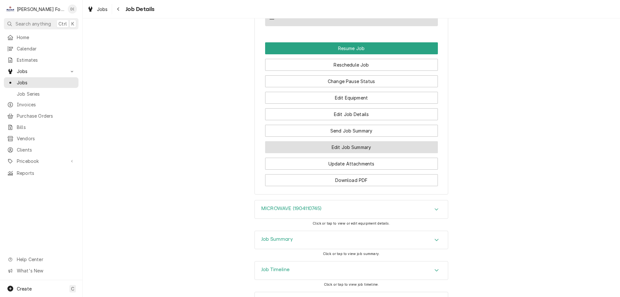
click at [342, 153] on button "Edit Job Summary" at bounding box center [351, 147] width 173 height 12
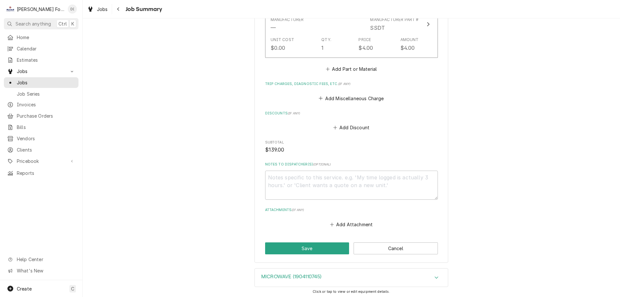
scroll to position [595, 0]
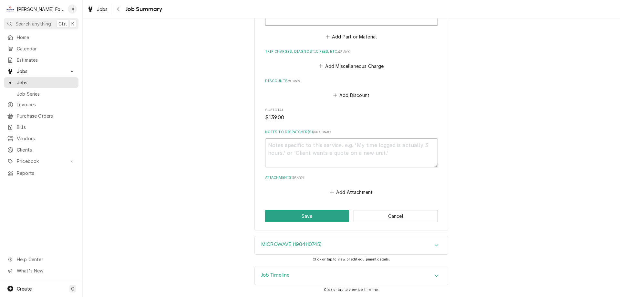
click at [273, 276] on h3 "Job Timeline" at bounding box center [275, 275] width 28 height 6
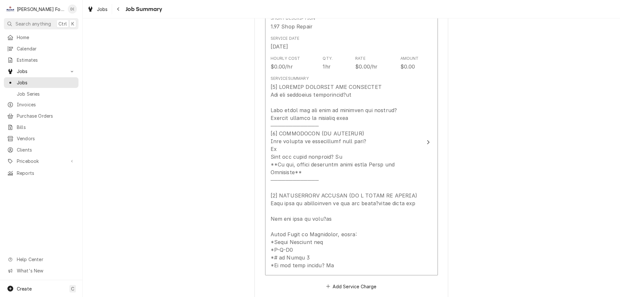
scroll to position [46, 0]
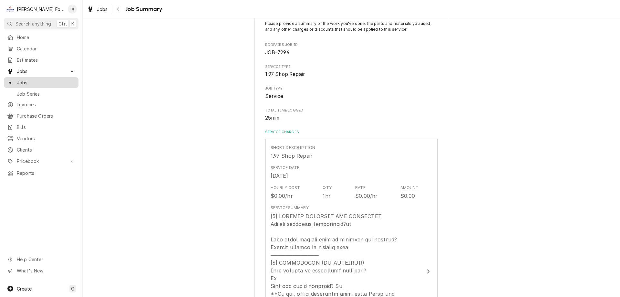
click at [61, 79] on span "Jobs" at bounding box center [46, 82] width 58 height 7
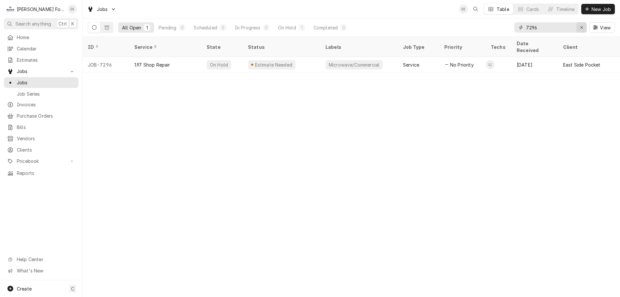
click at [580, 26] on icon "Erase input" at bounding box center [582, 27] width 4 height 5
click at [568, 27] on input "Dynamic Content Wrapper" at bounding box center [556, 27] width 61 height 10
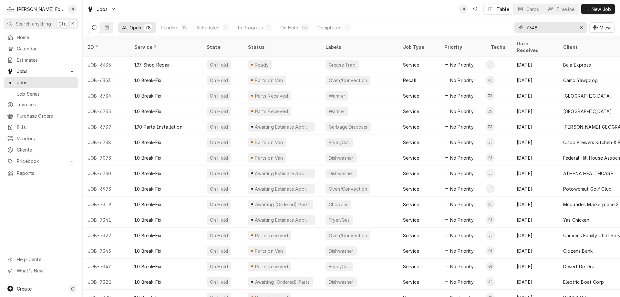
type input "7348"
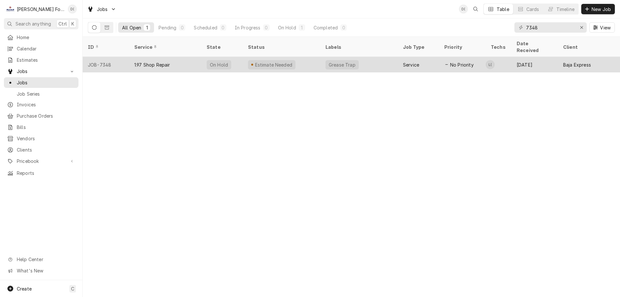
click at [310, 57] on div "Estimate Needed" at bounding box center [281, 64] width 77 height 15
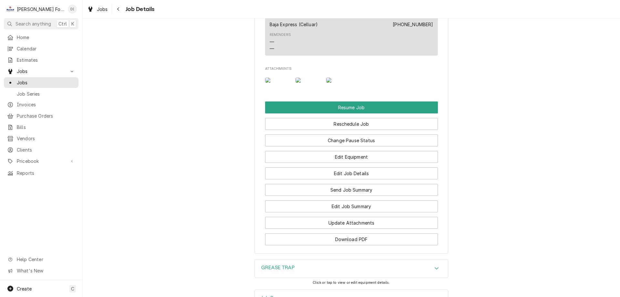
scroll to position [774, 0]
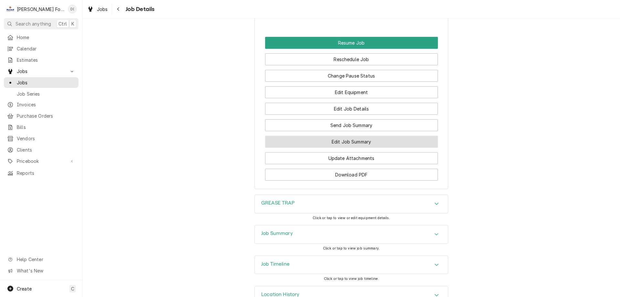
click at [342, 147] on button "Edit Job Summary" at bounding box center [351, 142] width 173 height 12
